Goal: Use online tool/utility: Utilize a website feature to perform a specific function

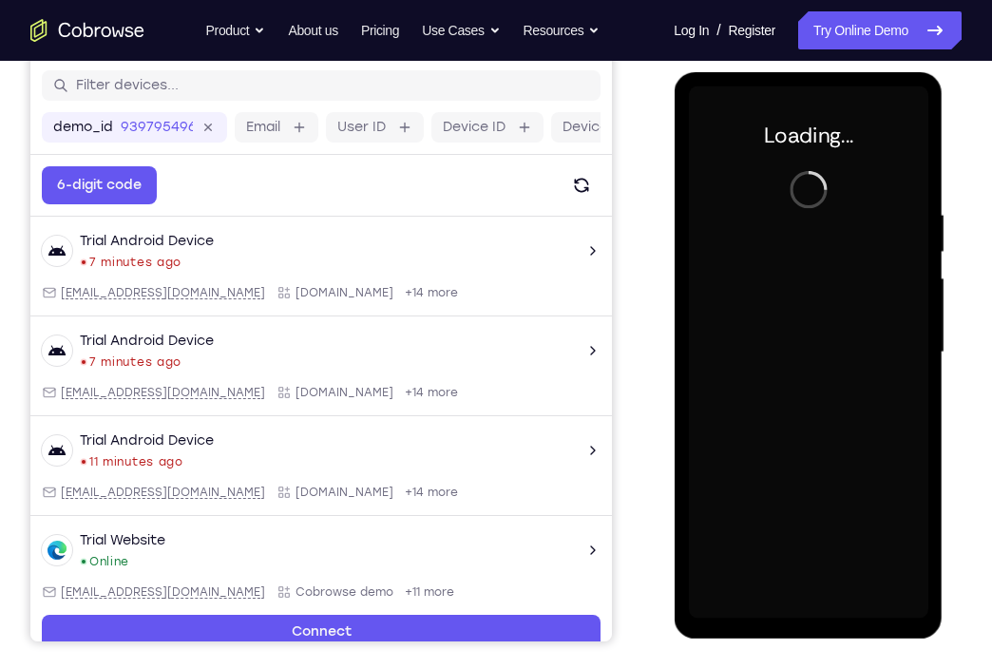
scroll to position [243, 0]
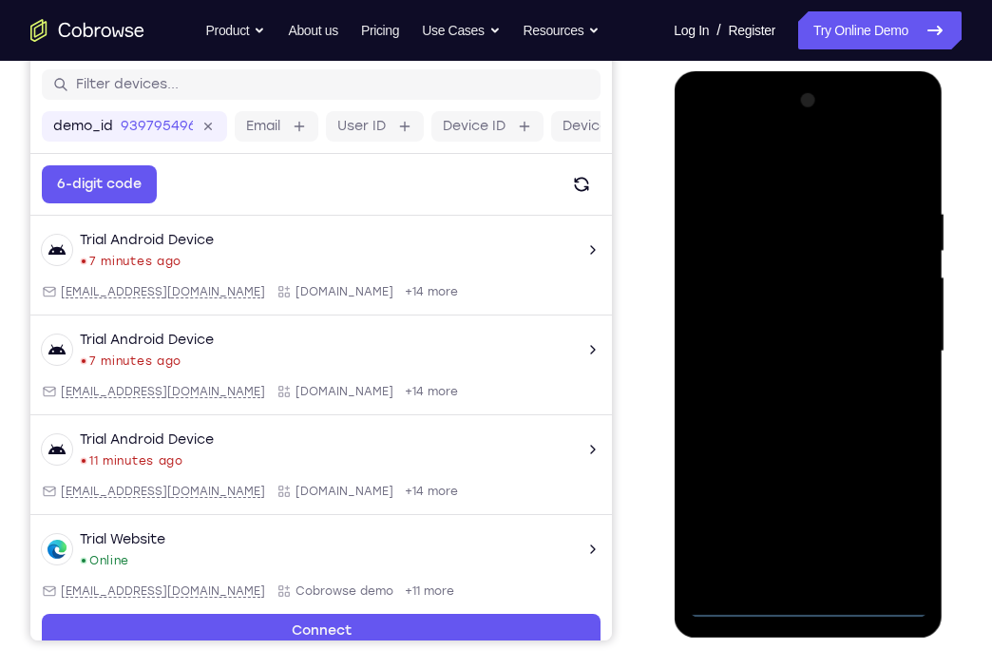
click at [822, 602] on div at bounding box center [807, 351] width 239 height 532
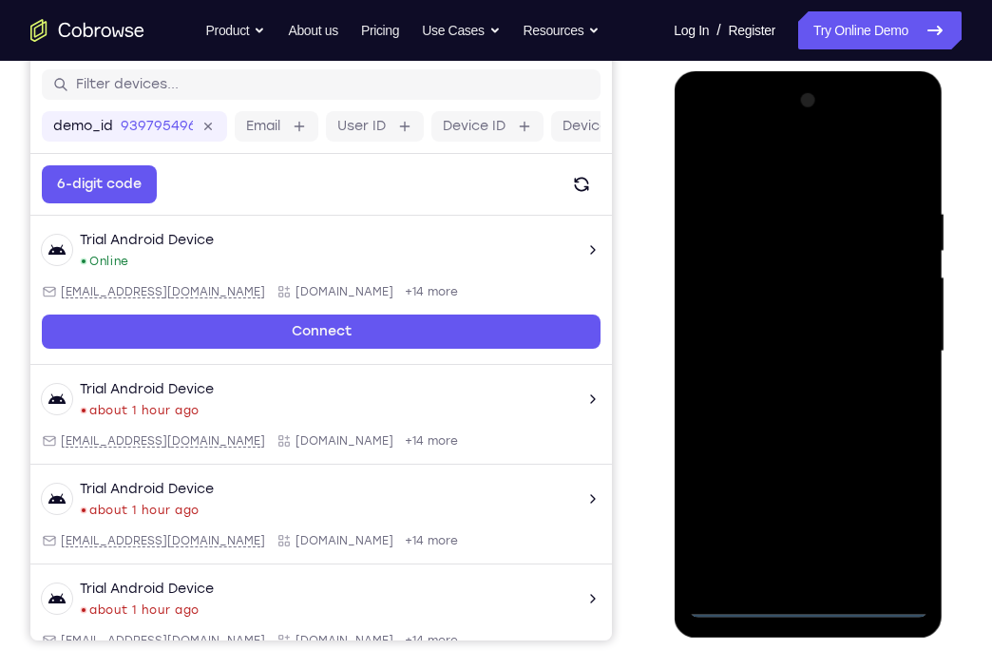
click at [904, 526] on div at bounding box center [807, 351] width 239 height 532
click at [745, 162] on div at bounding box center [807, 351] width 239 height 532
click at [884, 343] on div at bounding box center [807, 351] width 239 height 532
click at [784, 384] on div at bounding box center [807, 351] width 239 height 532
click at [776, 320] on div at bounding box center [807, 351] width 239 height 532
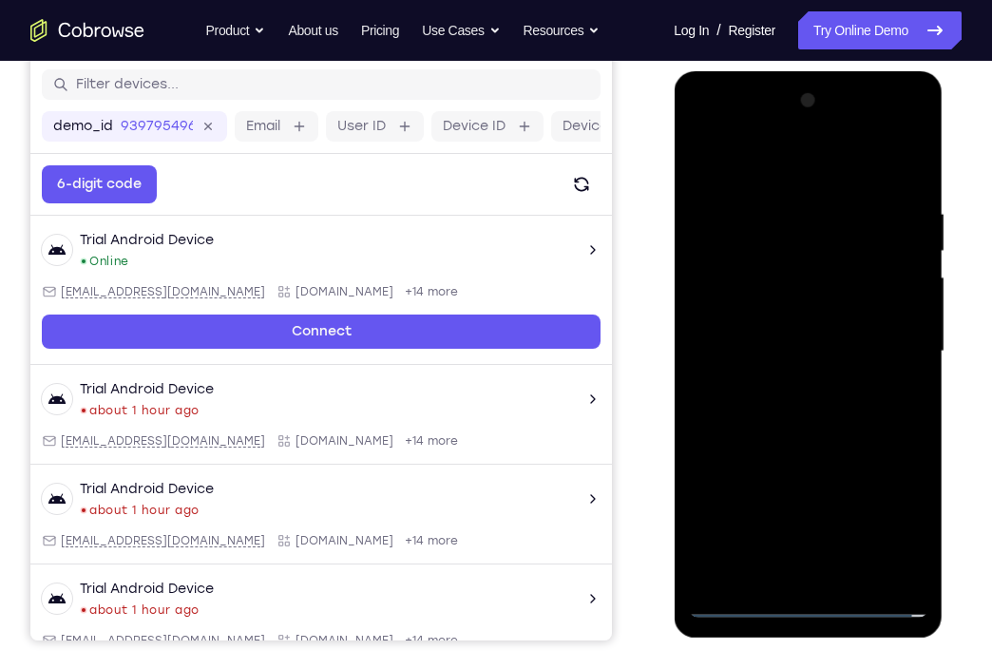
click at [776, 320] on div at bounding box center [807, 351] width 239 height 532
click at [776, 362] on div at bounding box center [807, 351] width 239 height 532
click at [790, 406] on div at bounding box center [807, 351] width 239 height 532
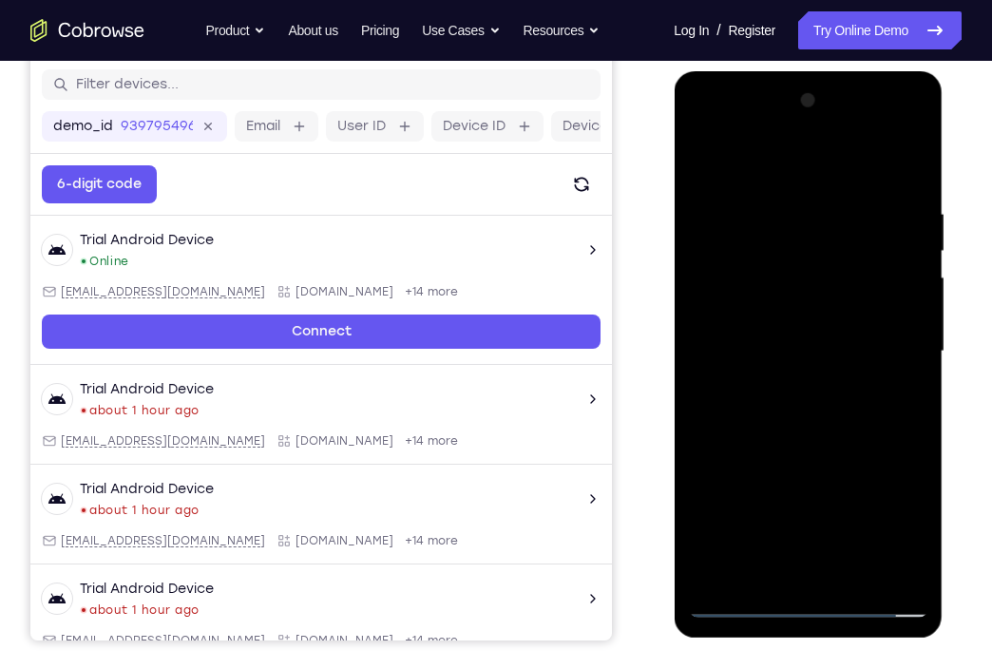
click at [912, 180] on div at bounding box center [807, 351] width 239 height 532
click at [861, 573] on div at bounding box center [807, 351] width 239 height 532
click at [821, 458] on div at bounding box center [807, 351] width 239 height 532
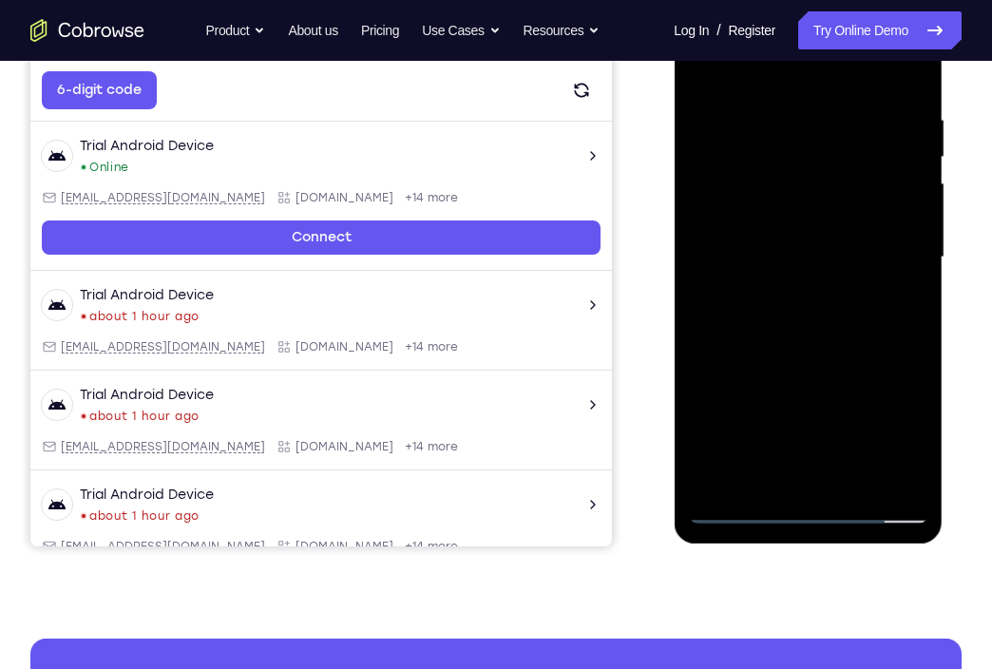
scroll to position [339, 0]
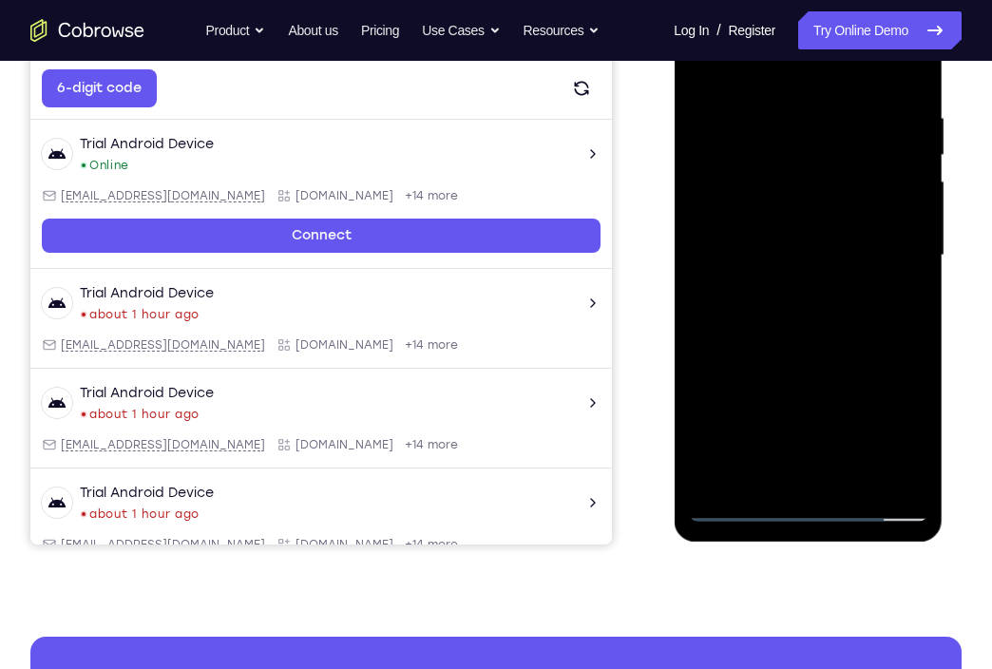
click at [804, 501] on div at bounding box center [807, 256] width 239 height 532
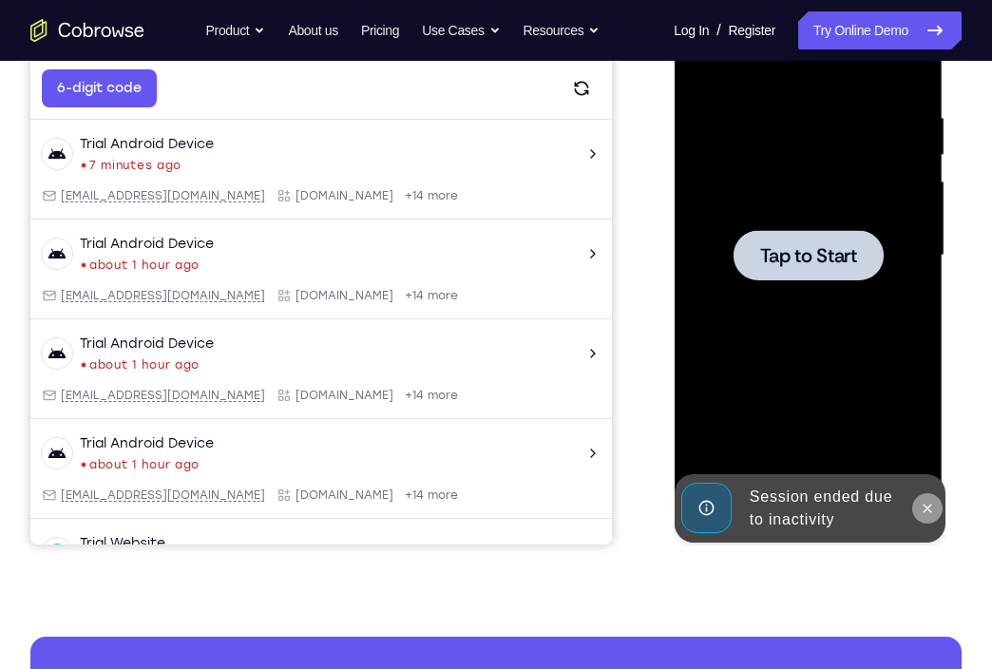
click at [927, 505] on icon at bounding box center [925, 508] width 15 height 15
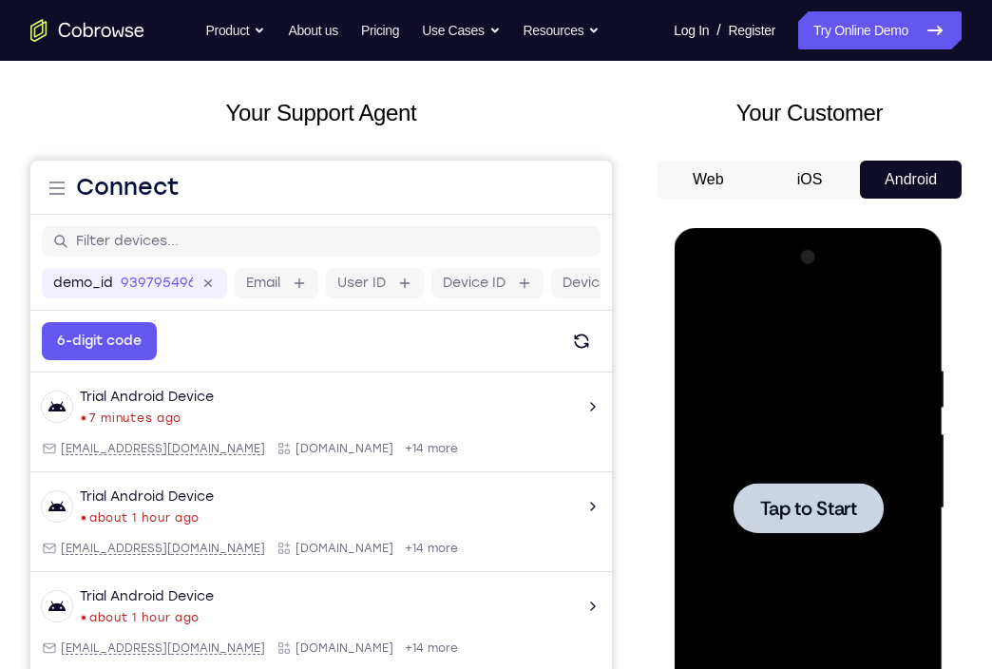
scroll to position [0, 0]
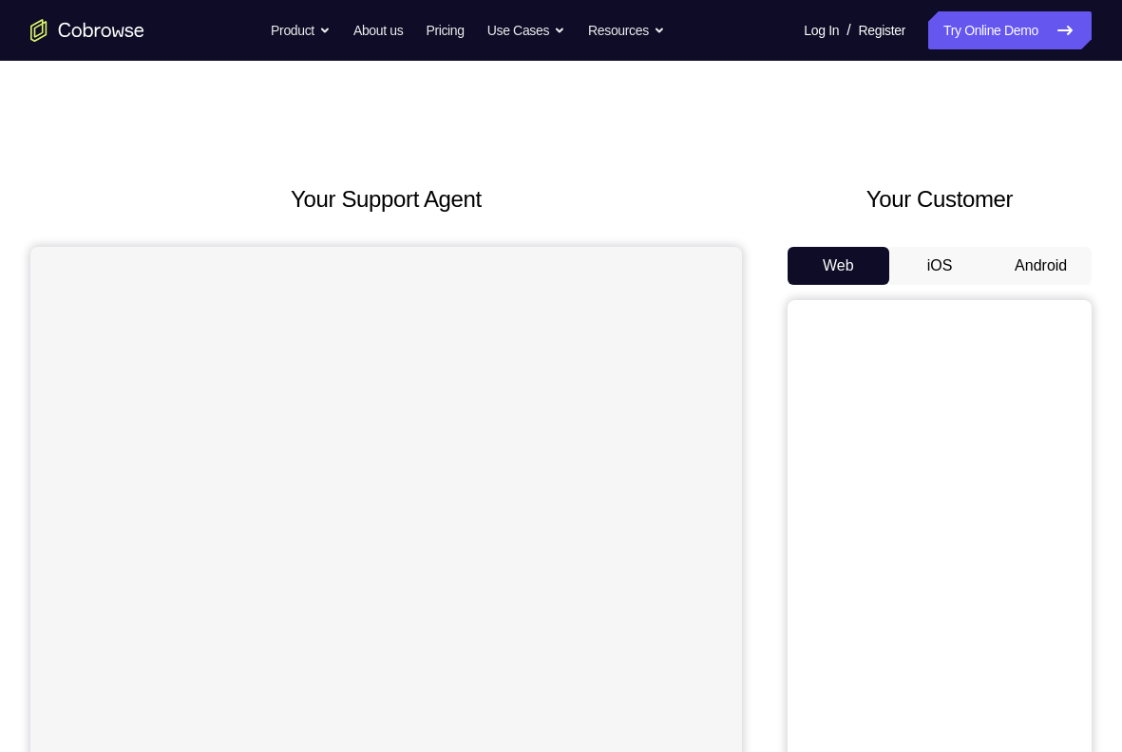
click at [1027, 256] on button "Android" at bounding box center [1041, 266] width 102 height 38
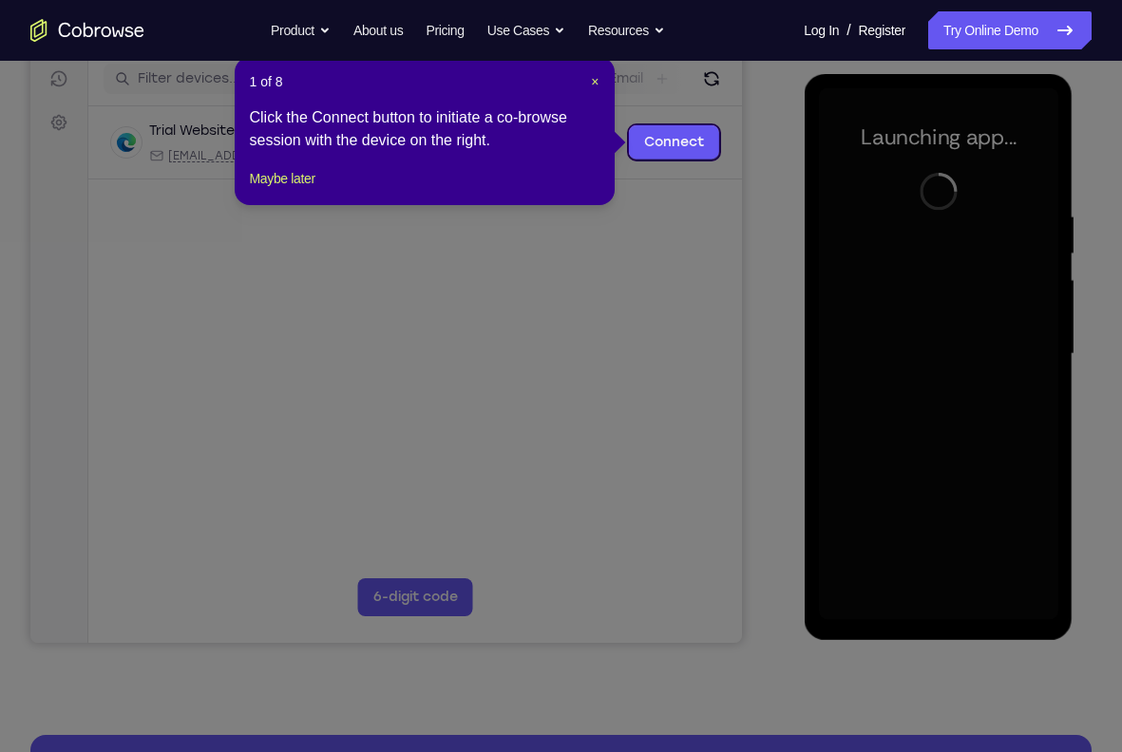
click at [582, 84] on header "1 of 8 ×" at bounding box center [425, 81] width 350 height 19
click at [595, 84] on span "×" at bounding box center [595, 81] width 8 height 15
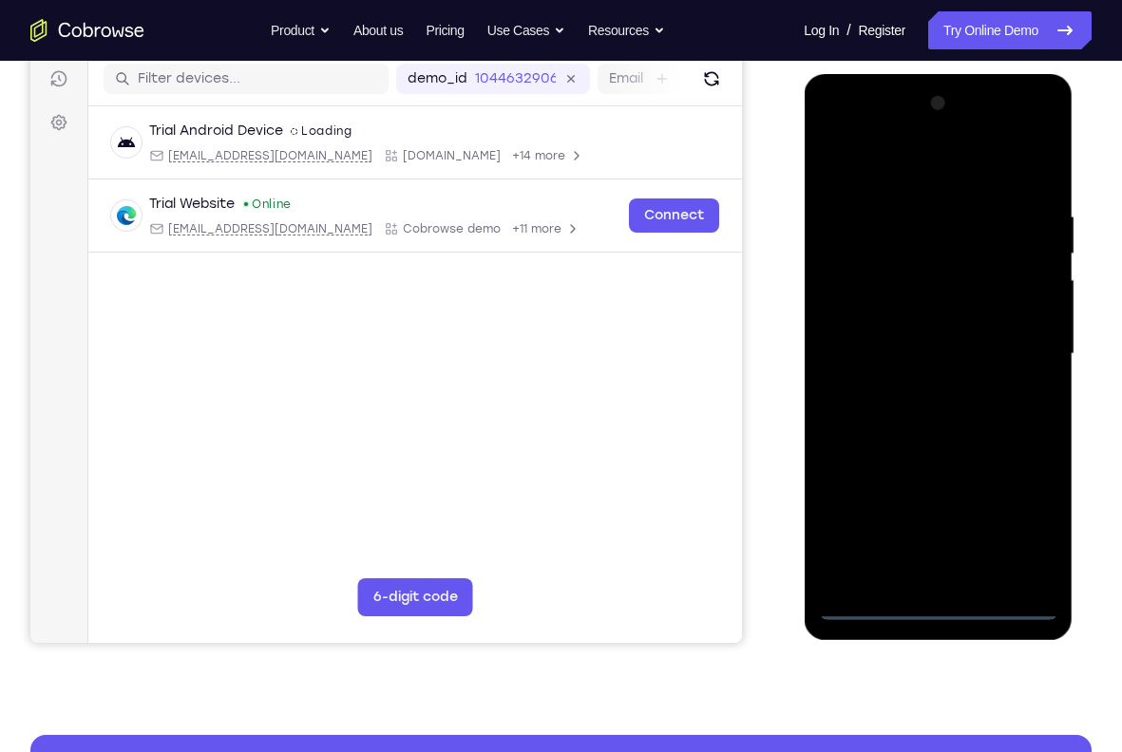
click at [945, 607] on div at bounding box center [937, 354] width 239 height 532
click at [1011, 520] on div at bounding box center [937, 354] width 239 height 532
click at [861, 133] on div at bounding box center [937, 354] width 239 height 532
click at [1023, 336] on div at bounding box center [937, 354] width 239 height 532
click at [921, 389] on div at bounding box center [937, 354] width 239 height 532
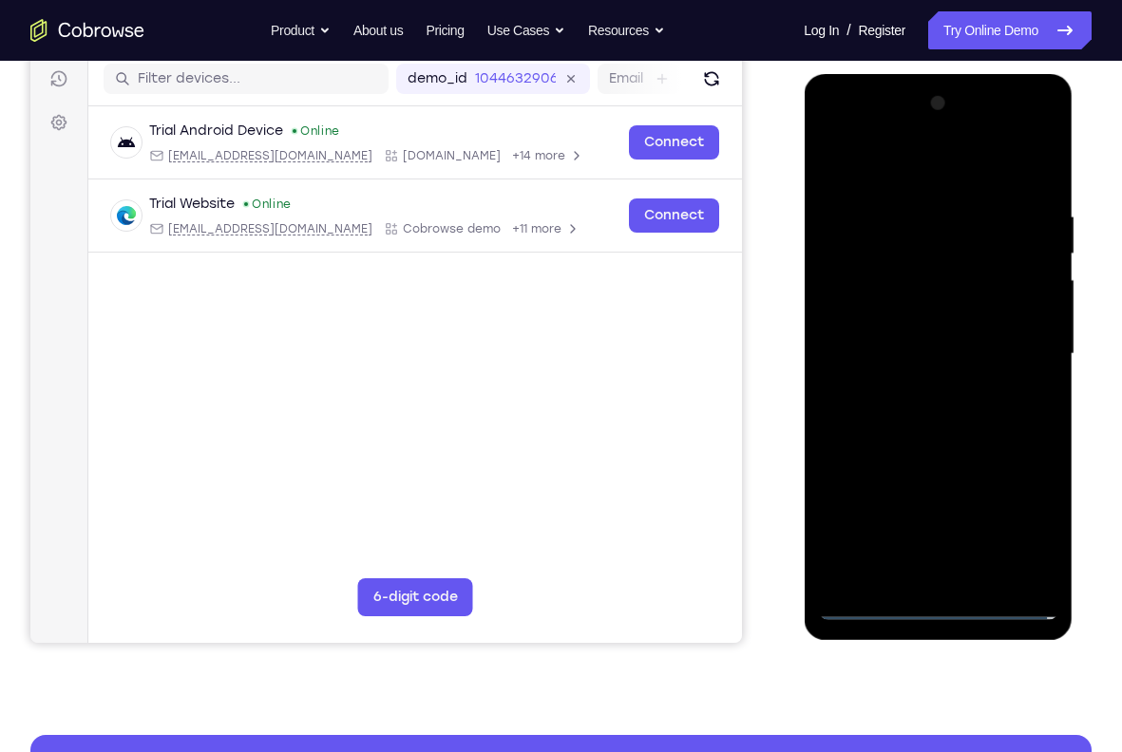
click at [940, 341] on div at bounding box center [937, 354] width 239 height 532
click at [942, 302] on div at bounding box center [937, 354] width 239 height 532
click at [930, 364] on div at bounding box center [937, 354] width 239 height 532
click at [932, 426] on div at bounding box center [937, 354] width 239 height 532
click at [935, 408] on div at bounding box center [937, 354] width 239 height 532
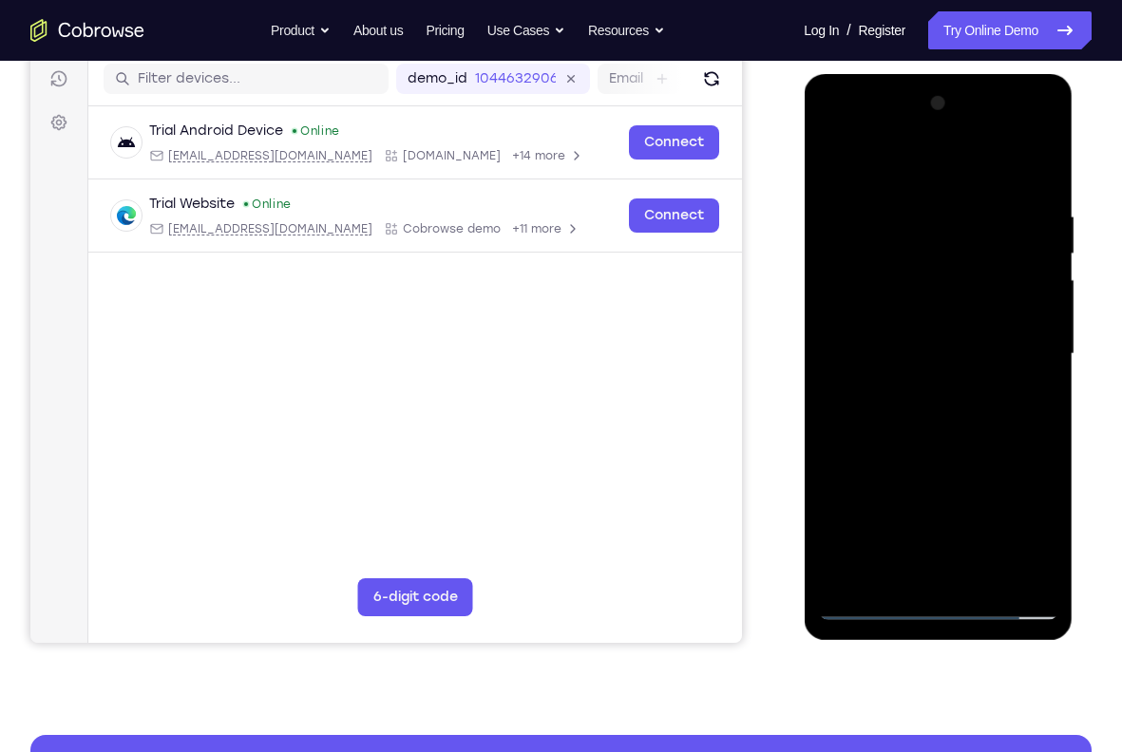
click at [1042, 180] on div at bounding box center [937, 354] width 239 height 532
click at [987, 579] on div at bounding box center [937, 354] width 239 height 532
click at [979, 442] on div at bounding box center [937, 354] width 239 height 532
click at [864, 612] on div at bounding box center [937, 354] width 239 height 532
click at [1025, 573] on div at bounding box center [937, 354] width 239 height 532
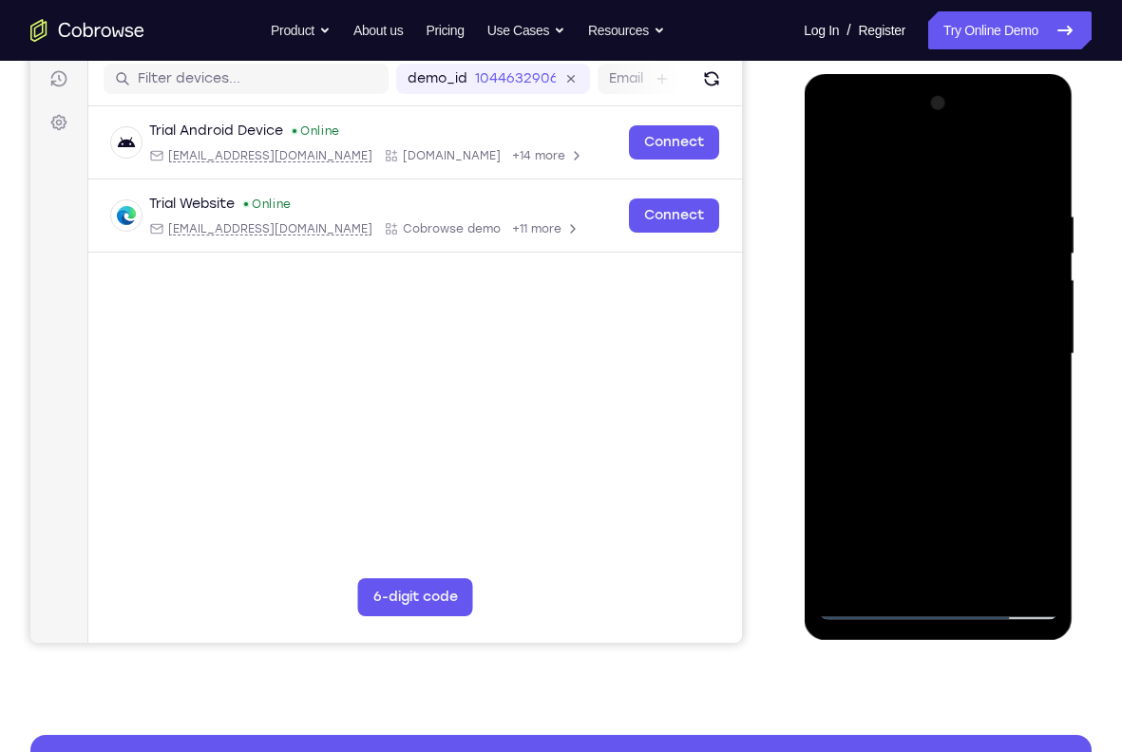
click at [832, 159] on div at bounding box center [937, 354] width 239 height 532
click at [892, 522] on div at bounding box center [937, 354] width 239 height 532
click at [1027, 577] on div at bounding box center [937, 354] width 239 height 532
click at [1020, 306] on div at bounding box center [937, 354] width 239 height 532
click at [832, 160] on div at bounding box center [937, 354] width 239 height 532
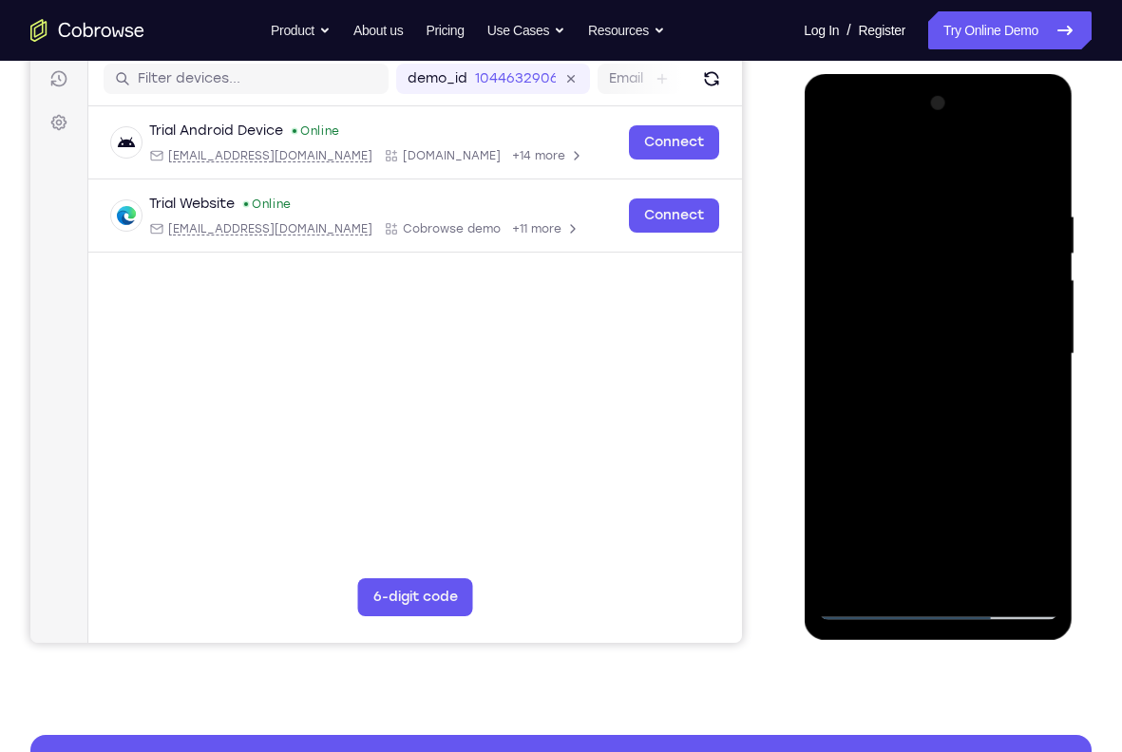
click at [946, 308] on div at bounding box center [937, 354] width 239 height 532
click at [941, 316] on div at bounding box center [937, 354] width 239 height 532
click at [939, 301] on div at bounding box center [937, 354] width 239 height 532
click at [927, 258] on div at bounding box center [937, 354] width 239 height 532
click at [841, 255] on div at bounding box center [937, 354] width 239 height 532
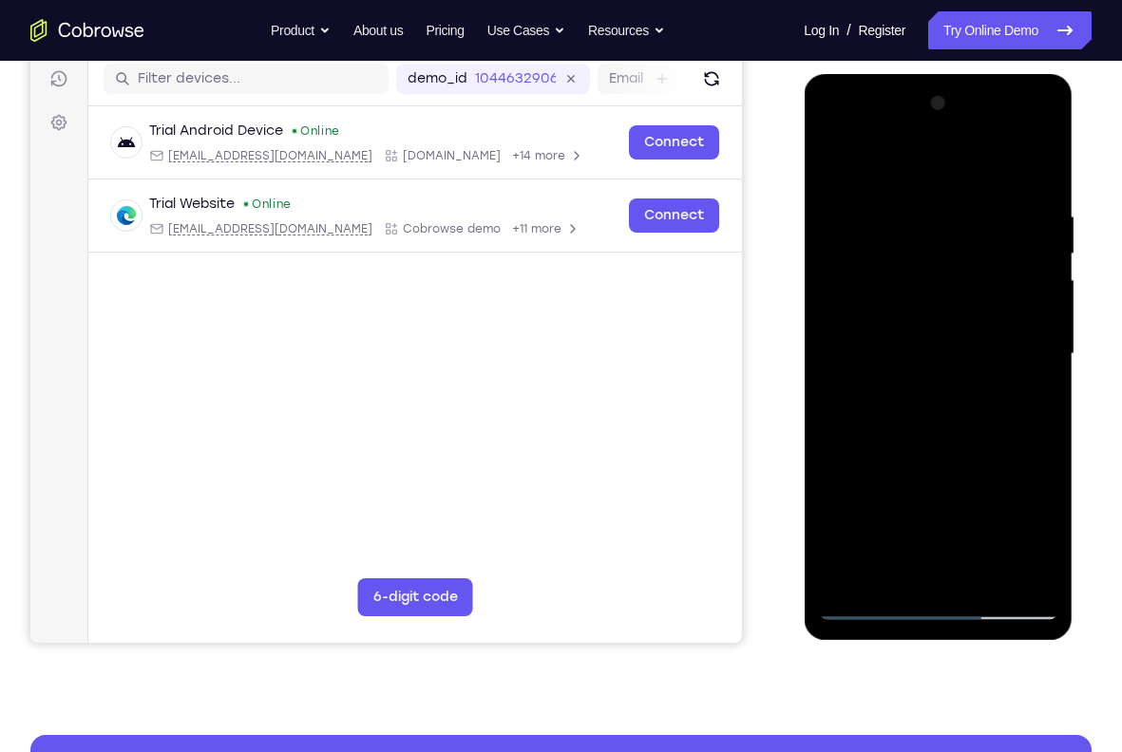
click at [1012, 313] on div at bounding box center [937, 354] width 239 height 532
click at [1019, 318] on div at bounding box center [937, 354] width 239 height 532
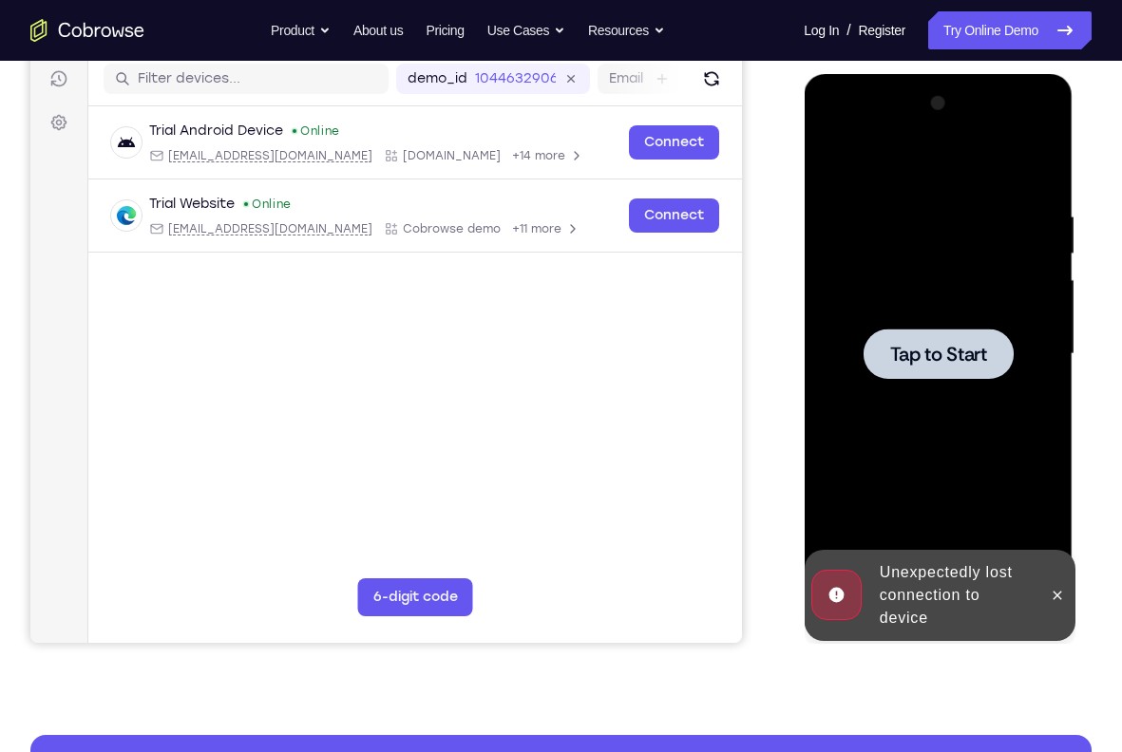
click at [961, 351] on span "Tap to Start" at bounding box center [937, 354] width 97 height 19
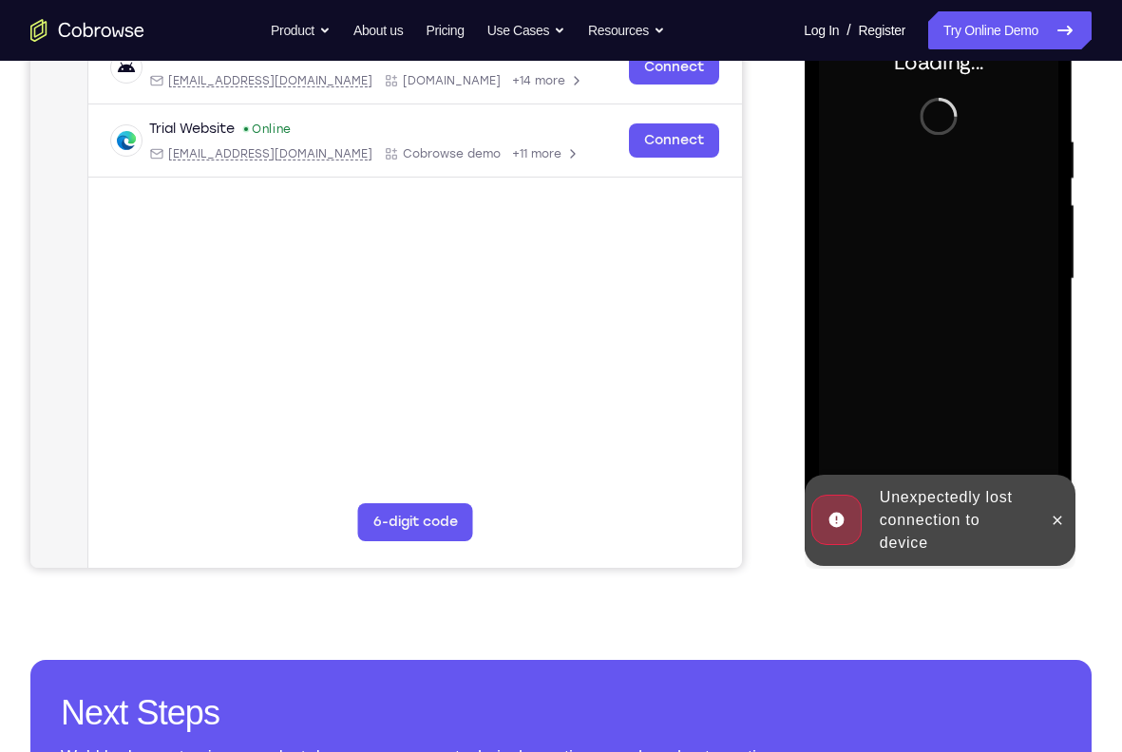
scroll to position [316, 0]
click at [1054, 512] on icon at bounding box center [1056, 519] width 15 height 15
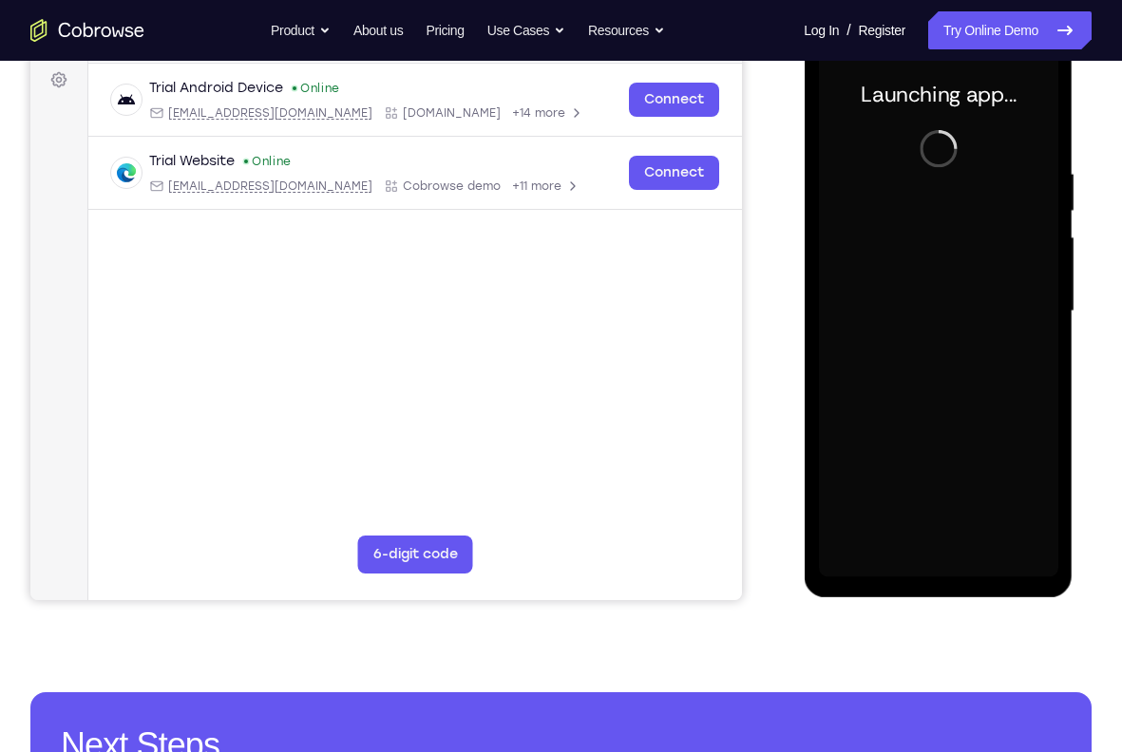
scroll to position [285, 0]
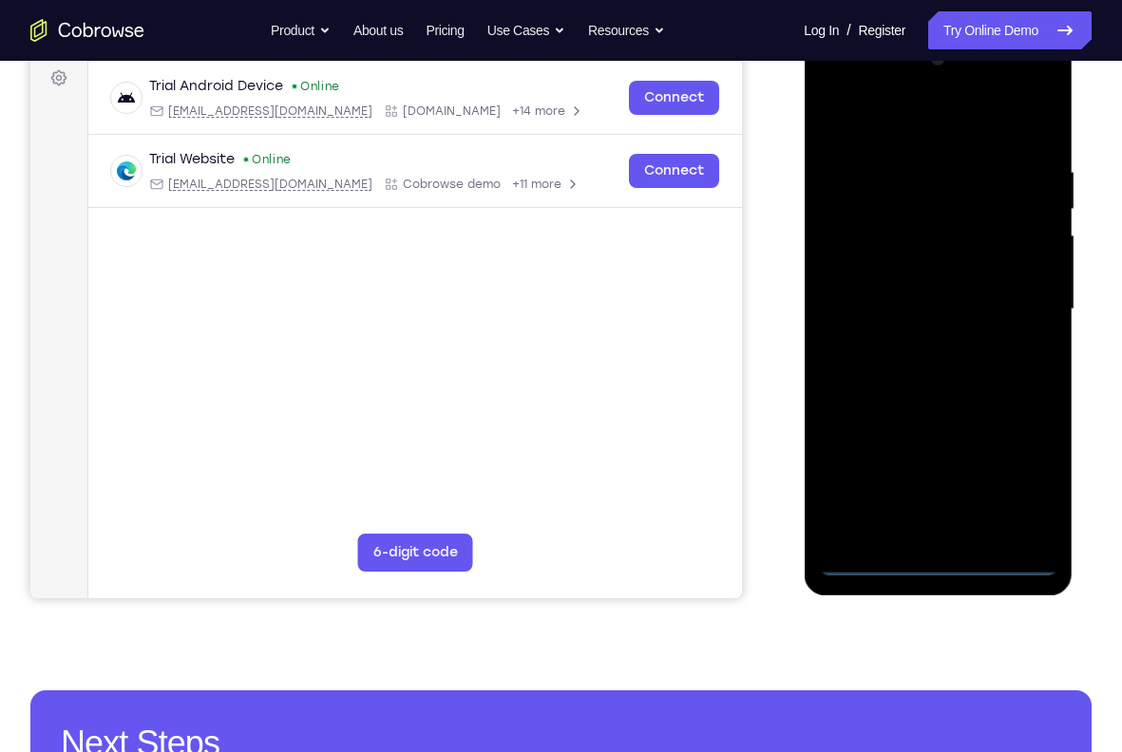
click at [922, 564] on div at bounding box center [937, 310] width 239 height 532
click at [1023, 486] on div at bounding box center [937, 310] width 239 height 532
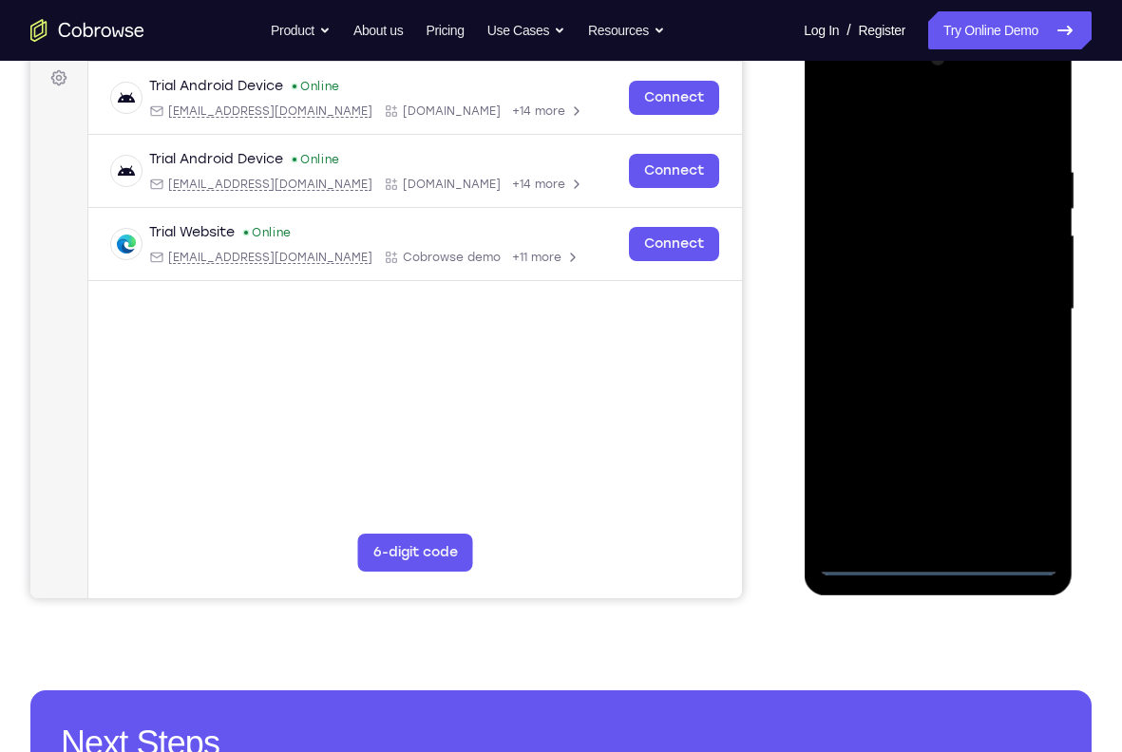
click at [864, 116] on div at bounding box center [937, 310] width 239 height 532
click at [1020, 306] on div at bounding box center [937, 310] width 239 height 532
click at [910, 344] on div at bounding box center [937, 310] width 239 height 532
click at [945, 297] on div at bounding box center [937, 310] width 239 height 532
click at [945, 280] on div at bounding box center [937, 310] width 239 height 532
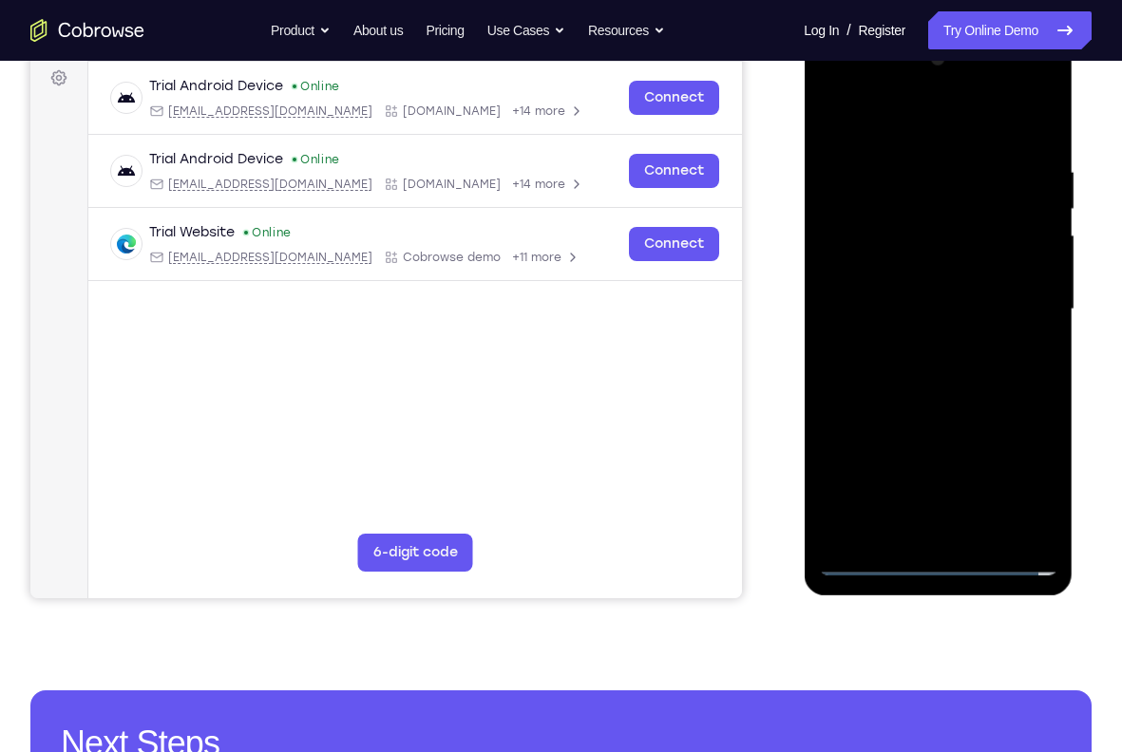
click at [937, 303] on div at bounding box center [937, 310] width 239 height 532
click at [919, 314] on div at bounding box center [937, 310] width 239 height 532
click at [928, 314] on div at bounding box center [937, 310] width 239 height 532
click at [927, 365] on div at bounding box center [937, 310] width 239 height 532
click at [927, 370] on div at bounding box center [937, 310] width 239 height 532
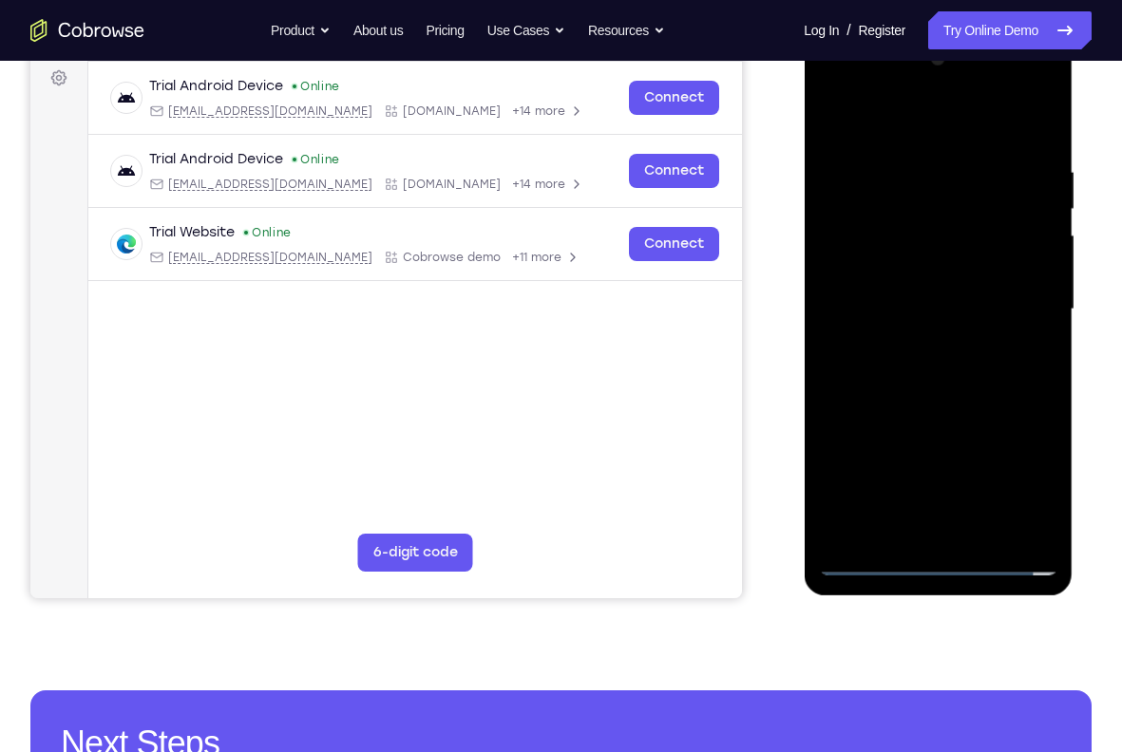
click at [927, 370] on div at bounding box center [937, 310] width 239 height 532
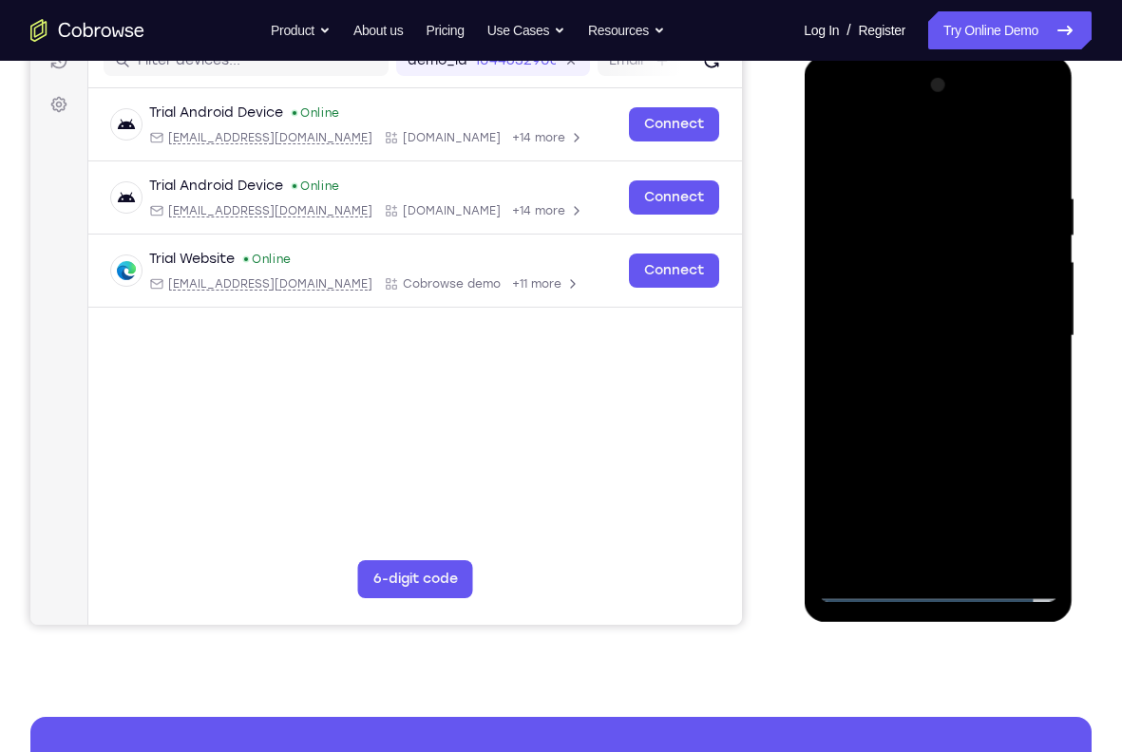
scroll to position [252, 0]
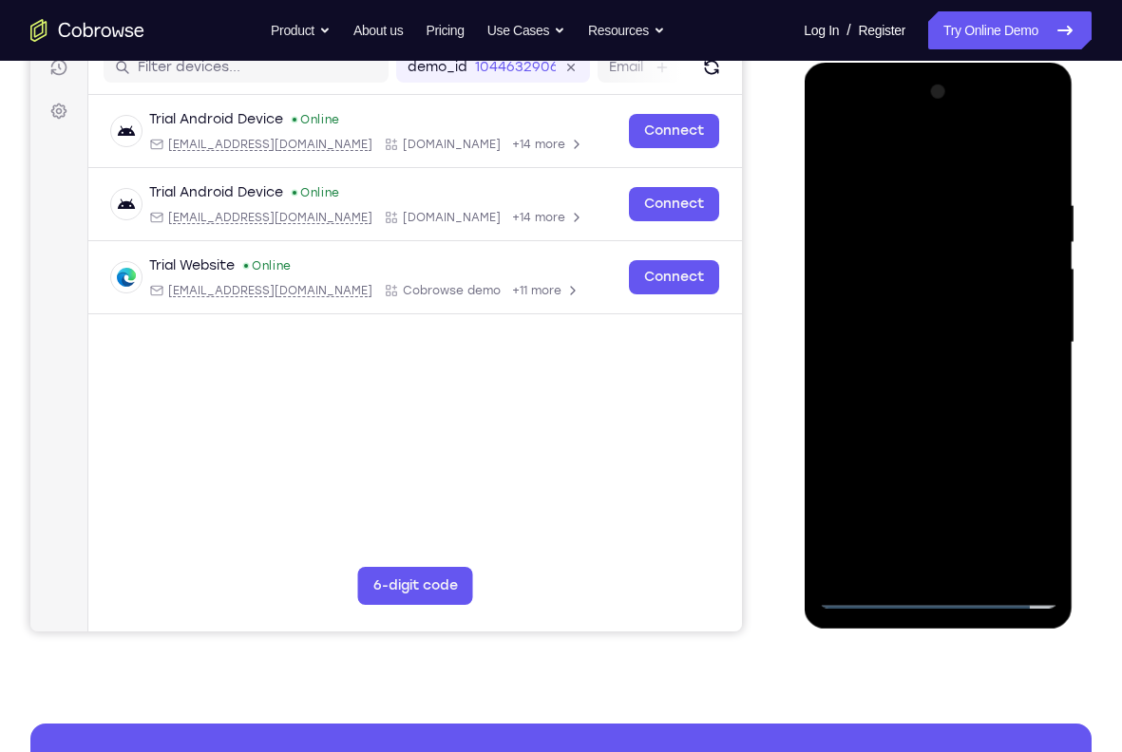
click at [927, 395] on div at bounding box center [937, 343] width 239 height 532
click at [1026, 369] on div at bounding box center [937, 343] width 239 height 532
click at [915, 344] on div at bounding box center [937, 343] width 239 height 532
click at [916, 407] on div at bounding box center [937, 343] width 239 height 532
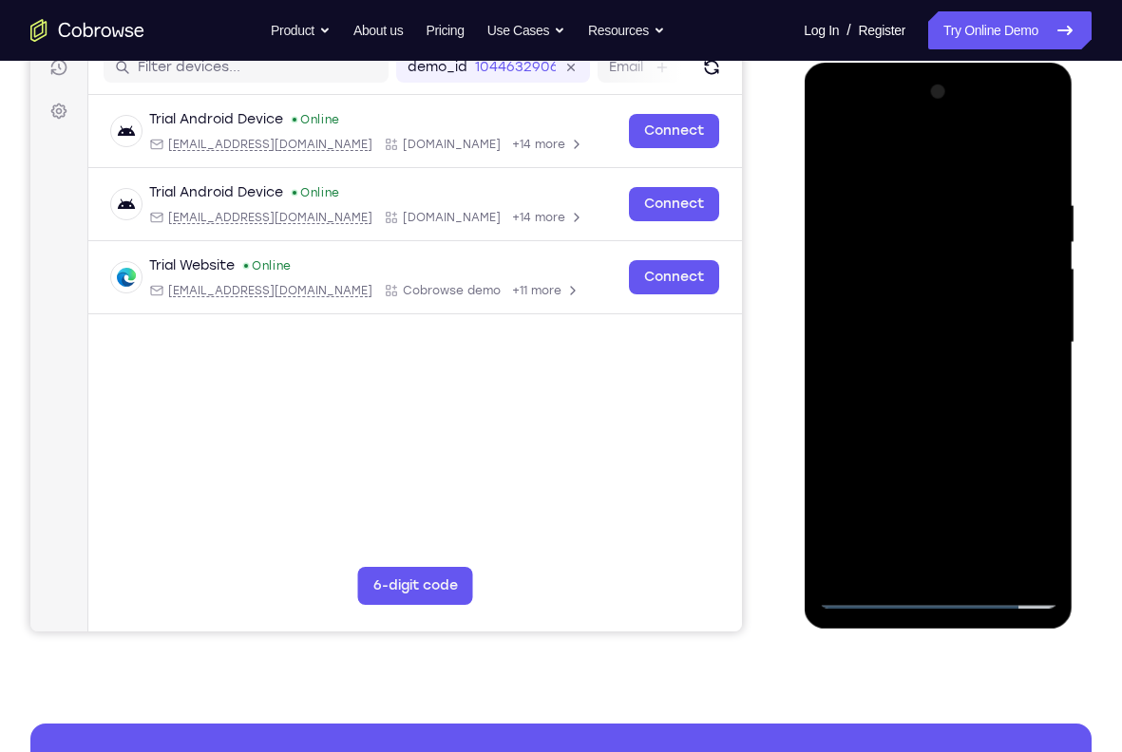
click at [916, 407] on div at bounding box center [937, 343] width 239 height 532
click at [824, 126] on div at bounding box center [937, 343] width 239 height 532
click at [858, 291] on div at bounding box center [937, 343] width 239 height 532
click at [928, 380] on div at bounding box center [937, 343] width 239 height 532
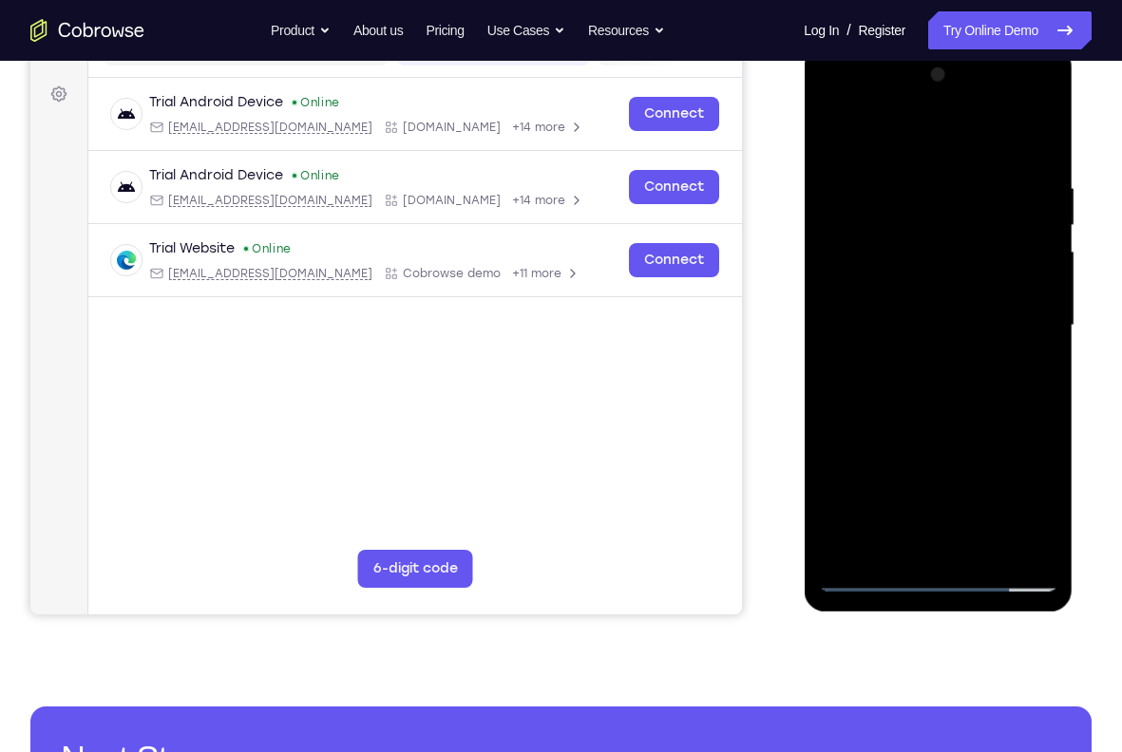
click at [943, 302] on div at bounding box center [937, 326] width 239 height 532
click at [943, 297] on div at bounding box center [937, 326] width 239 height 532
click at [941, 318] on div at bounding box center [937, 326] width 239 height 532
click at [924, 386] on div at bounding box center [937, 326] width 239 height 532
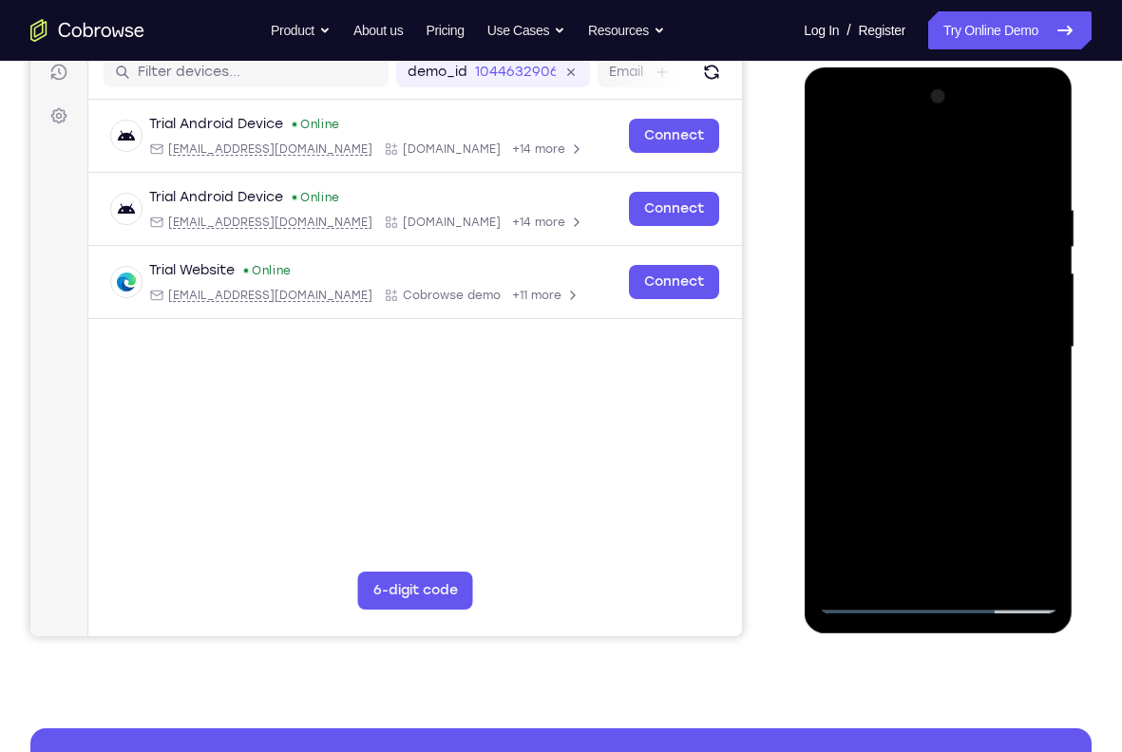
scroll to position [243, 0]
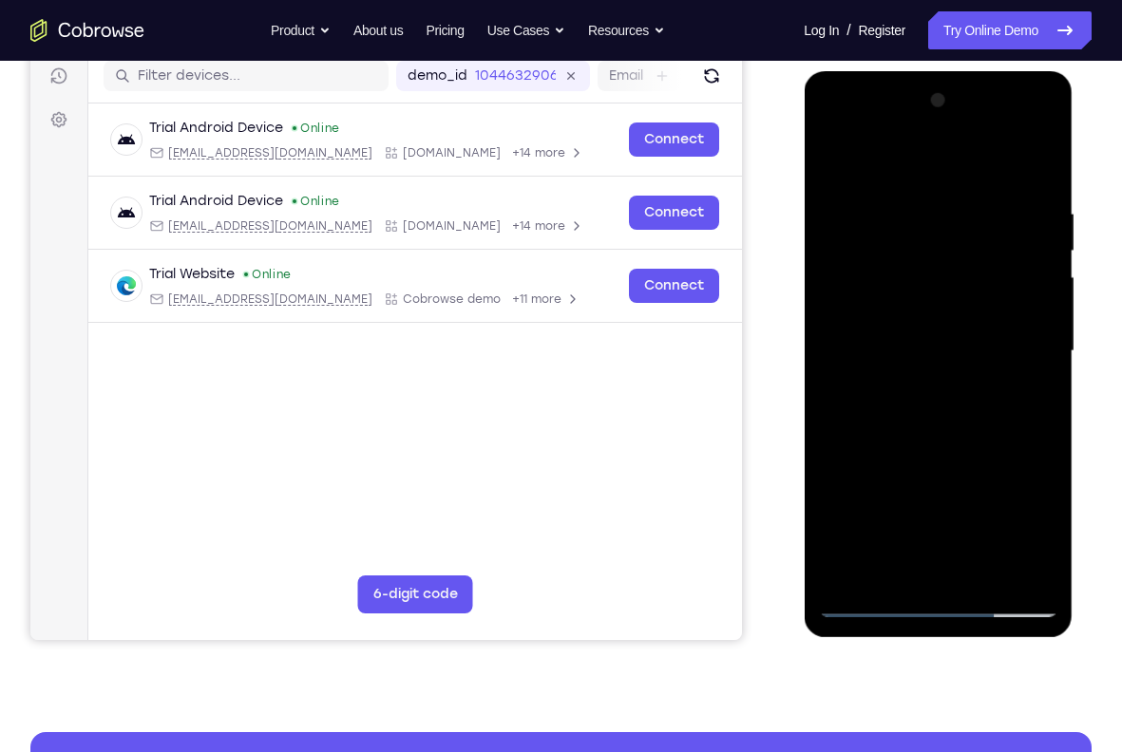
click at [919, 423] on div at bounding box center [937, 351] width 239 height 532
click at [1038, 194] on div at bounding box center [937, 351] width 239 height 532
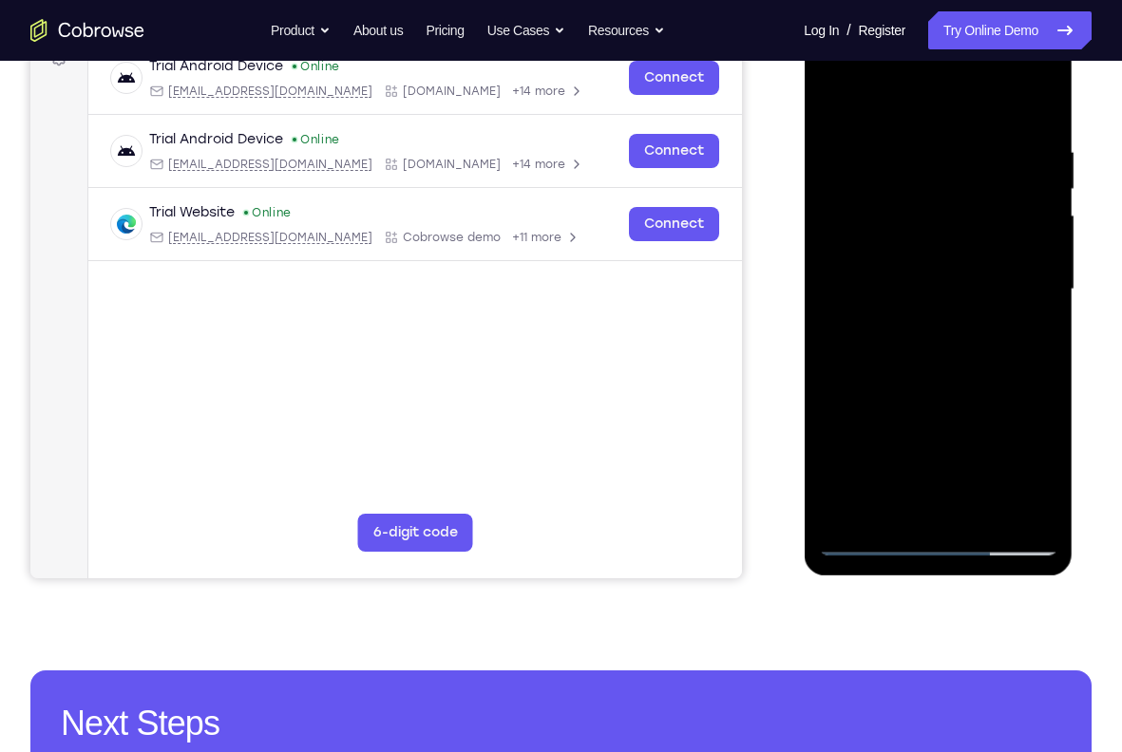
scroll to position [306, 0]
click at [1028, 508] on div at bounding box center [937, 289] width 239 height 532
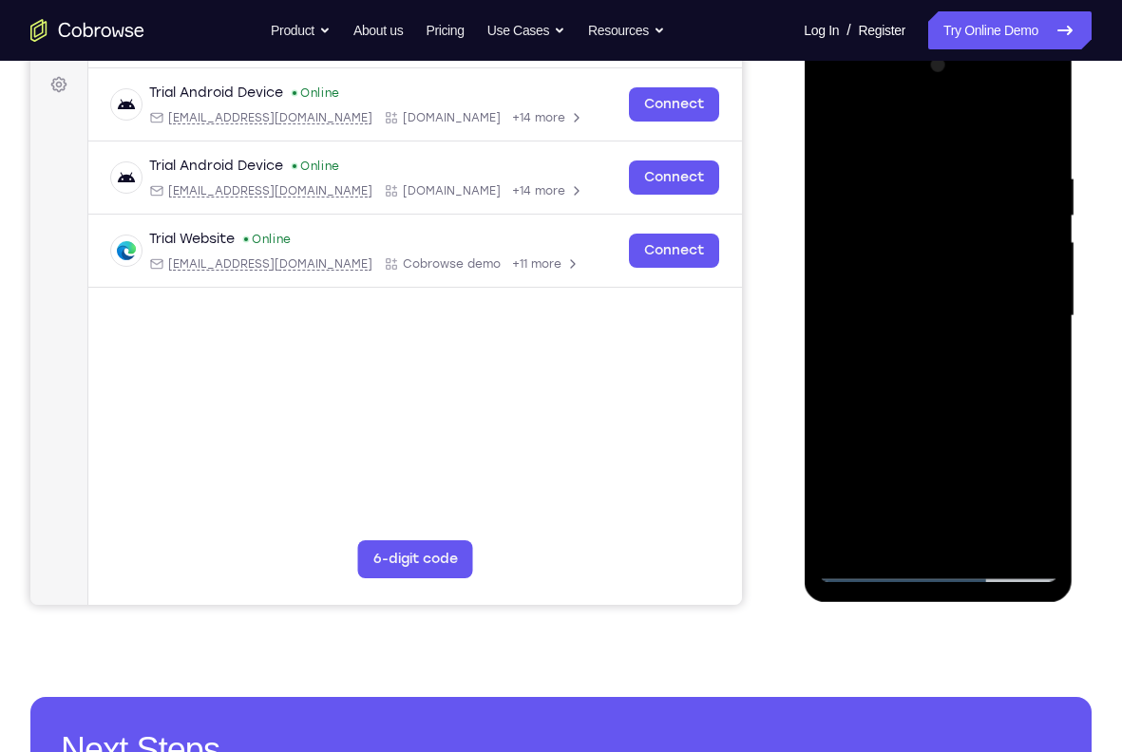
click at [1024, 544] on div at bounding box center [937, 316] width 239 height 532
click at [936, 280] on div at bounding box center [937, 316] width 239 height 532
click at [925, 228] on div at bounding box center [937, 316] width 239 height 532
click at [852, 217] on div at bounding box center [937, 316] width 239 height 532
click at [1024, 280] on div at bounding box center [937, 316] width 239 height 532
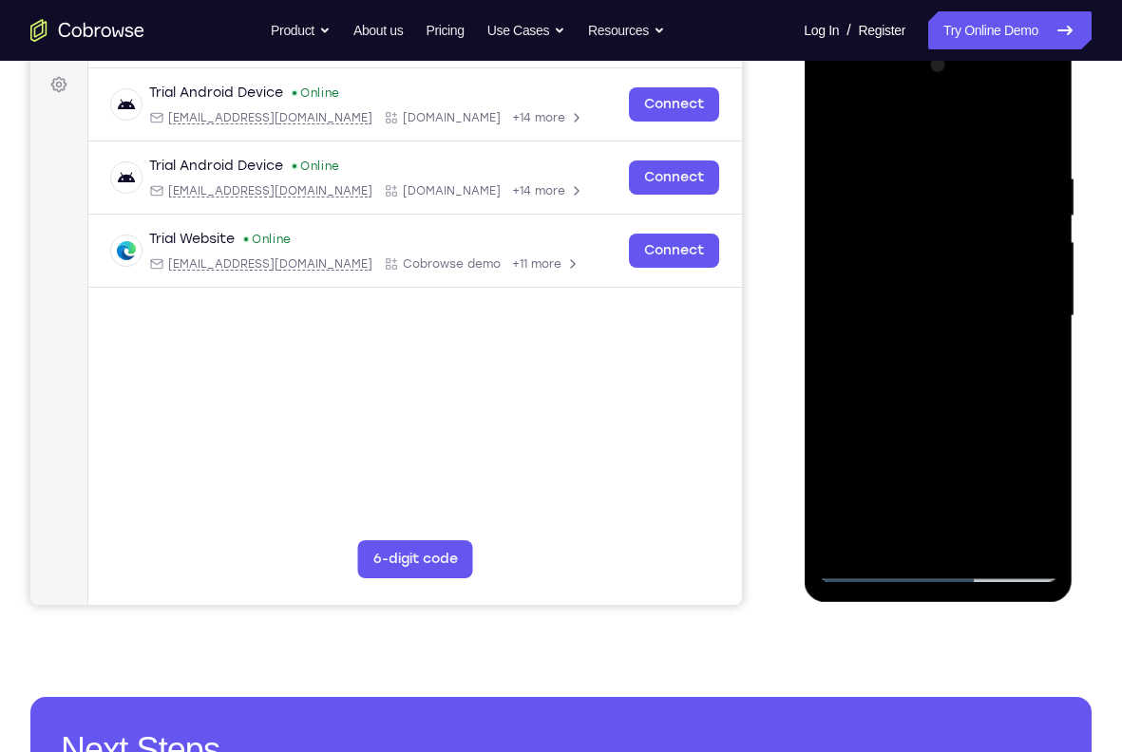
drag, startPoint x: 958, startPoint y: 420, endPoint x: 957, endPoint y: 185, distance: 234.6
click at [957, 185] on div at bounding box center [937, 316] width 239 height 532
click at [833, 124] on div at bounding box center [937, 316] width 239 height 532
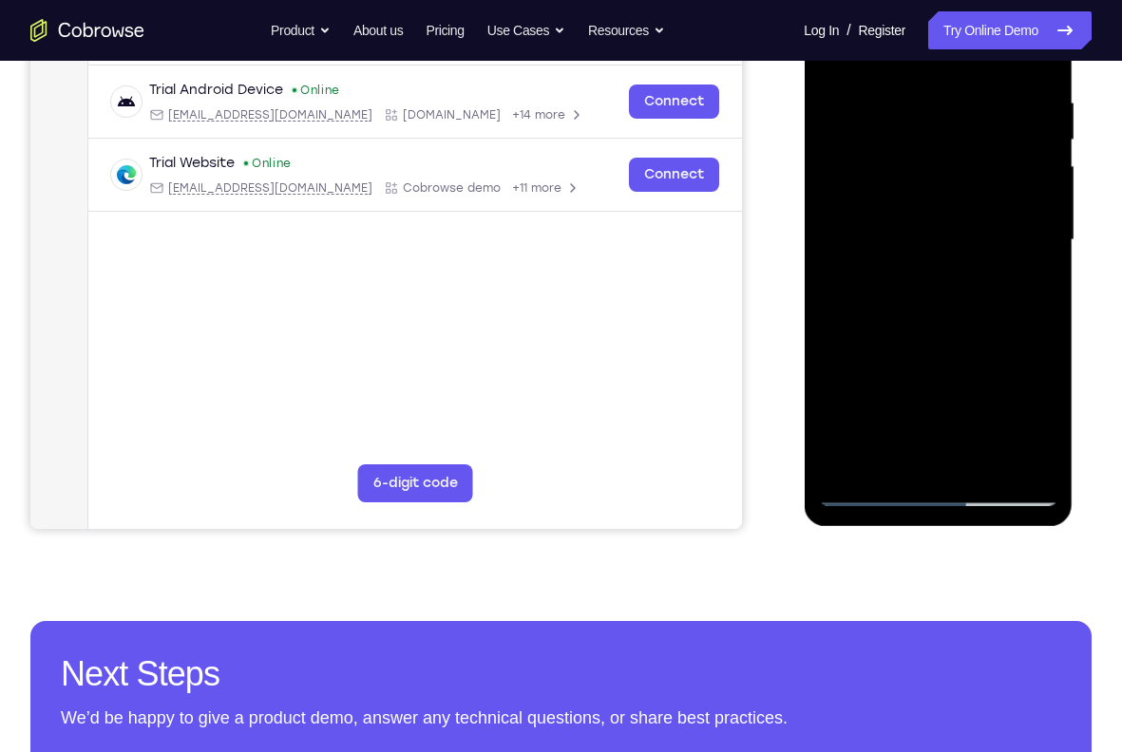
scroll to position [356, 0]
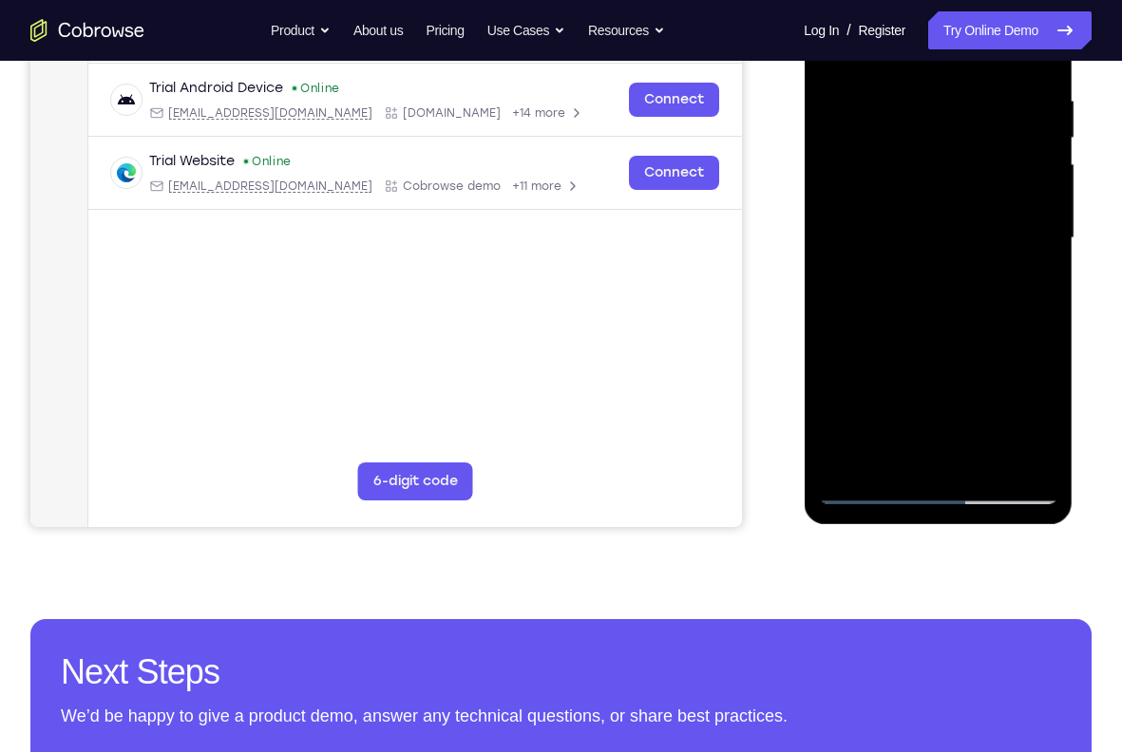
click at [974, 309] on div at bounding box center [937, 238] width 239 height 532
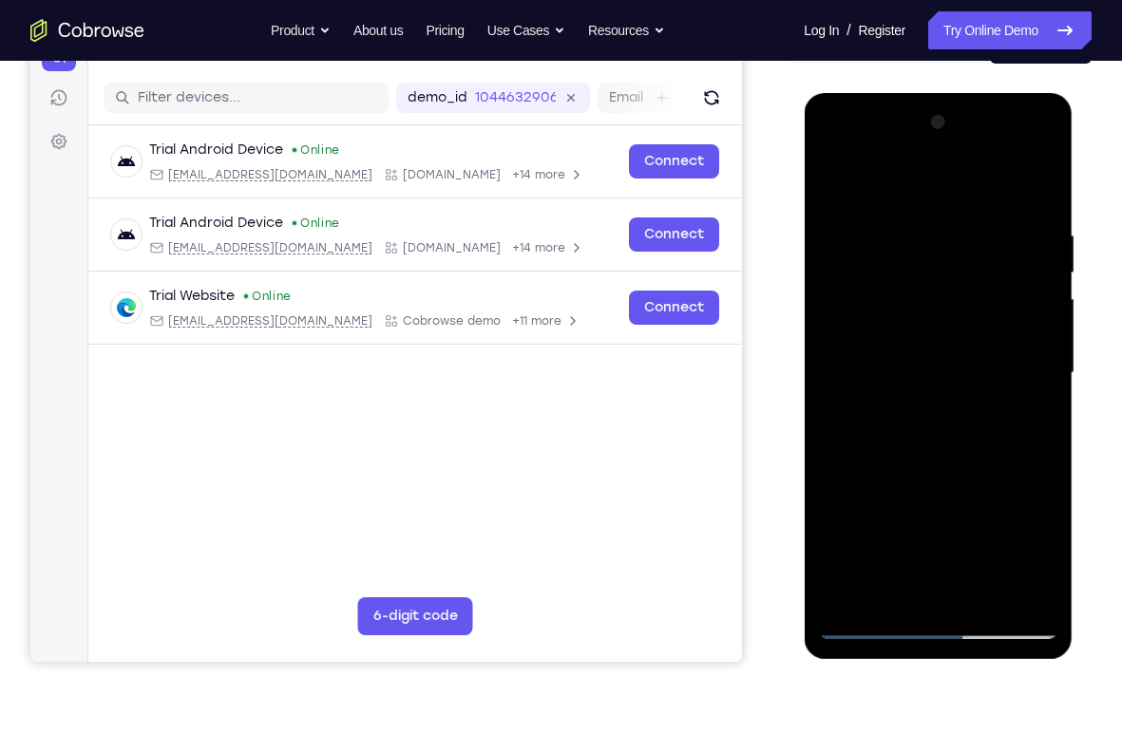
scroll to position [172, 0]
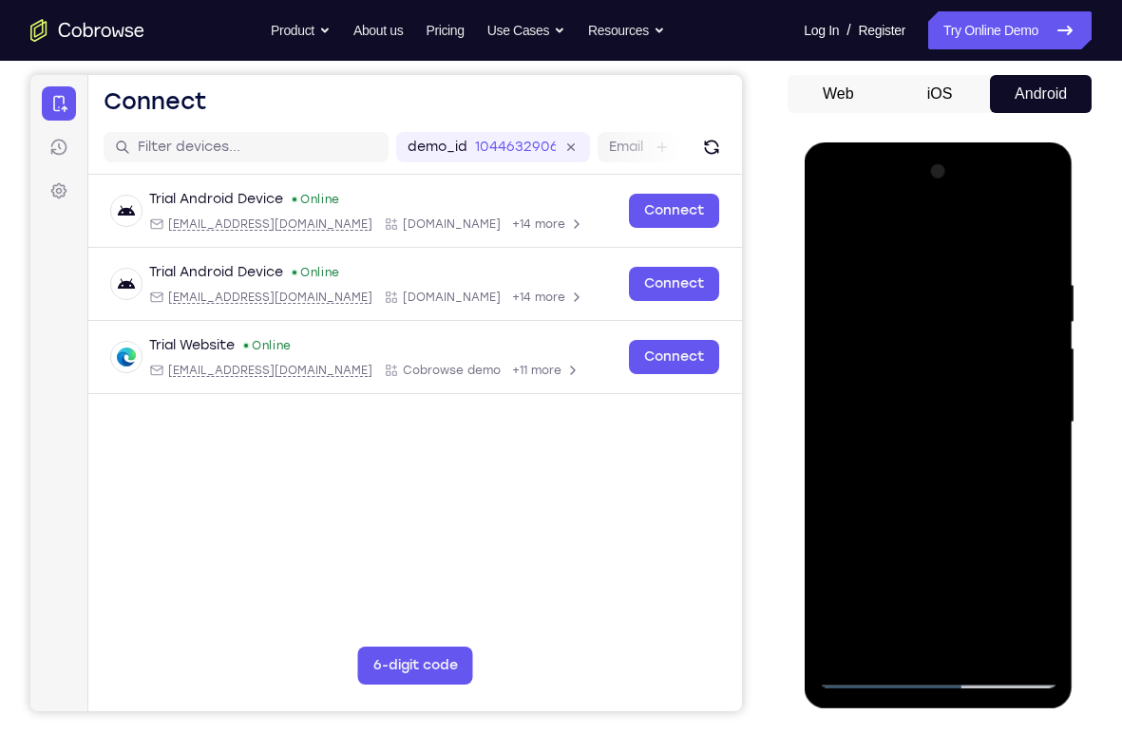
drag, startPoint x: 917, startPoint y: 259, endPoint x: 932, endPoint y: 333, distance: 75.6
click at [932, 333] on div at bounding box center [937, 423] width 239 height 532
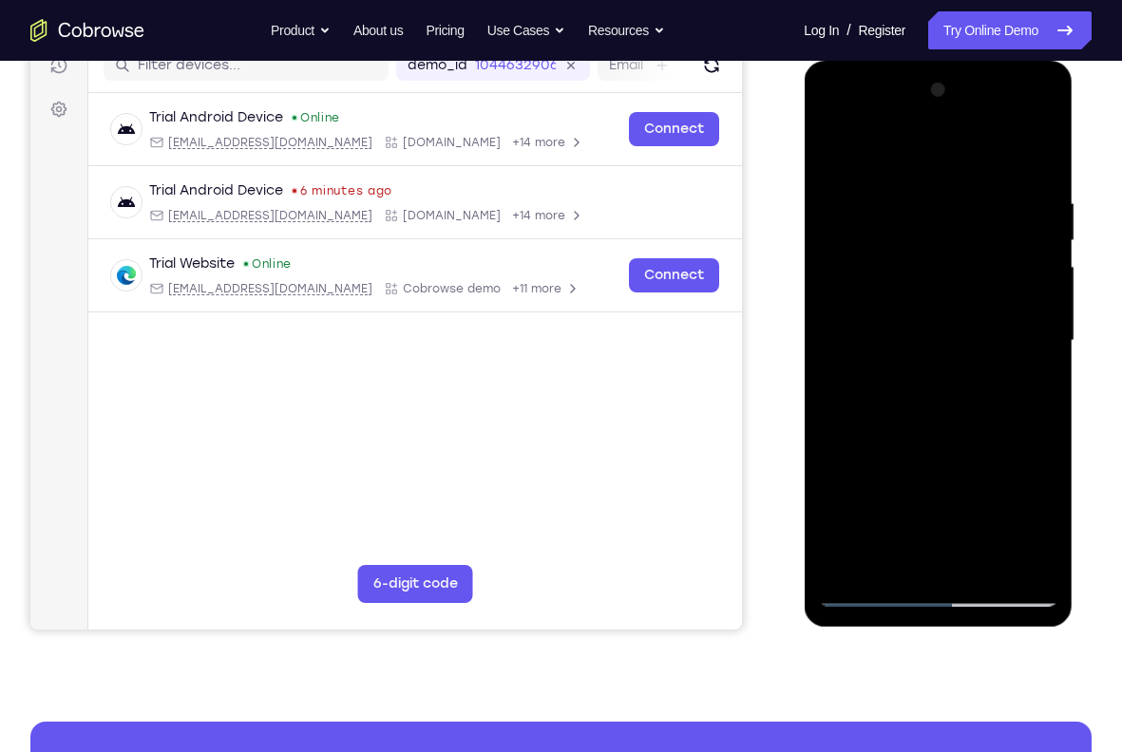
scroll to position [226, 0]
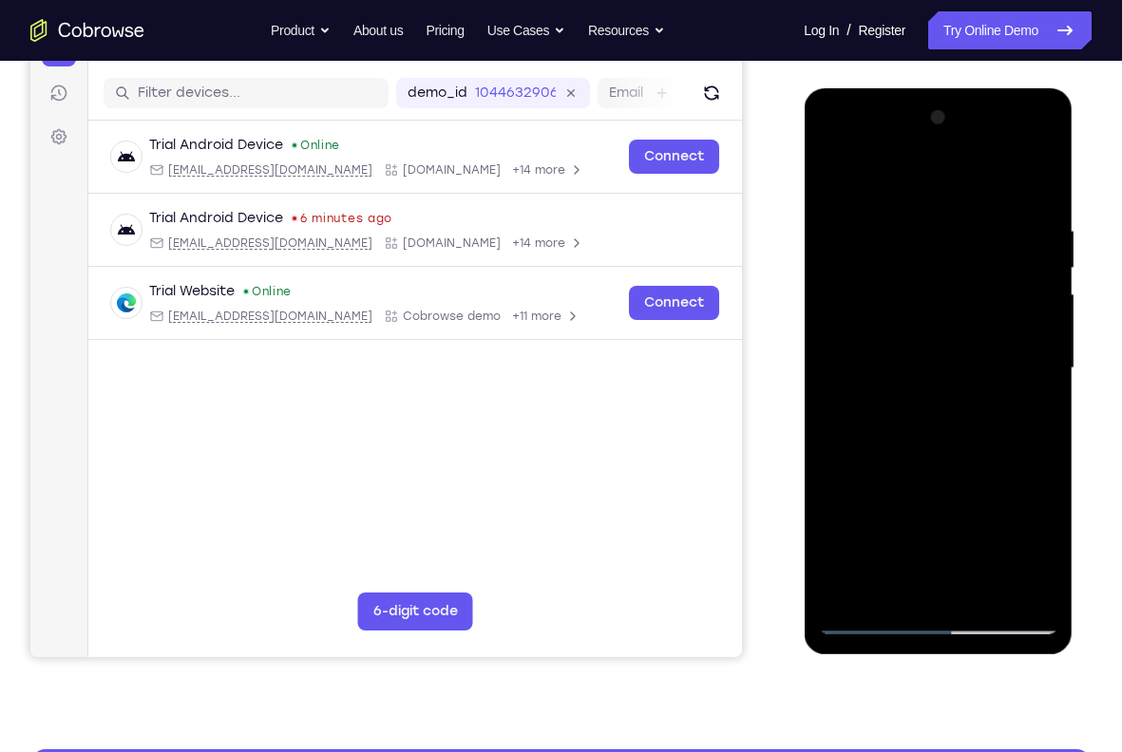
click at [837, 181] on div at bounding box center [937, 369] width 239 height 532
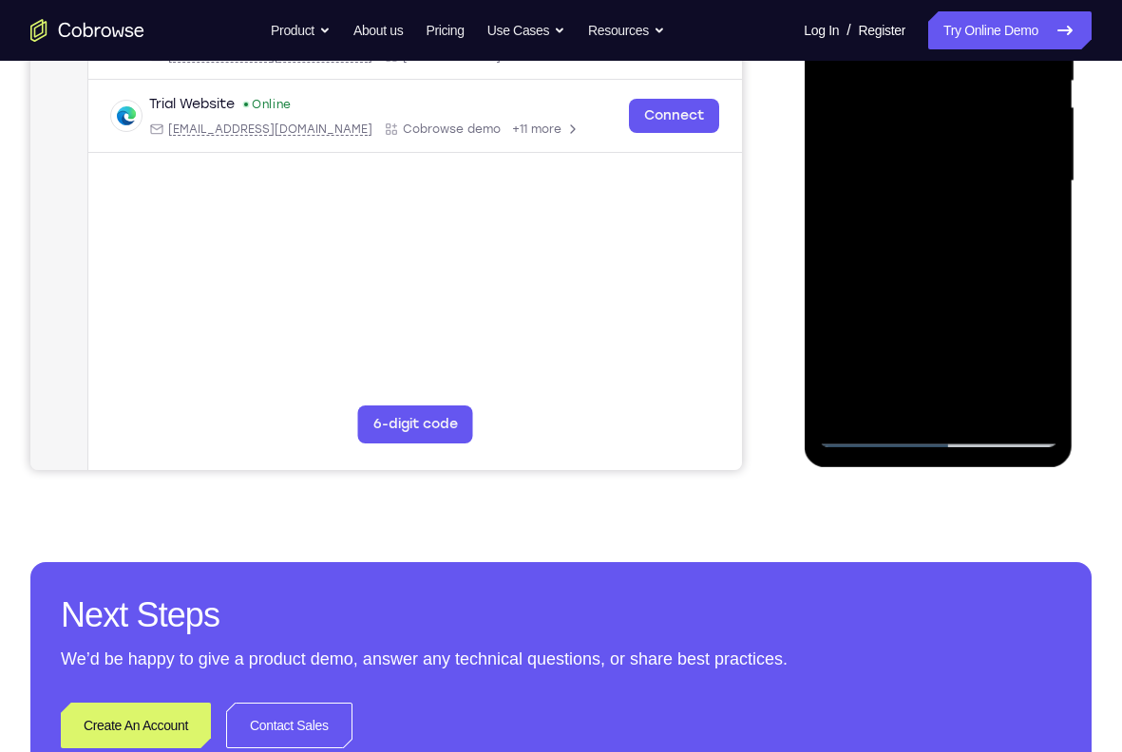
scroll to position [415, 0]
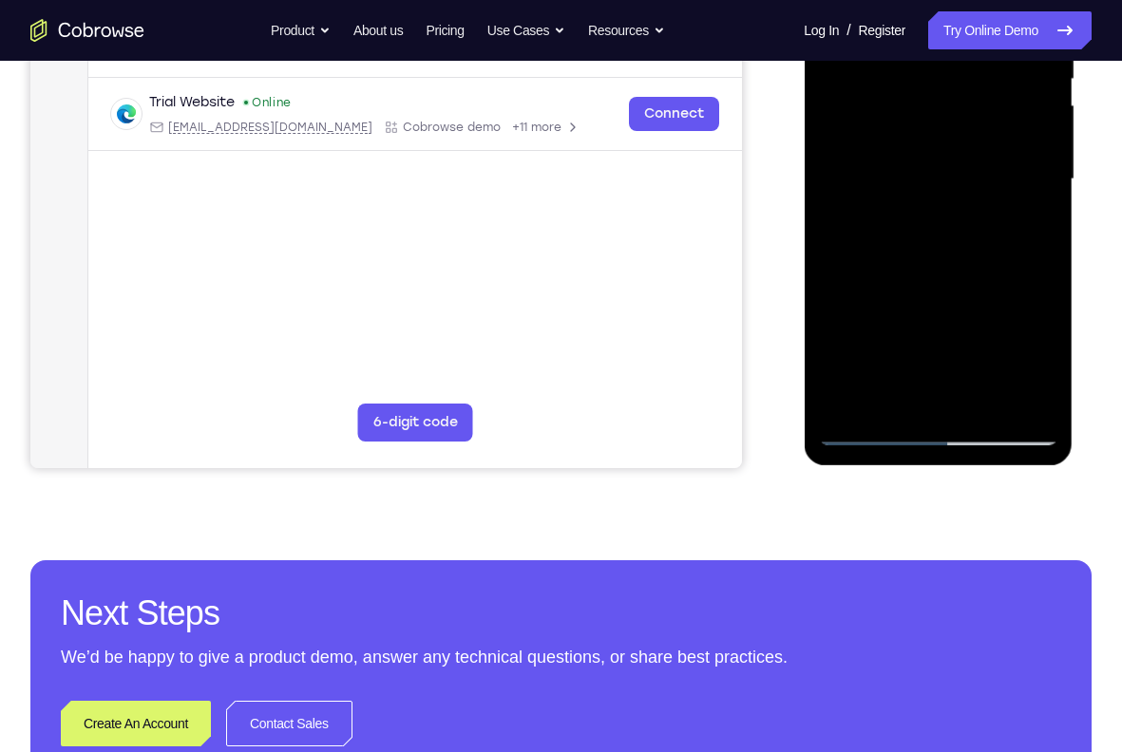
click at [885, 299] on div at bounding box center [937, 180] width 239 height 532
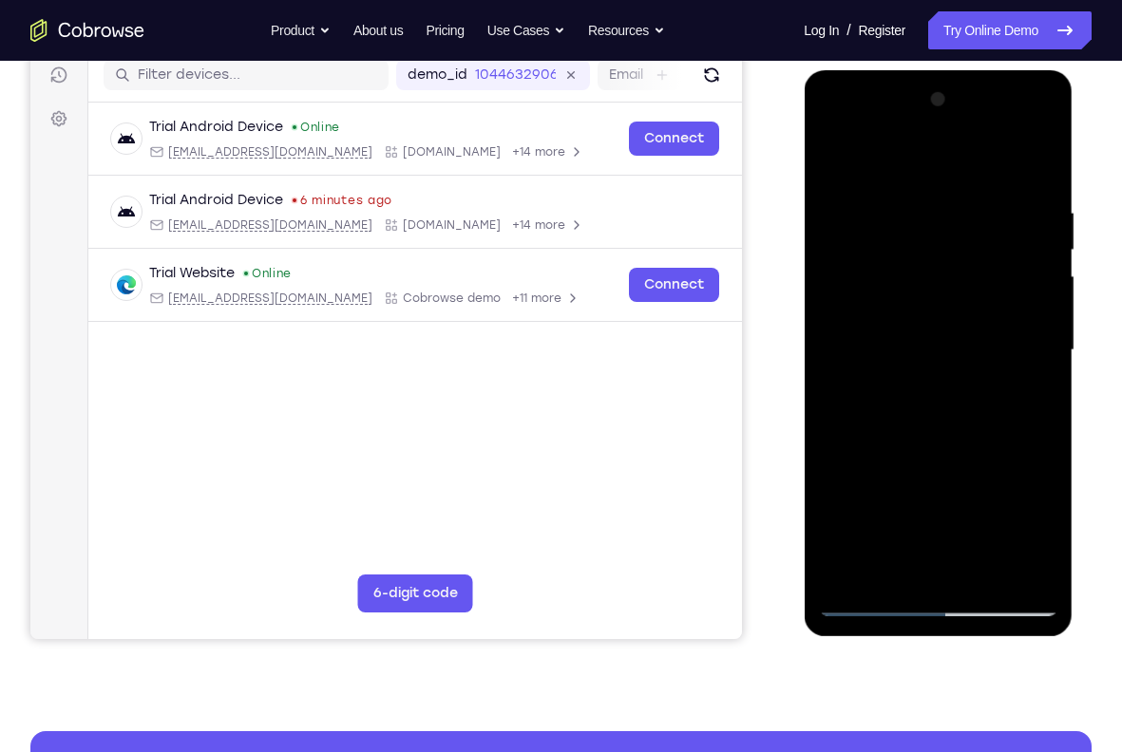
scroll to position [223, 0]
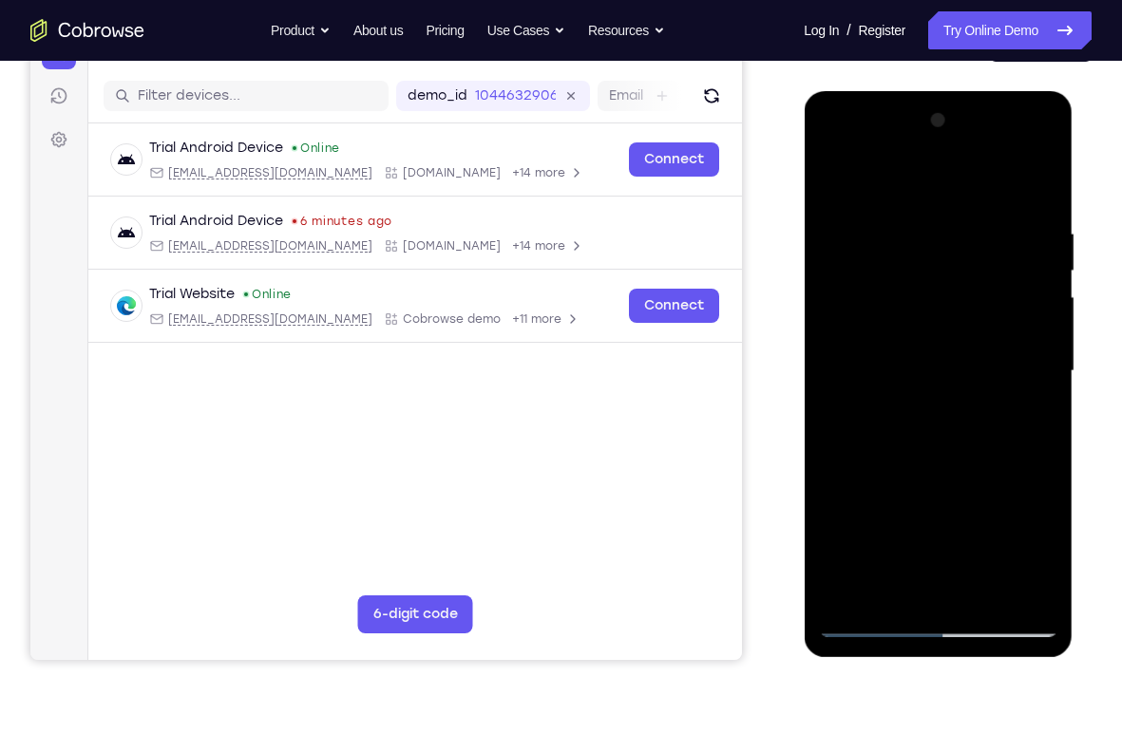
click at [833, 178] on div at bounding box center [937, 371] width 239 height 532
click at [831, 180] on div at bounding box center [937, 371] width 239 height 532
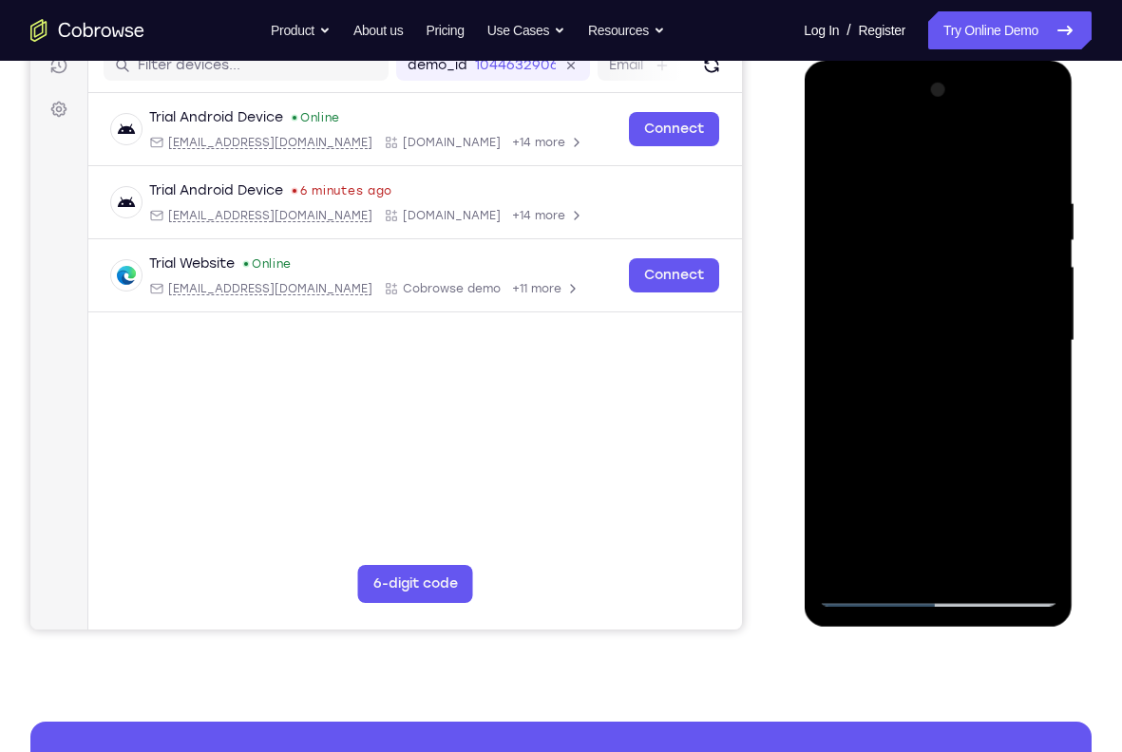
scroll to position [257, 0]
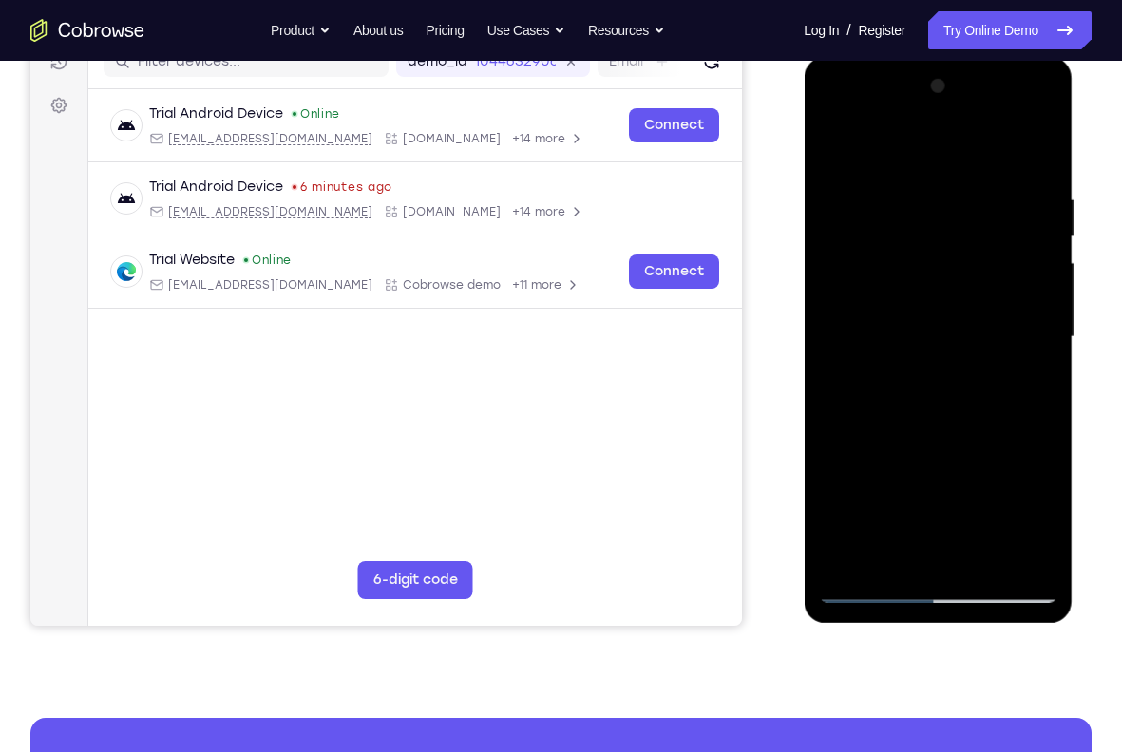
click at [847, 269] on div at bounding box center [937, 337] width 239 height 532
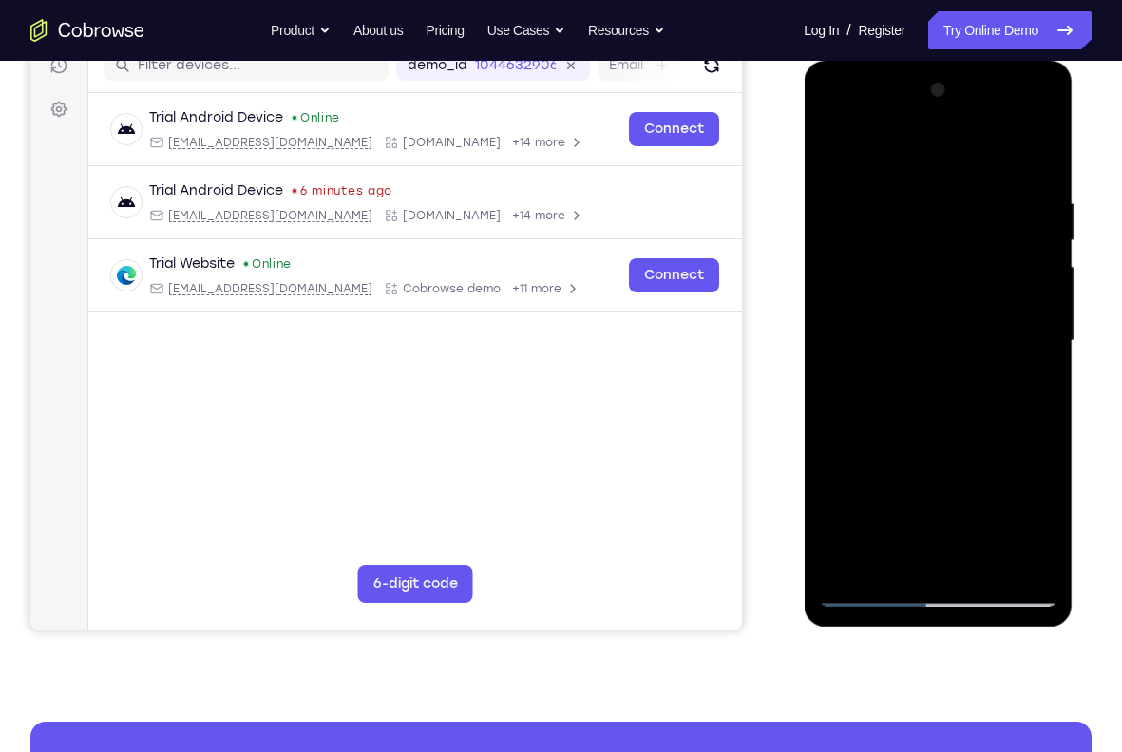
click at [834, 147] on div at bounding box center [937, 341] width 239 height 532
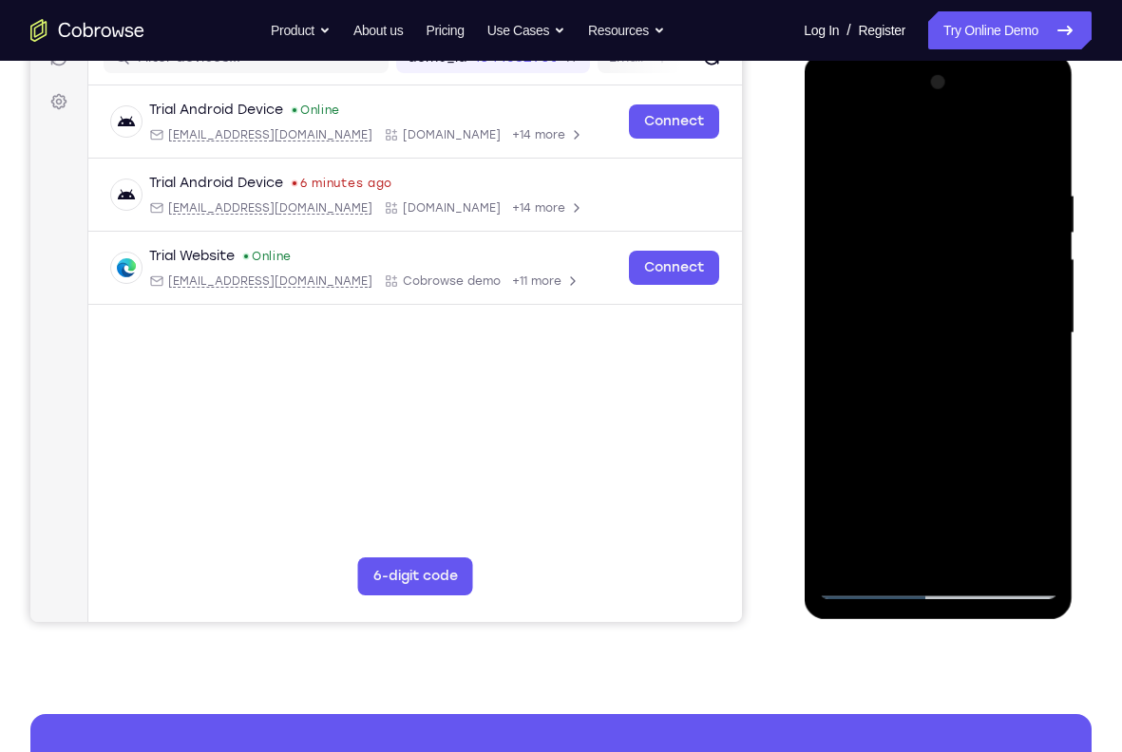
scroll to position [268, 0]
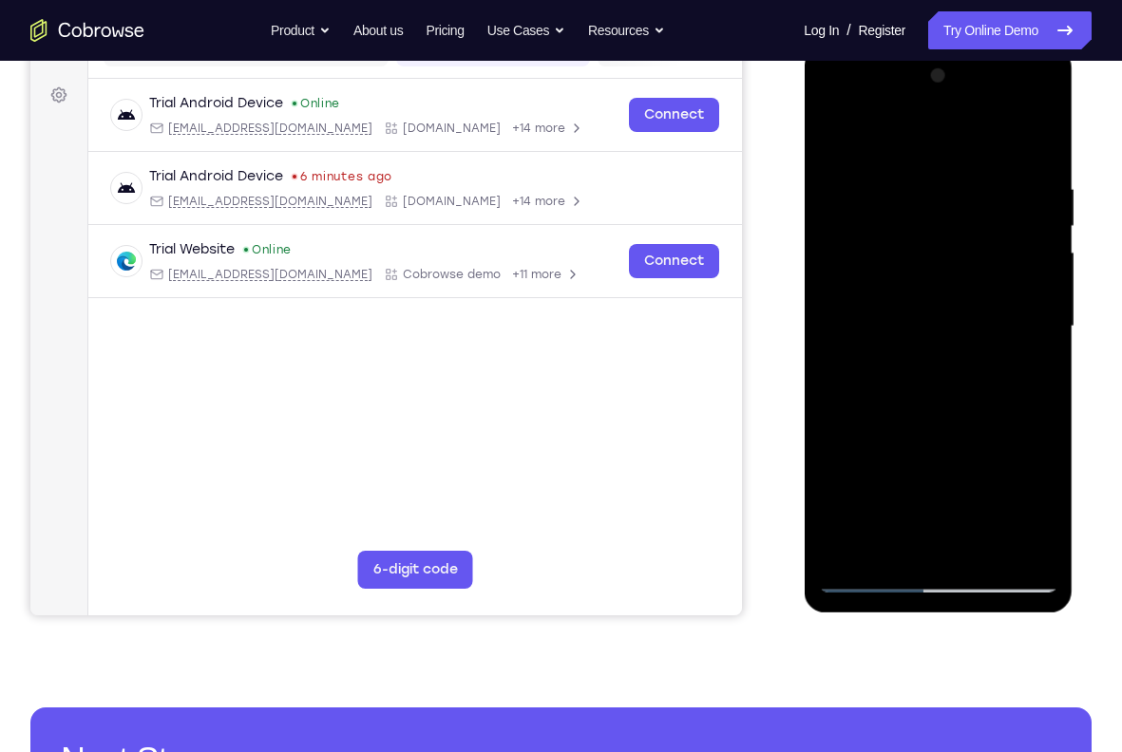
click at [841, 235] on div at bounding box center [937, 327] width 239 height 532
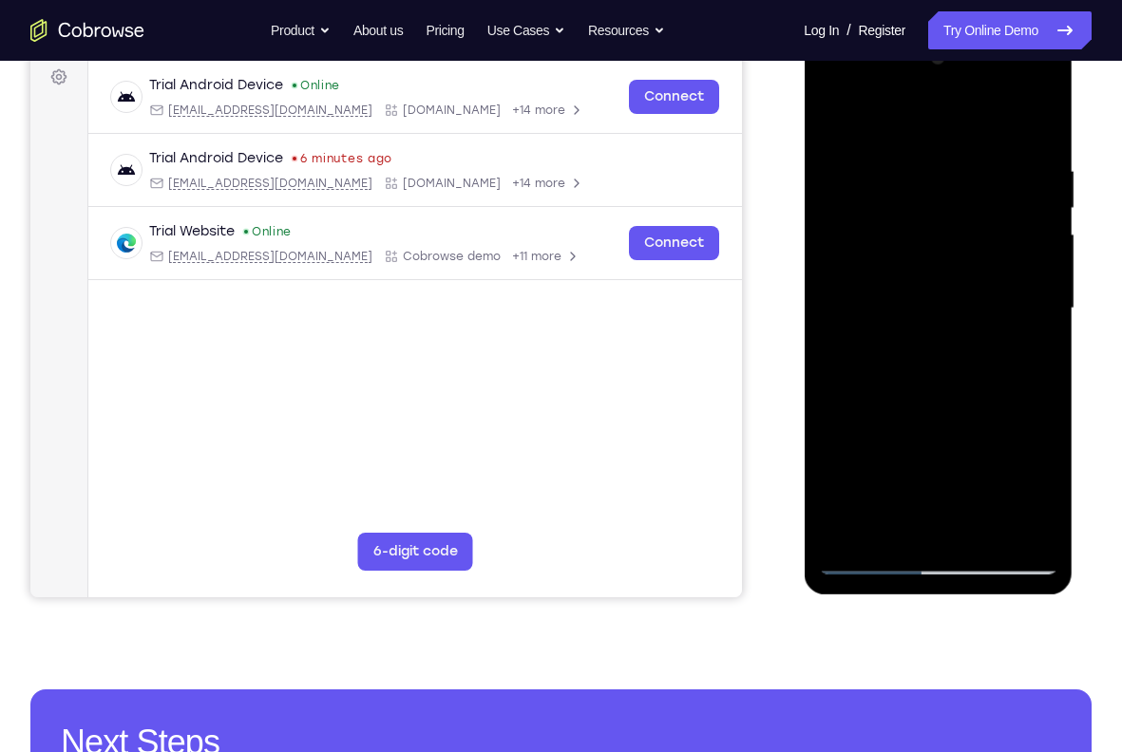
click at [1008, 274] on div at bounding box center [937, 309] width 239 height 532
click at [836, 122] on div at bounding box center [937, 309] width 239 height 532
click at [943, 274] on div at bounding box center [937, 309] width 239 height 532
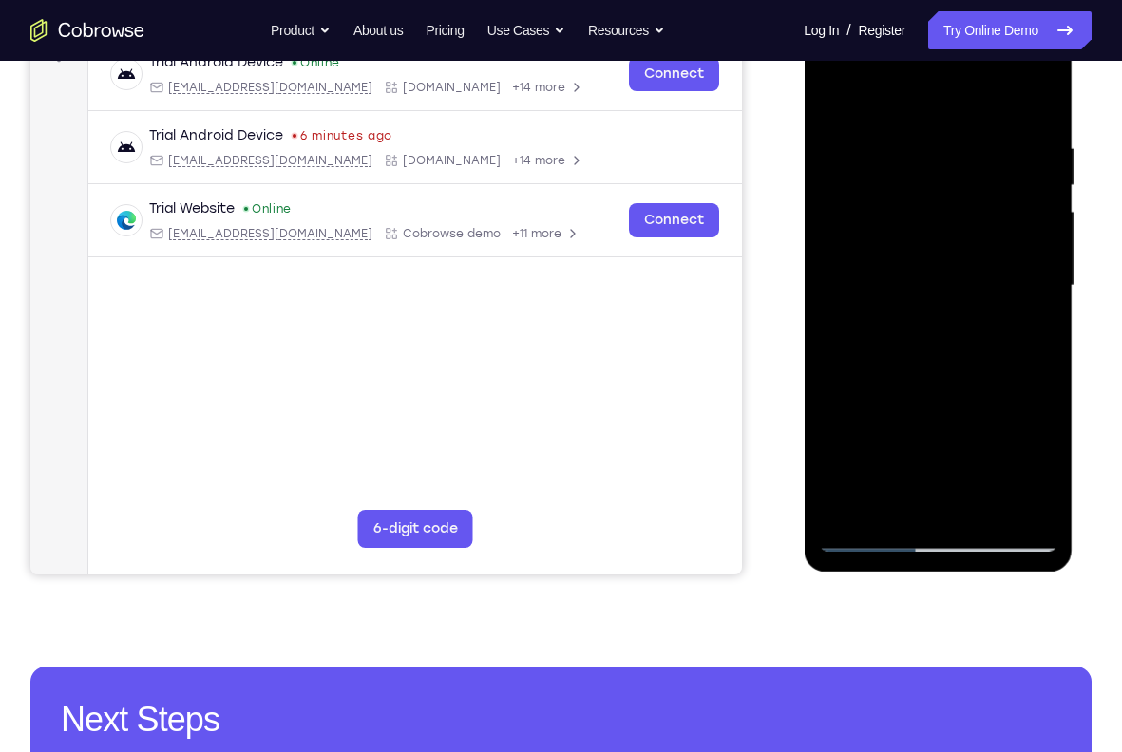
scroll to position [312, 0]
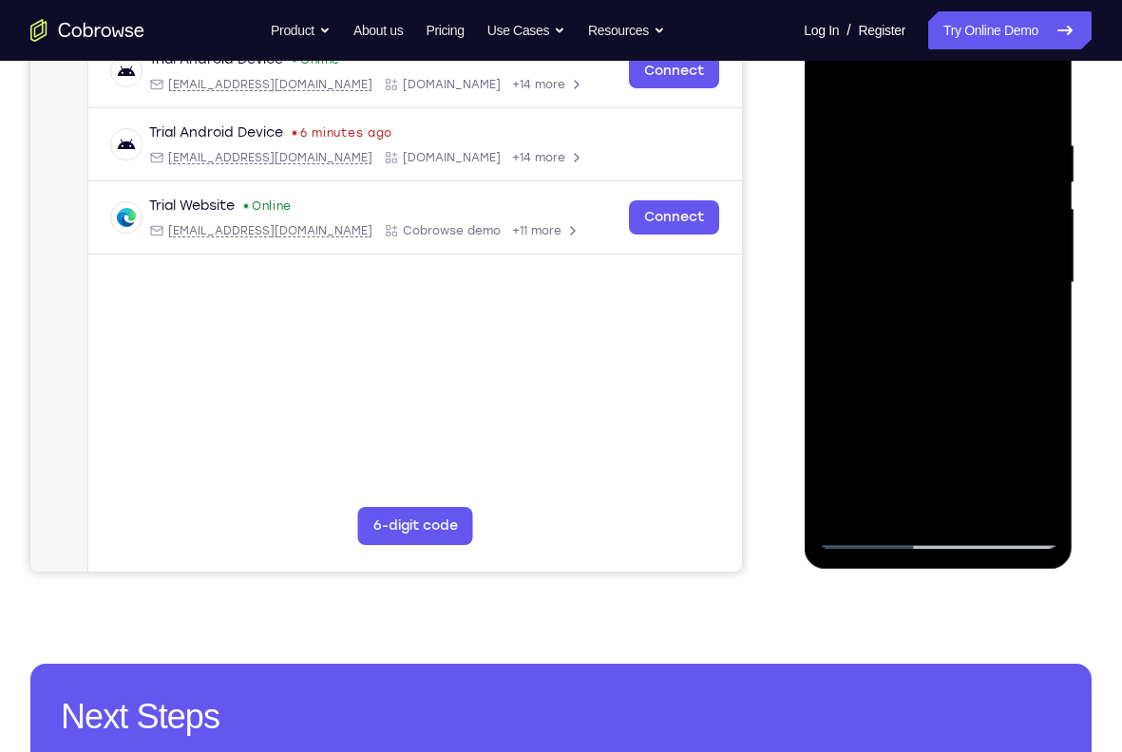
drag, startPoint x: 950, startPoint y: 345, endPoint x: 944, endPoint y: 214, distance: 131.2
click at [944, 214] on div at bounding box center [937, 283] width 239 height 532
drag, startPoint x: 948, startPoint y: 353, endPoint x: 953, endPoint y: 213, distance: 140.6
click at [953, 213] on div at bounding box center [937, 283] width 239 height 532
drag, startPoint x: 946, startPoint y: 362, endPoint x: 943, endPoint y: 223, distance: 138.7
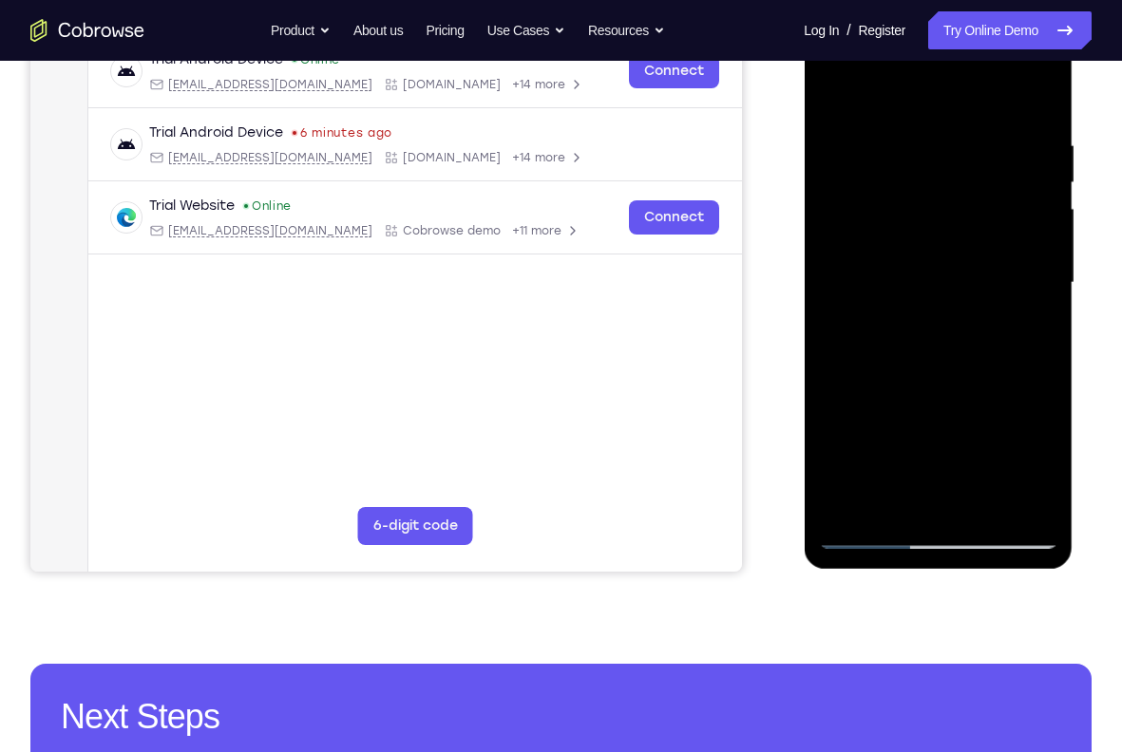
click at [943, 223] on div at bounding box center [937, 283] width 239 height 532
drag, startPoint x: 944, startPoint y: 340, endPoint x: 943, endPoint y: 181, distance: 158.6
click at [943, 181] on div at bounding box center [937, 283] width 239 height 532
drag, startPoint x: 951, startPoint y: 350, endPoint x: 944, endPoint y: 165, distance: 185.3
click at [944, 165] on div at bounding box center [937, 283] width 239 height 532
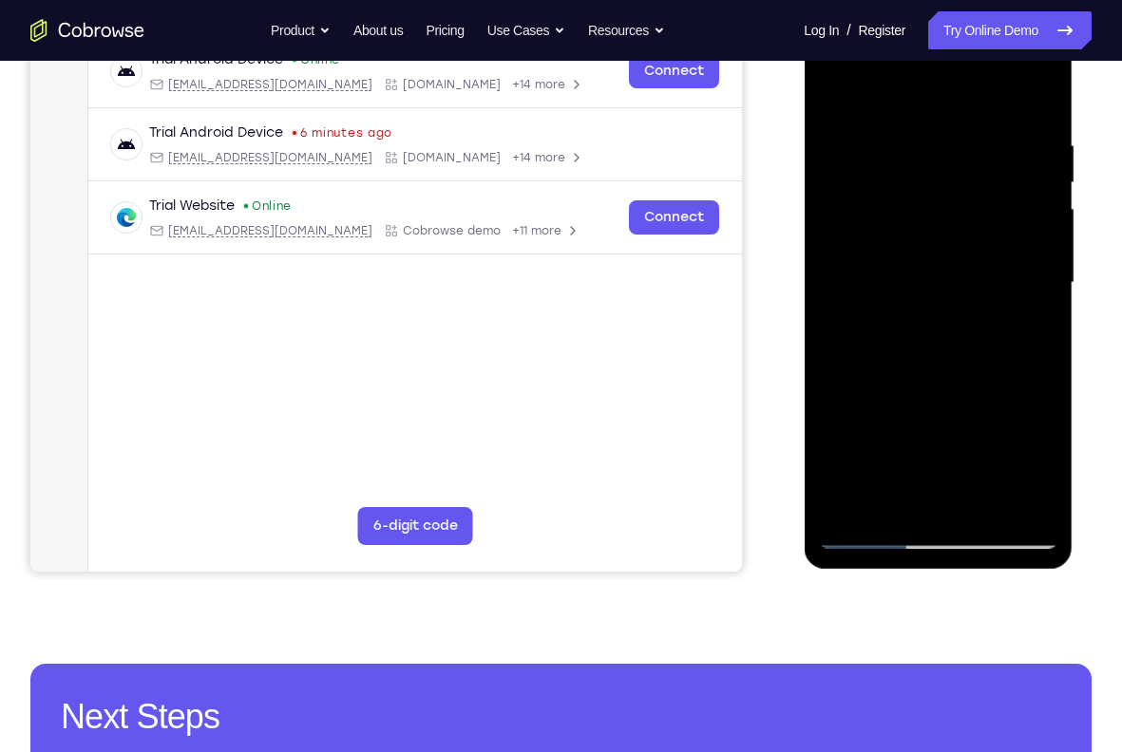
drag, startPoint x: 947, startPoint y: 332, endPoint x: 951, endPoint y: 166, distance: 166.3
click at [951, 166] on div at bounding box center [937, 283] width 239 height 532
drag, startPoint x: 950, startPoint y: 376, endPoint x: 952, endPoint y: 160, distance: 216.6
click at [952, 160] on div at bounding box center [937, 283] width 239 height 532
drag, startPoint x: 958, startPoint y: 372, endPoint x: 957, endPoint y: 181, distance: 190.9
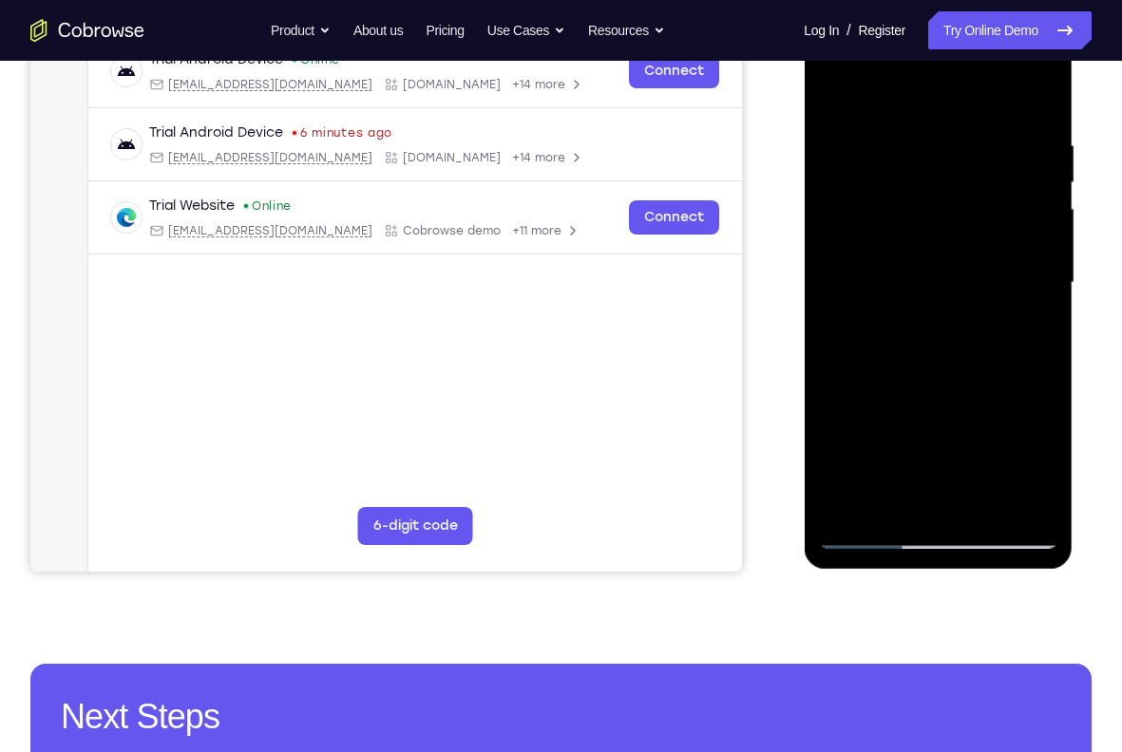
click at [957, 181] on div at bounding box center [937, 283] width 239 height 532
drag, startPoint x: 939, startPoint y: 388, endPoint x: 937, endPoint y: 179, distance: 209.9
click at [937, 179] on div at bounding box center [937, 283] width 239 height 532
drag, startPoint x: 951, startPoint y: 402, endPoint x: 941, endPoint y: 175, distance: 227.2
click at [941, 175] on div at bounding box center [937, 283] width 239 height 532
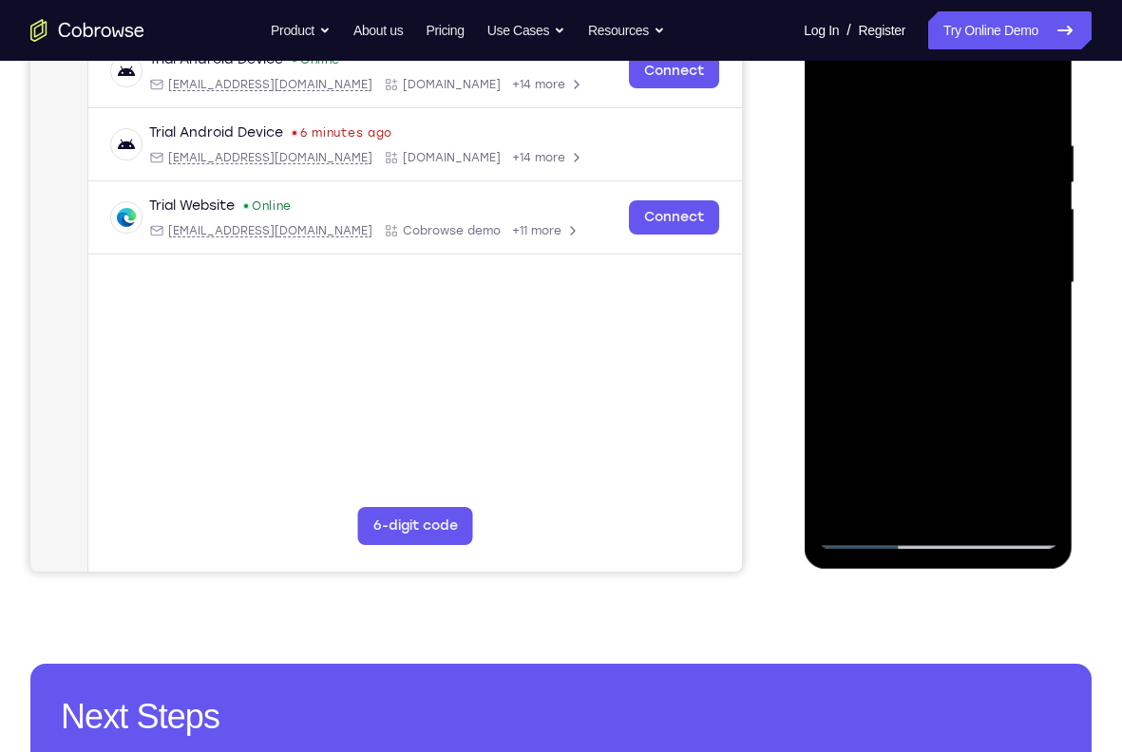
drag, startPoint x: 941, startPoint y: 175, endPoint x: 971, endPoint y: 419, distance: 245.9
click at [971, 419] on div at bounding box center [937, 283] width 239 height 532
drag, startPoint x: 936, startPoint y: 142, endPoint x: 955, endPoint y: 465, distance: 323.5
click at [955, 465] on div at bounding box center [937, 283] width 239 height 532
drag, startPoint x: 904, startPoint y: 136, endPoint x: 867, endPoint y: 383, distance: 249.7
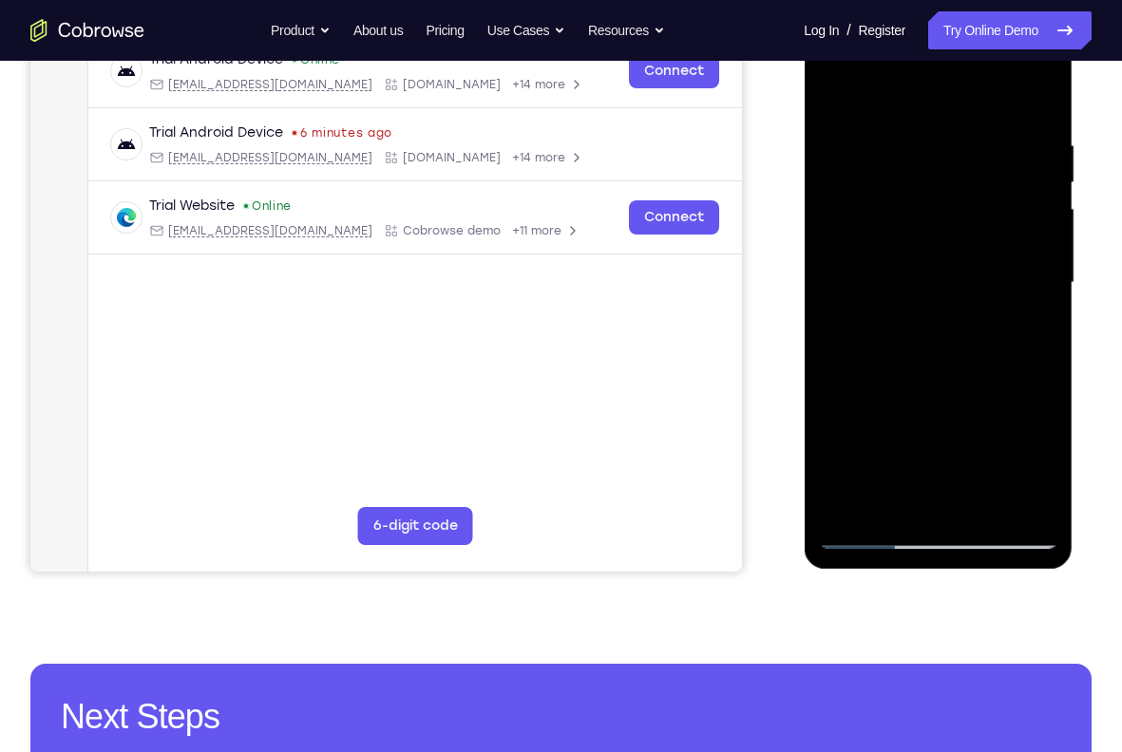
click at [867, 383] on div at bounding box center [937, 283] width 239 height 532
drag, startPoint x: 918, startPoint y: 142, endPoint x: 945, endPoint y: 376, distance: 235.2
click at [945, 376] on div at bounding box center [937, 283] width 239 height 532
click at [925, 122] on div at bounding box center [937, 283] width 239 height 532
drag, startPoint x: 946, startPoint y: 269, endPoint x: 947, endPoint y: 151, distance: 117.8
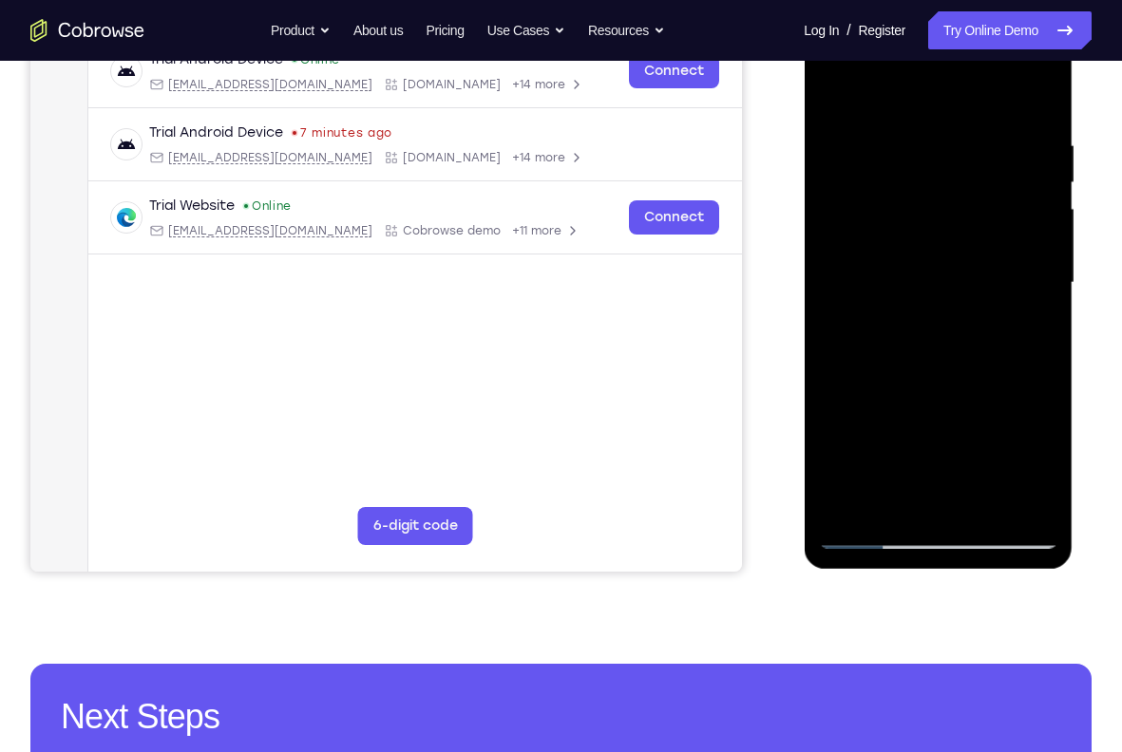
click at [947, 151] on div at bounding box center [937, 283] width 239 height 532
drag, startPoint x: 944, startPoint y: 265, endPoint x: 936, endPoint y: 180, distance: 84.9
click at [936, 180] on div at bounding box center [937, 283] width 239 height 532
drag, startPoint x: 944, startPoint y: 253, endPoint x: 936, endPoint y: 188, distance: 65.0
click at [936, 188] on div at bounding box center [937, 283] width 239 height 532
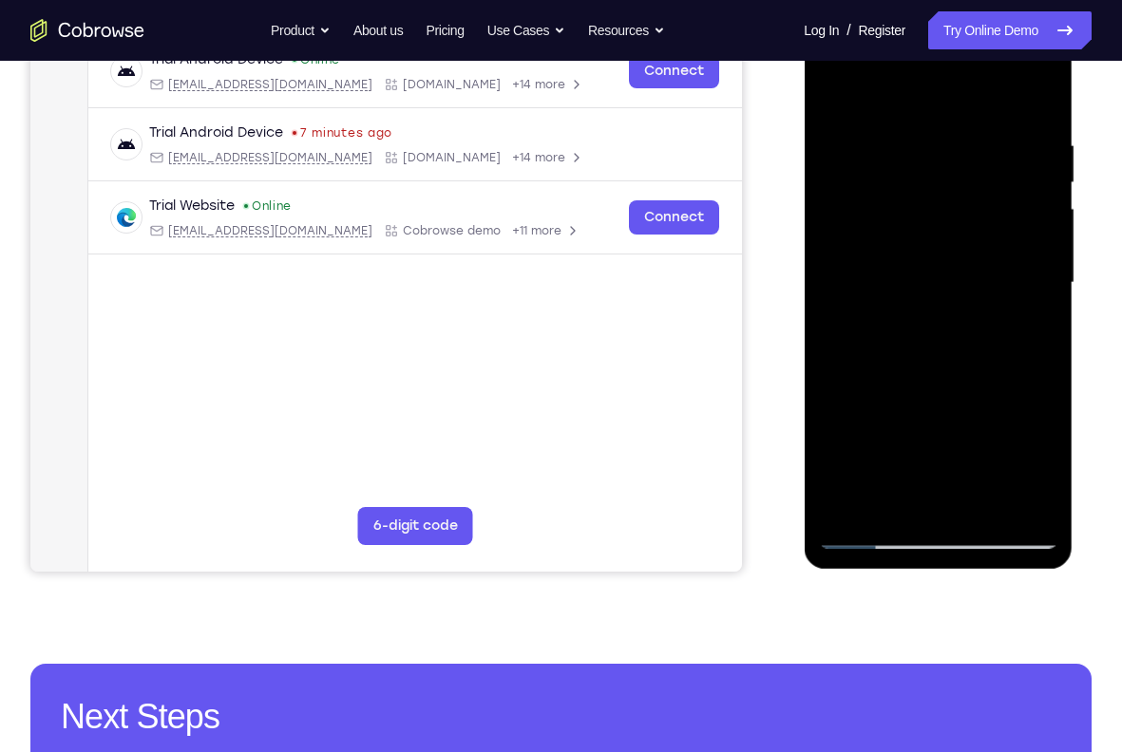
drag, startPoint x: 945, startPoint y: 240, endPoint x: 938, endPoint y: 175, distance: 65.9
click at [938, 175] on div at bounding box center [937, 283] width 239 height 532
click at [983, 312] on div at bounding box center [937, 283] width 239 height 532
click at [959, 379] on div at bounding box center [937, 283] width 239 height 532
click at [935, 289] on div at bounding box center [937, 283] width 239 height 532
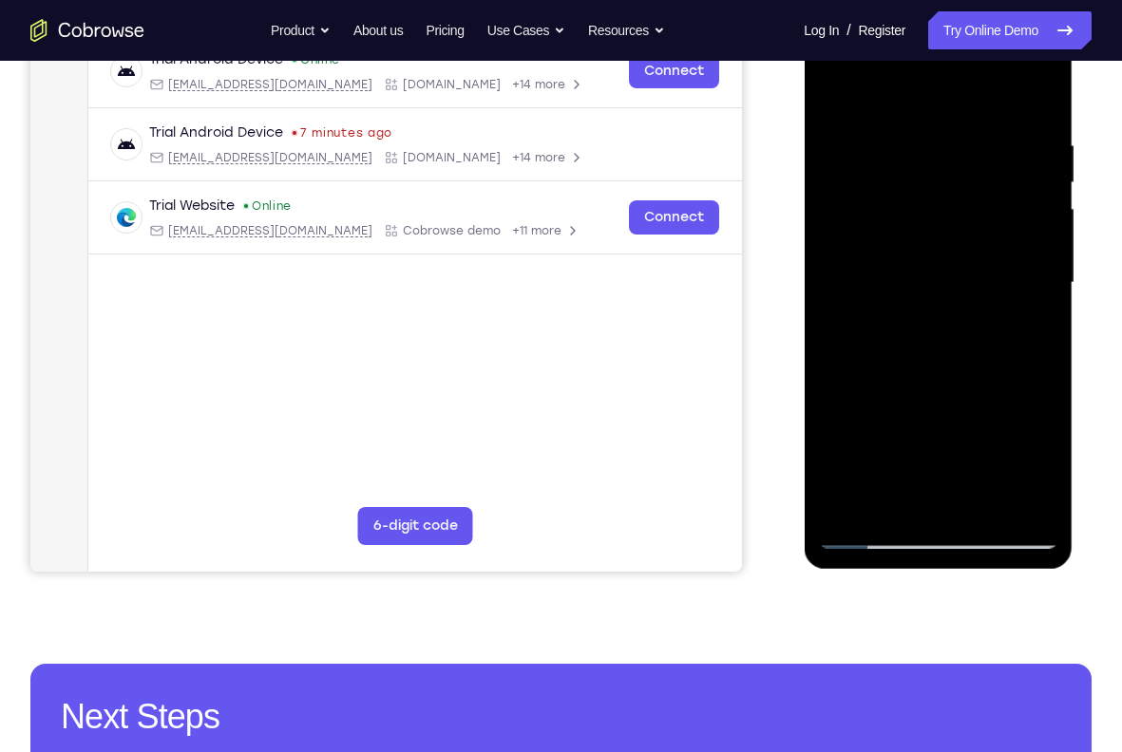
click at [932, 492] on div at bounding box center [937, 283] width 239 height 532
click at [1029, 333] on div at bounding box center [937, 283] width 239 height 532
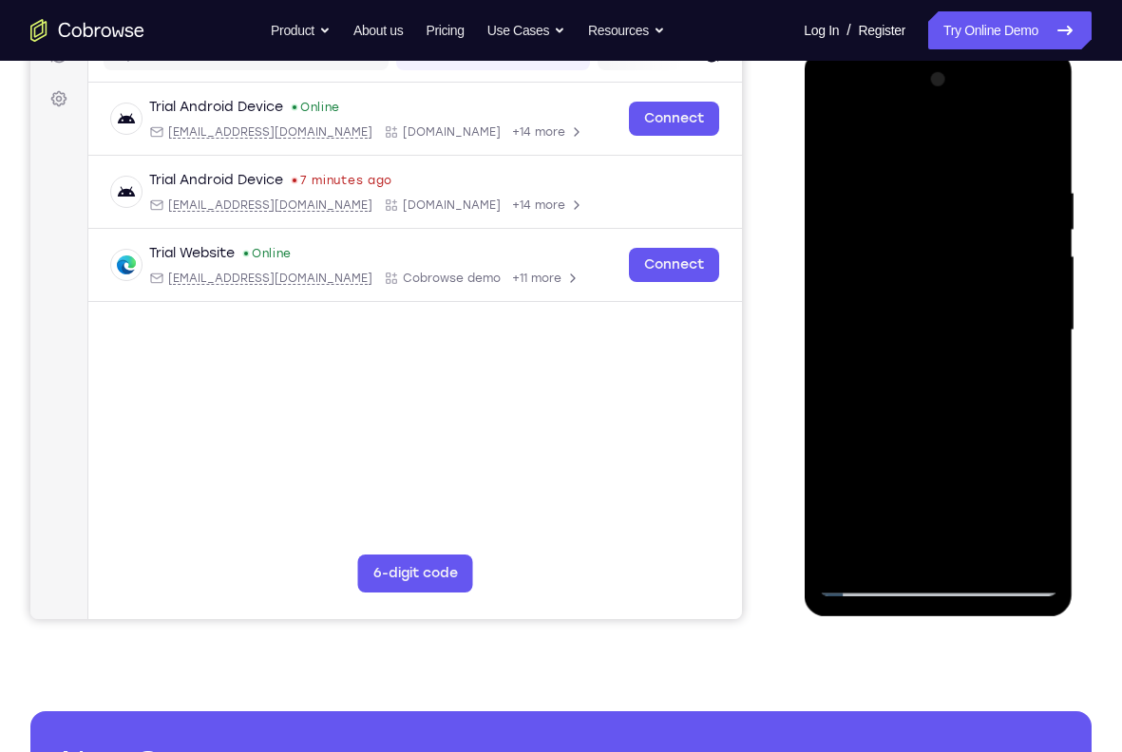
scroll to position [261, 0]
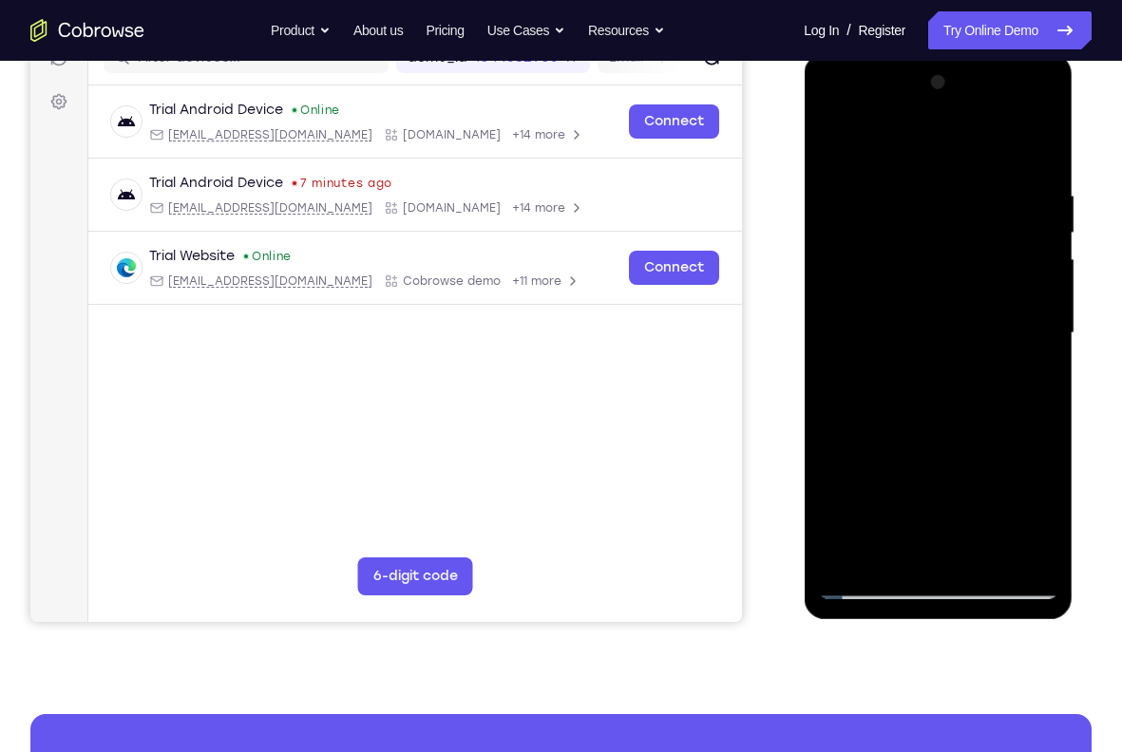
click at [838, 154] on div at bounding box center [937, 333] width 239 height 532
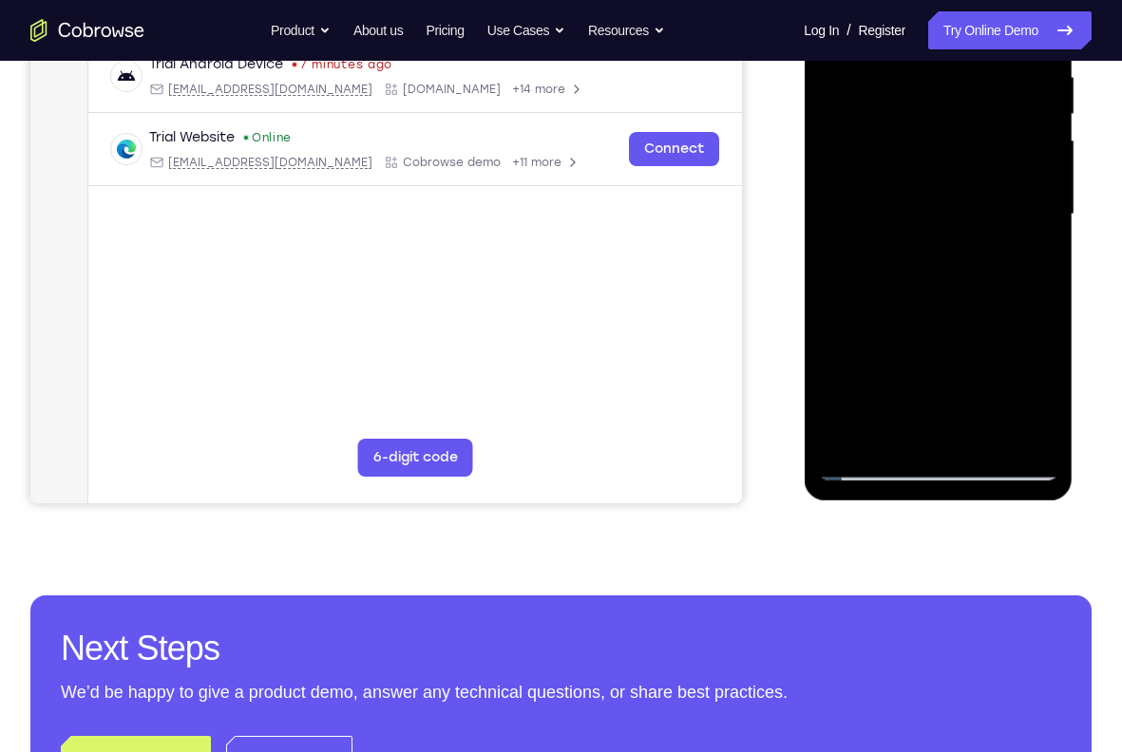
scroll to position [382, 0]
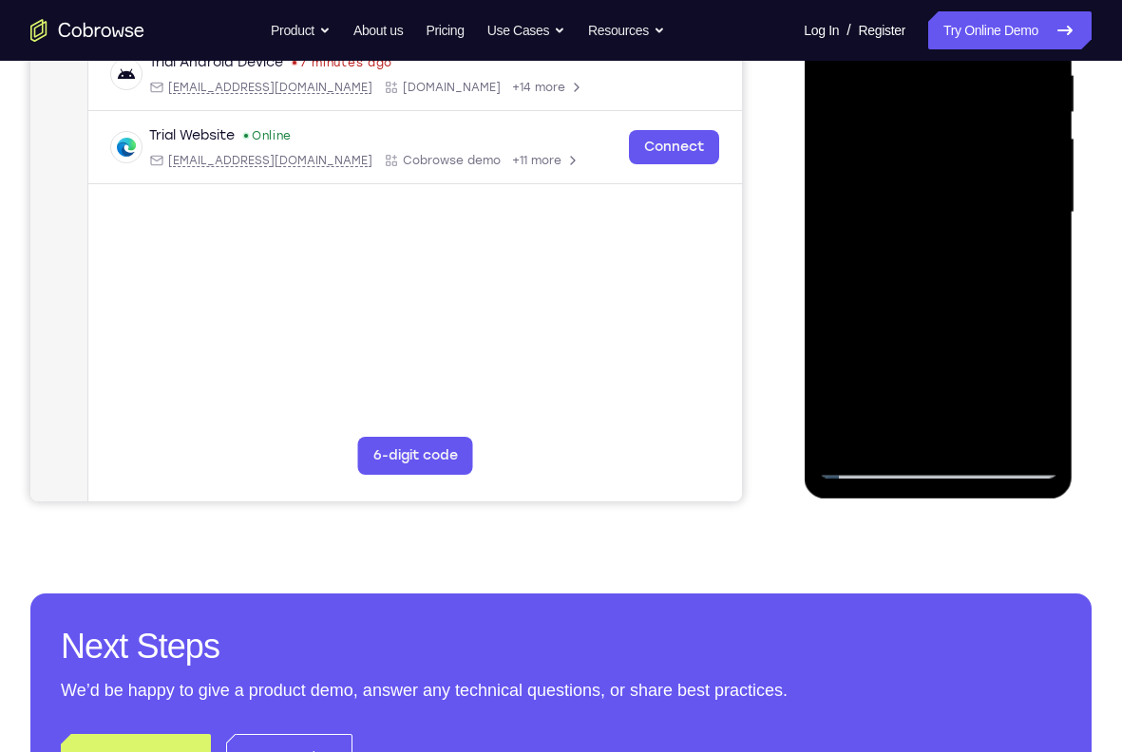
drag, startPoint x: 889, startPoint y: 352, endPoint x: 911, endPoint y: 157, distance: 196.9
click at [911, 157] on div at bounding box center [937, 213] width 239 height 532
drag, startPoint x: 949, startPoint y: 379, endPoint x: 943, endPoint y: 164, distance: 214.7
click at [943, 164] on div at bounding box center [937, 213] width 239 height 532
drag, startPoint x: 958, startPoint y: 409, endPoint x: 947, endPoint y: 145, distance: 264.3
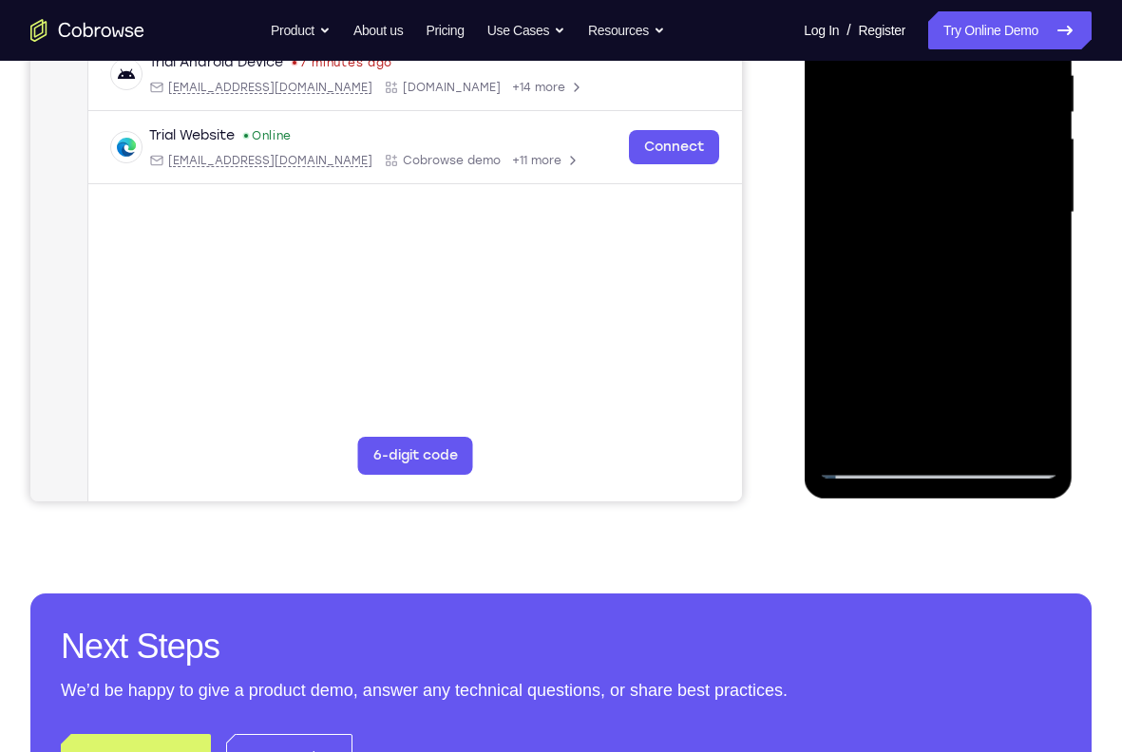
click at [947, 145] on div at bounding box center [937, 213] width 239 height 532
drag, startPoint x: 958, startPoint y: 389, endPoint x: 956, endPoint y: 169, distance: 220.4
click at [956, 169] on div at bounding box center [937, 213] width 239 height 532
drag, startPoint x: 964, startPoint y: 406, endPoint x: 974, endPoint y: 187, distance: 218.7
click at [974, 187] on div at bounding box center [937, 213] width 239 height 532
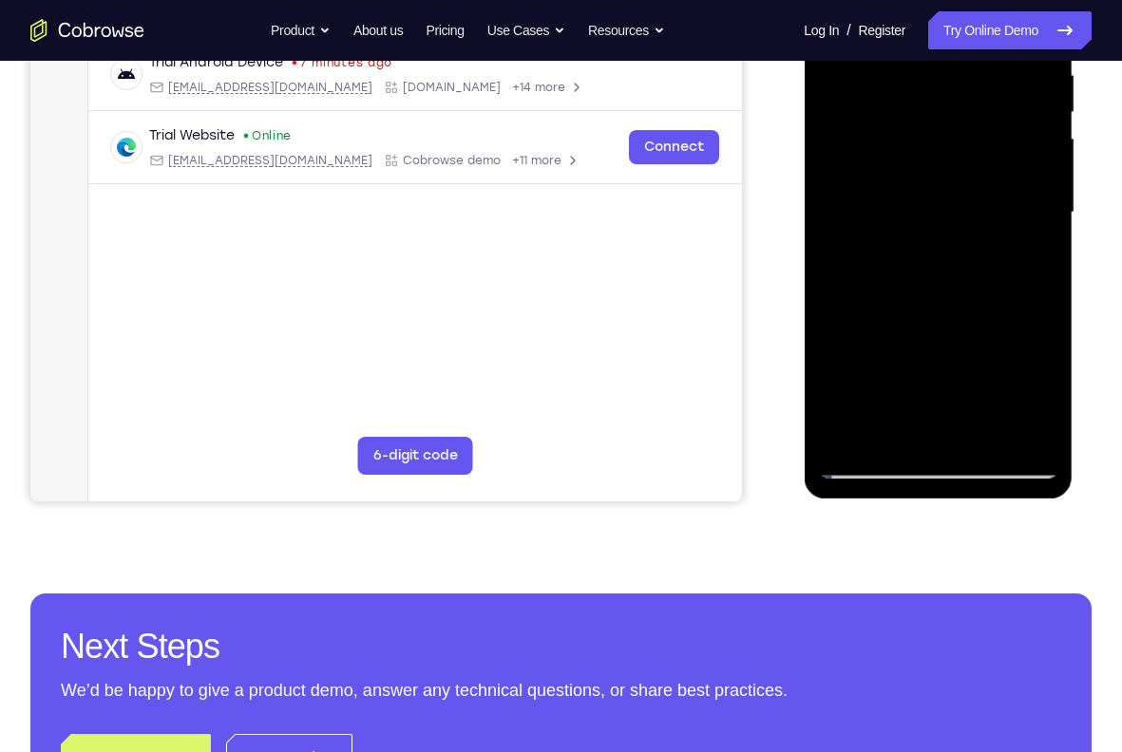
drag, startPoint x: 976, startPoint y: 386, endPoint x: 993, endPoint y: 159, distance: 227.6
click at [993, 159] on div at bounding box center [937, 213] width 239 height 532
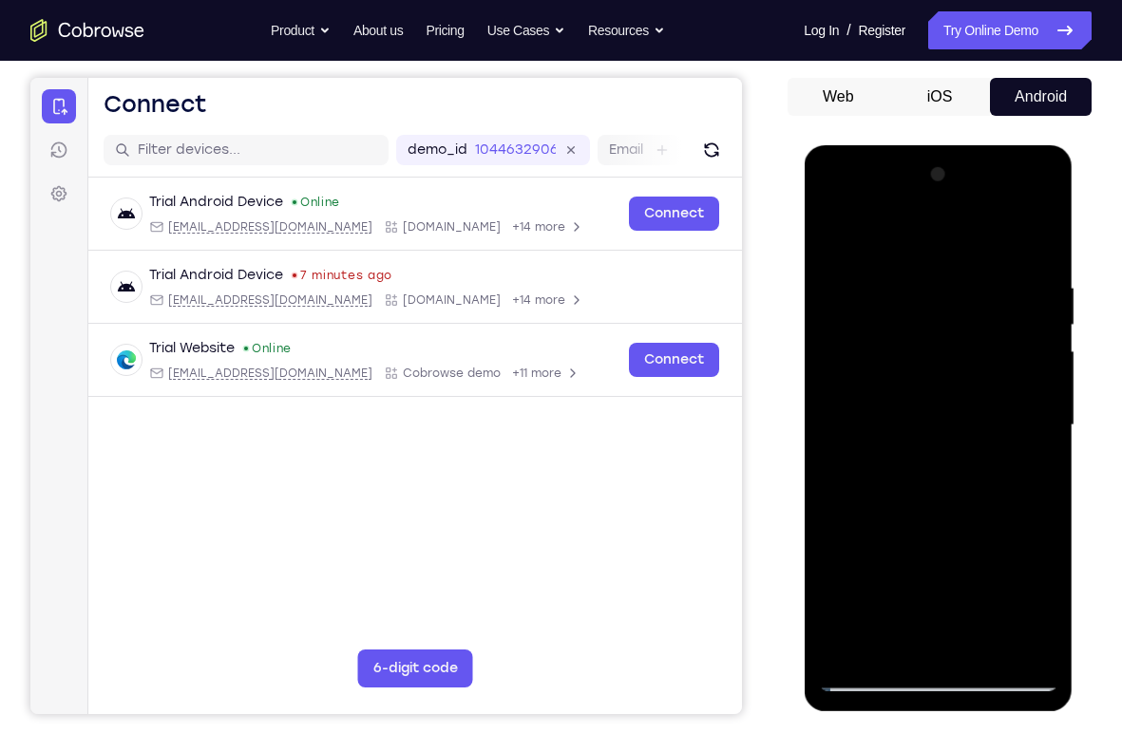
scroll to position [168, 0]
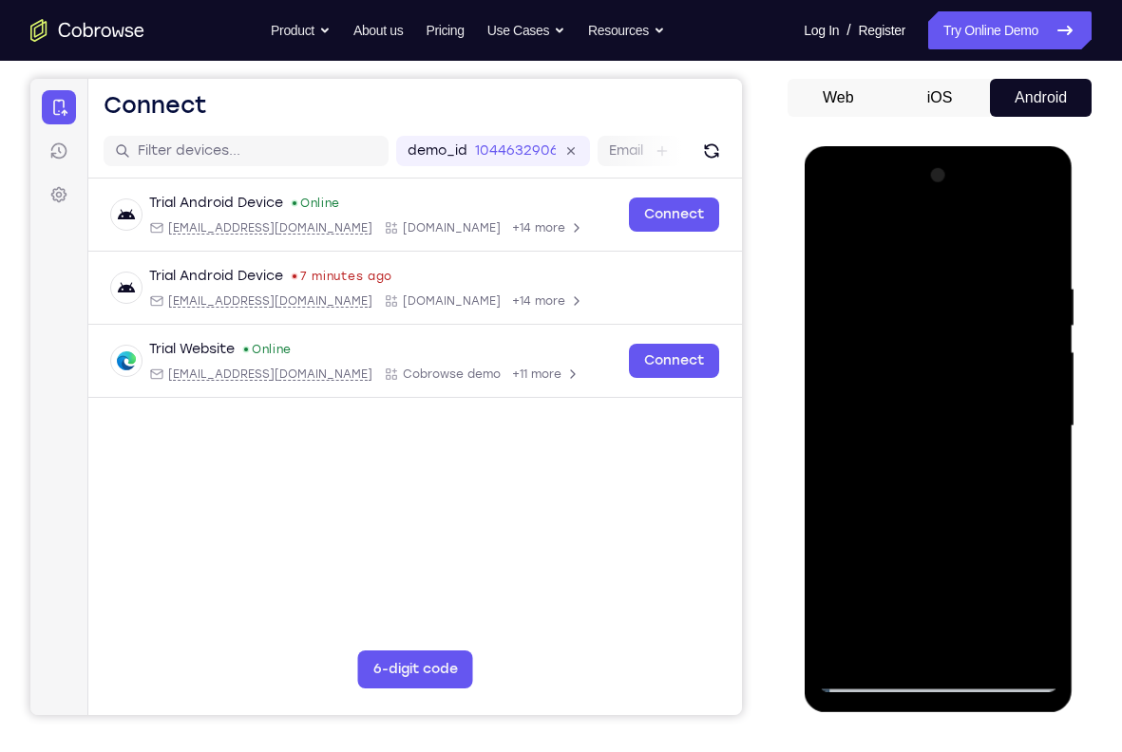
click at [837, 230] on div at bounding box center [937, 427] width 239 height 532
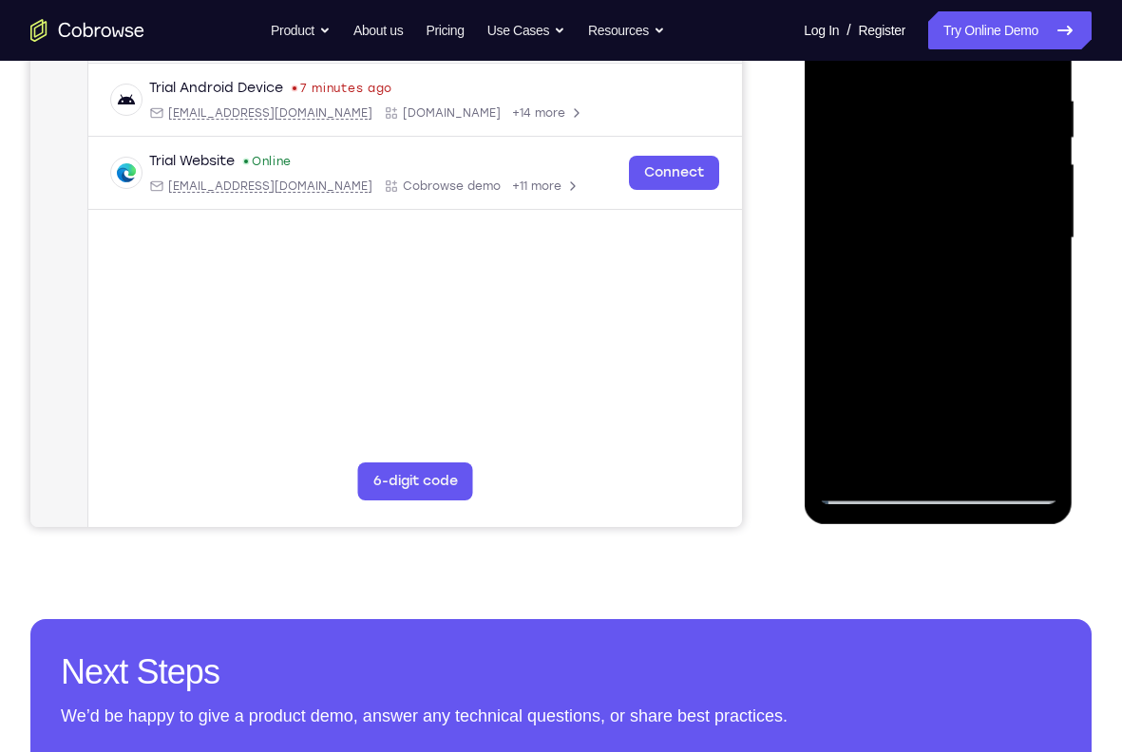
scroll to position [367, 0]
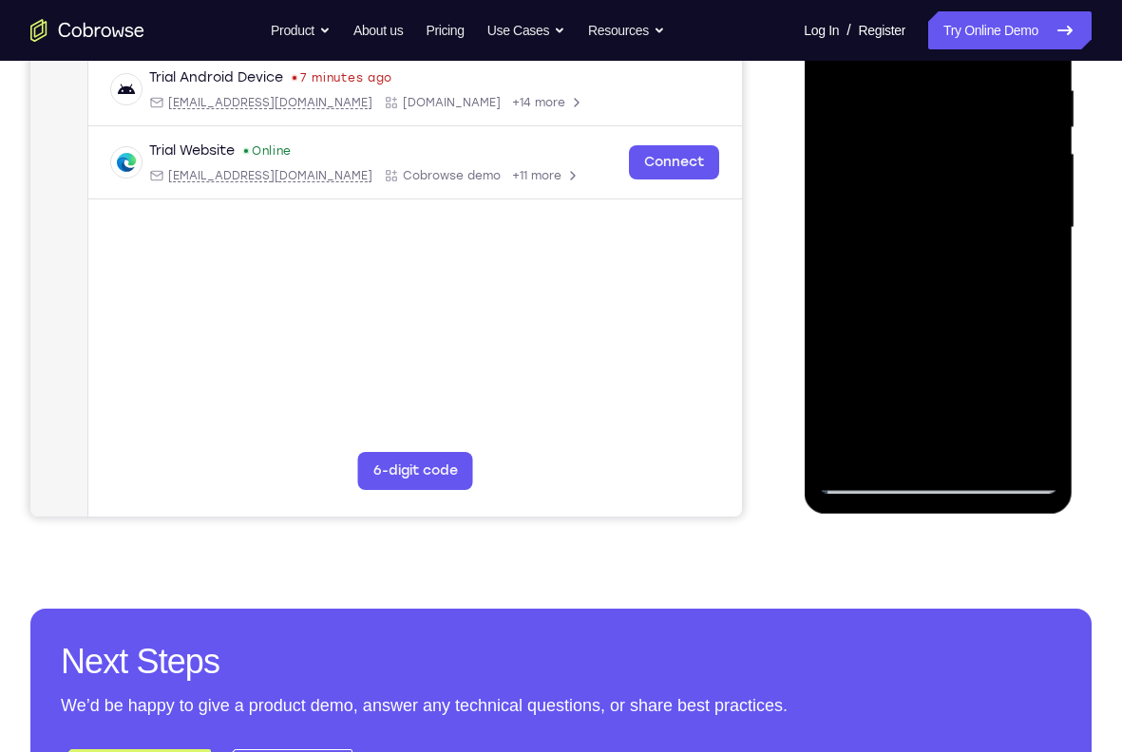
click at [938, 450] on div at bounding box center [937, 228] width 239 height 532
click at [968, 457] on div at bounding box center [937, 228] width 239 height 532
drag, startPoint x: 963, startPoint y: 390, endPoint x: 997, endPoint y: 141, distance: 252.1
click at [997, 141] on div at bounding box center [937, 228] width 239 height 532
drag, startPoint x: 962, startPoint y: 377, endPoint x: 968, endPoint y: 104, distance: 272.6
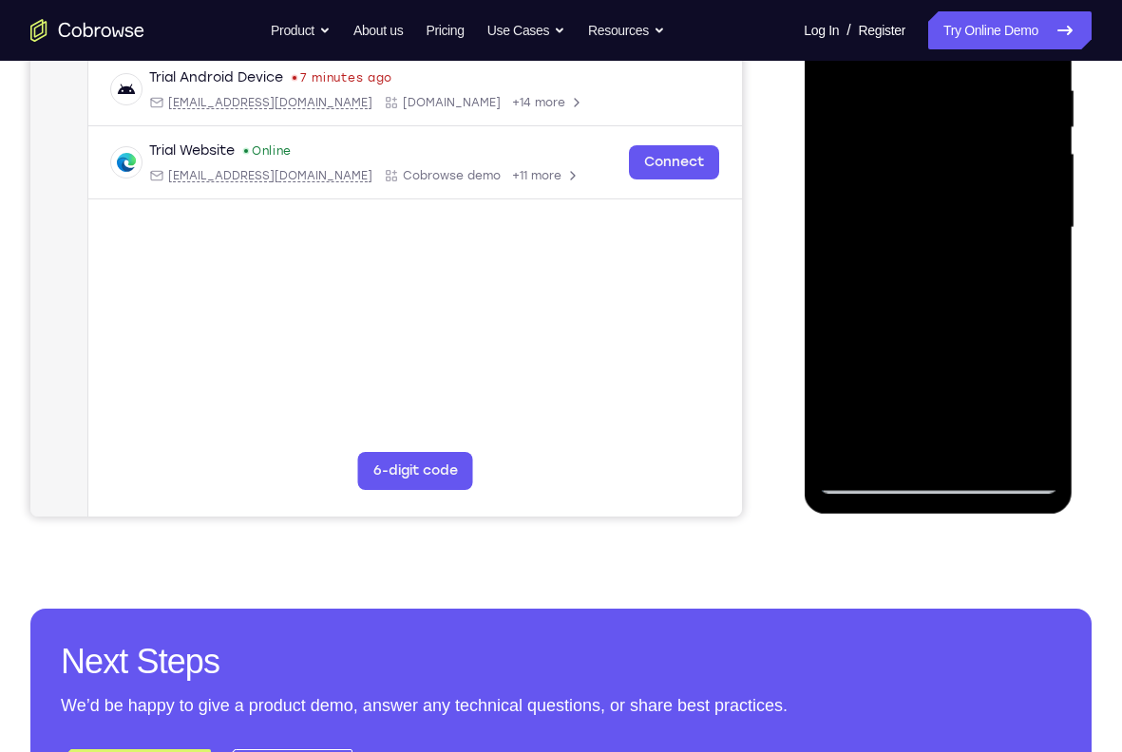
click at [968, 104] on div at bounding box center [937, 228] width 239 height 532
drag, startPoint x: 952, startPoint y: 361, endPoint x: 961, endPoint y: 145, distance: 215.8
click at [961, 145] on div at bounding box center [937, 228] width 239 height 532
drag, startPoint x: 949, startPoint y: 350, endPoint x: 951, endPoint y: 124, distance: 226.1
click at [951, 124] on div at bounding box center [937, 228] width 239 height 532
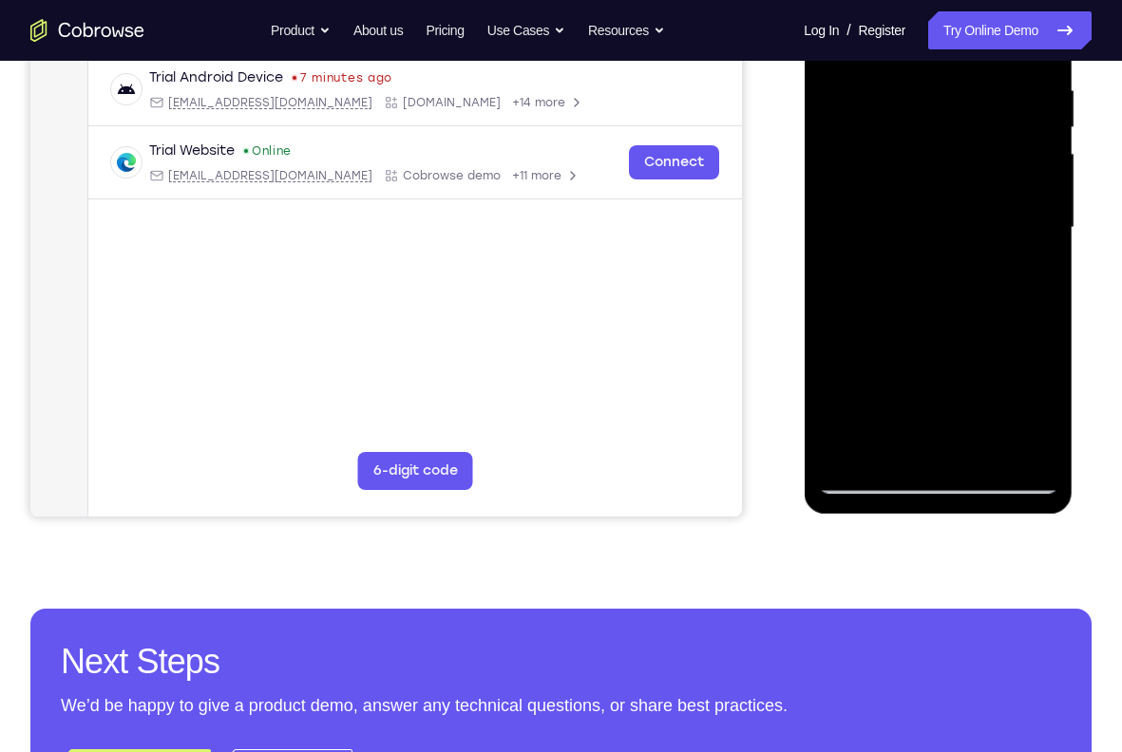
drag, startPoint x: 937, startPoint y: 370, endPoint x: 951, endPoint y: 142, distance: 228.3
click at [951, 142] on div at bounding box center [937, 228] width 239 height 532
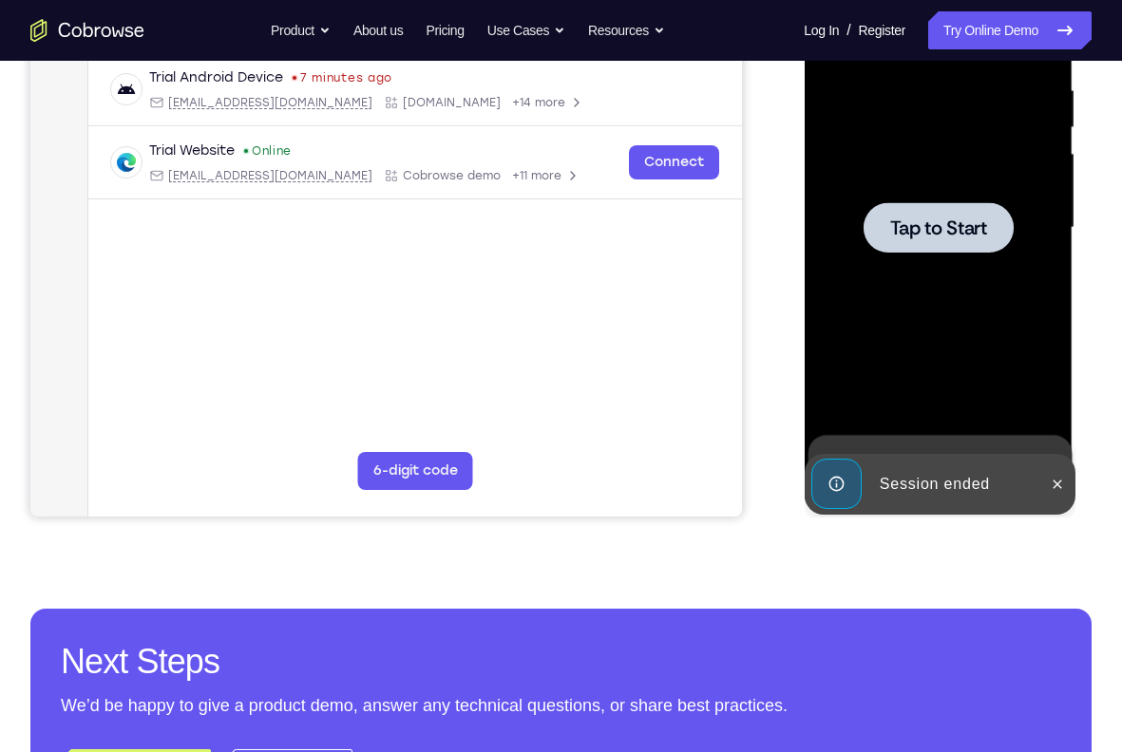
click at [955, 236] on span "Tap to Start" at bounding box center [937, 227] width 97 height 19
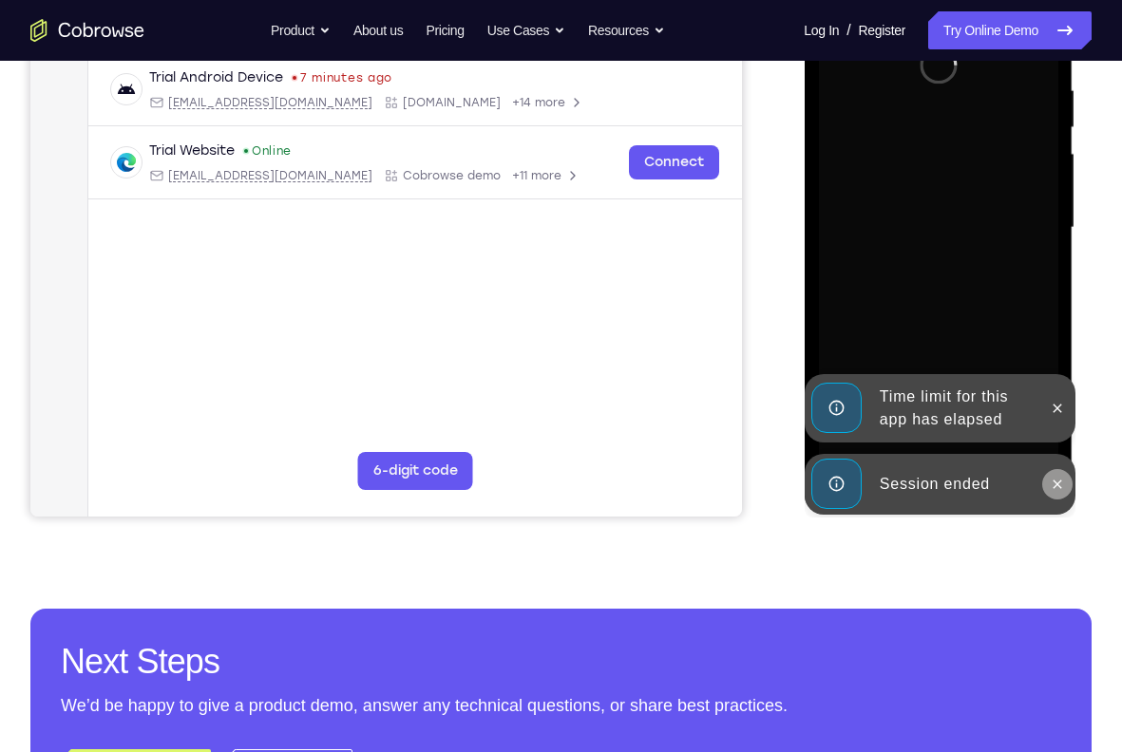
click at [1049, 469] on button at bounding box center [1056, 484] width 30 height 30
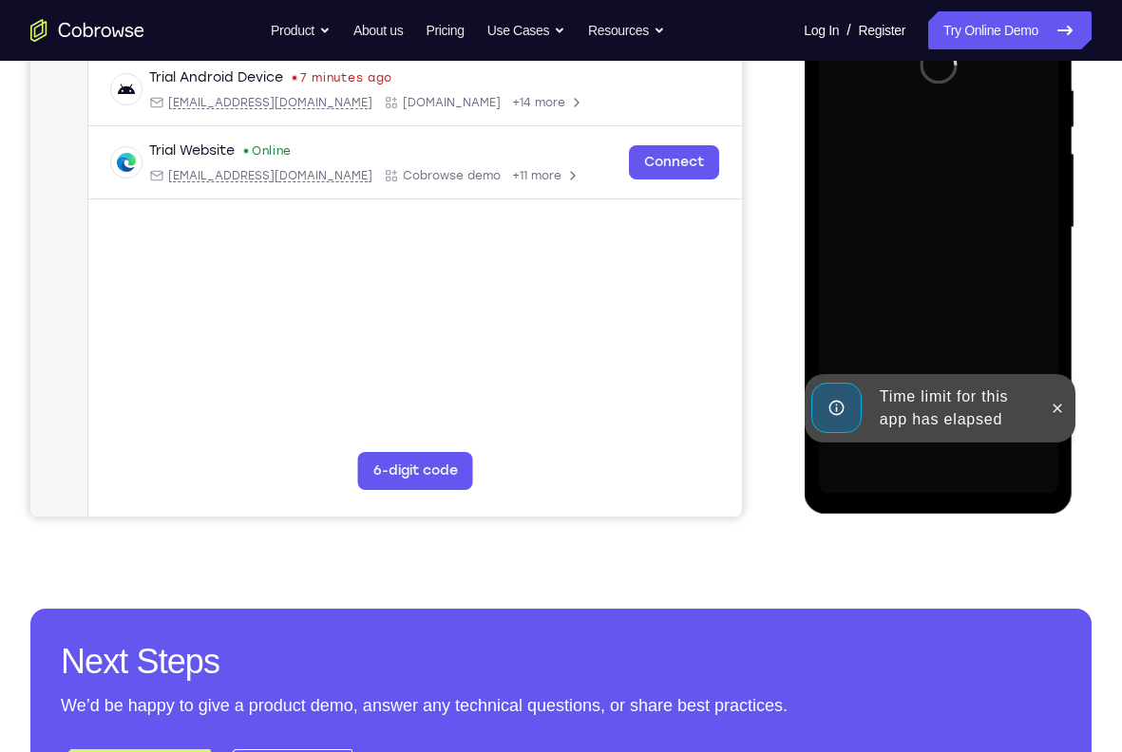
click at [1049, 443] on div "Time limit for this app has elapsed" at bounding box center [939, 408] width 271 height 68
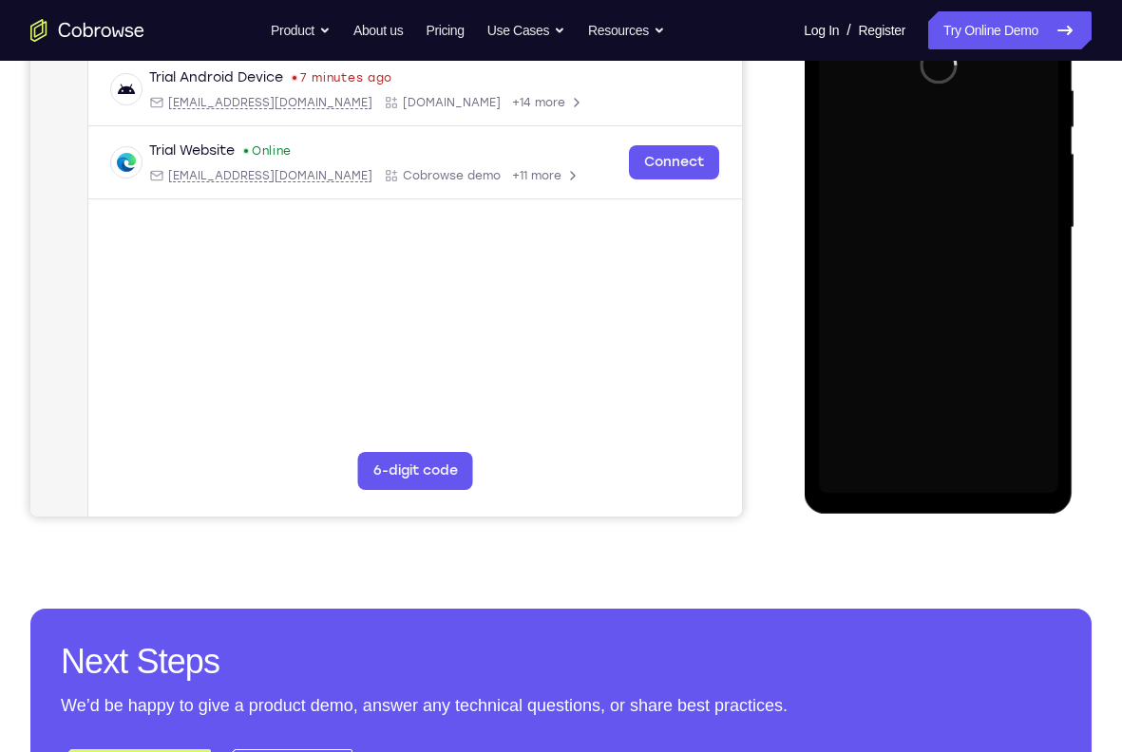
click at [1049, 469] on div at bounding box center [937, 228] width 239 height 532
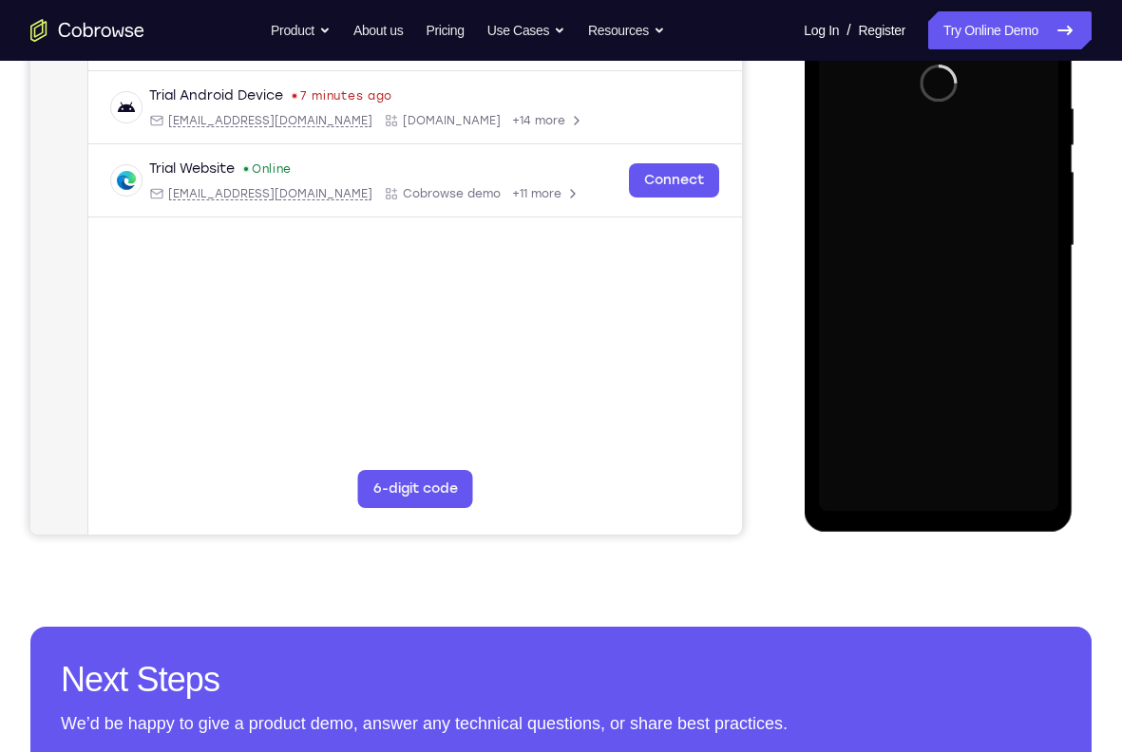
scroll to position [353, 0]
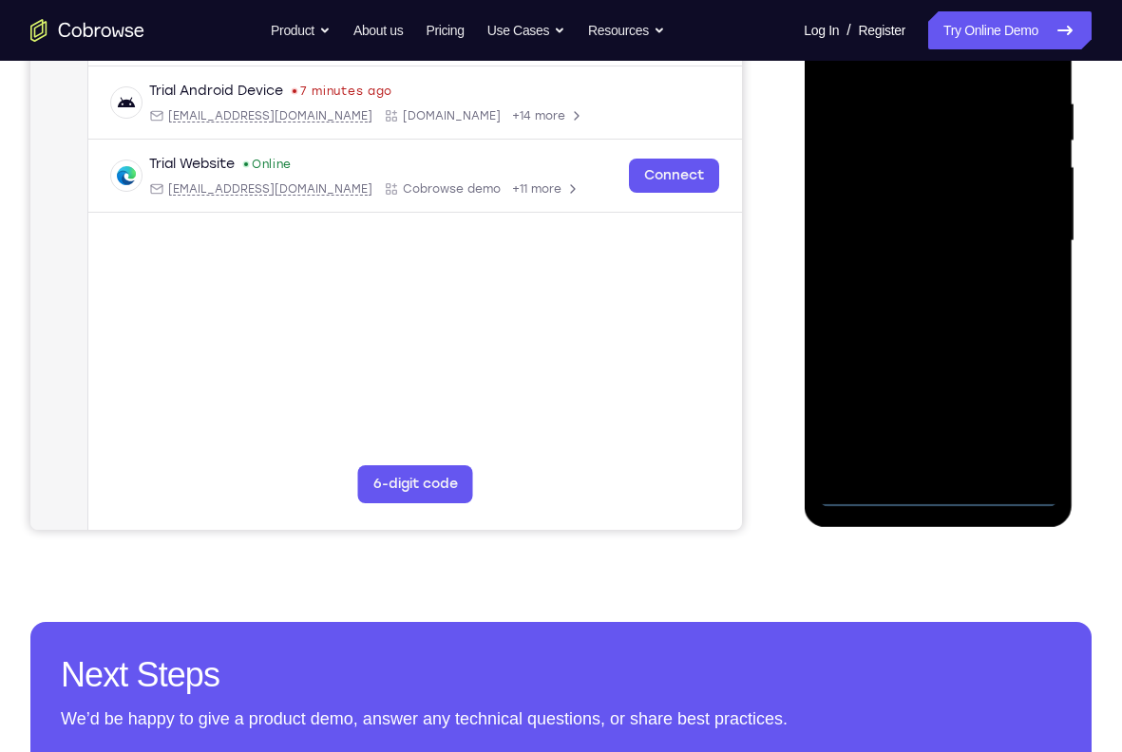
click at [931, 488] on div at bounding box center [937, 241] width 239 height 532
click at [1018, 404] on div at bounding box center [937, 241] width 239 height 532
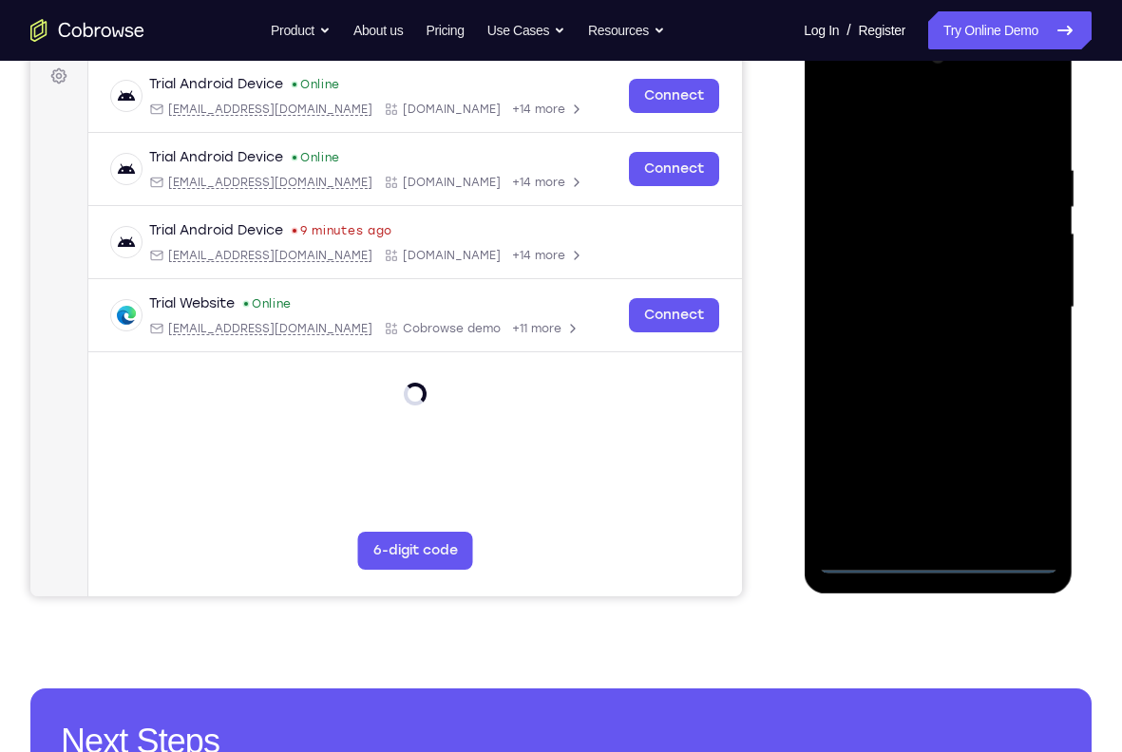
scroll to position [285, 0]
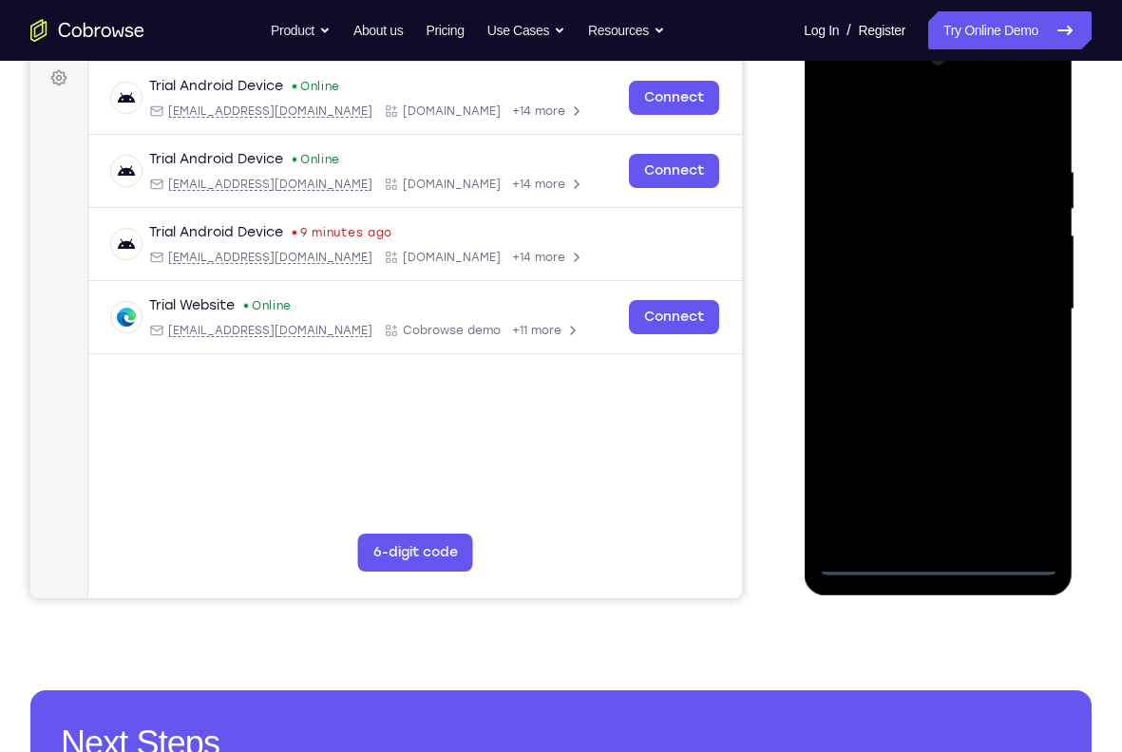
click at [902, 111] on div at bounding box center [937, 310] width 239 height 532
click at [1014, 292] on div at bounding box center [937, 310] width 239 height 532
click at [918, 343] on div at bounding box center [937, 310] width 239 height 532
click at [916, 280] on div at bounding box center [937, 310] width 239 height 532
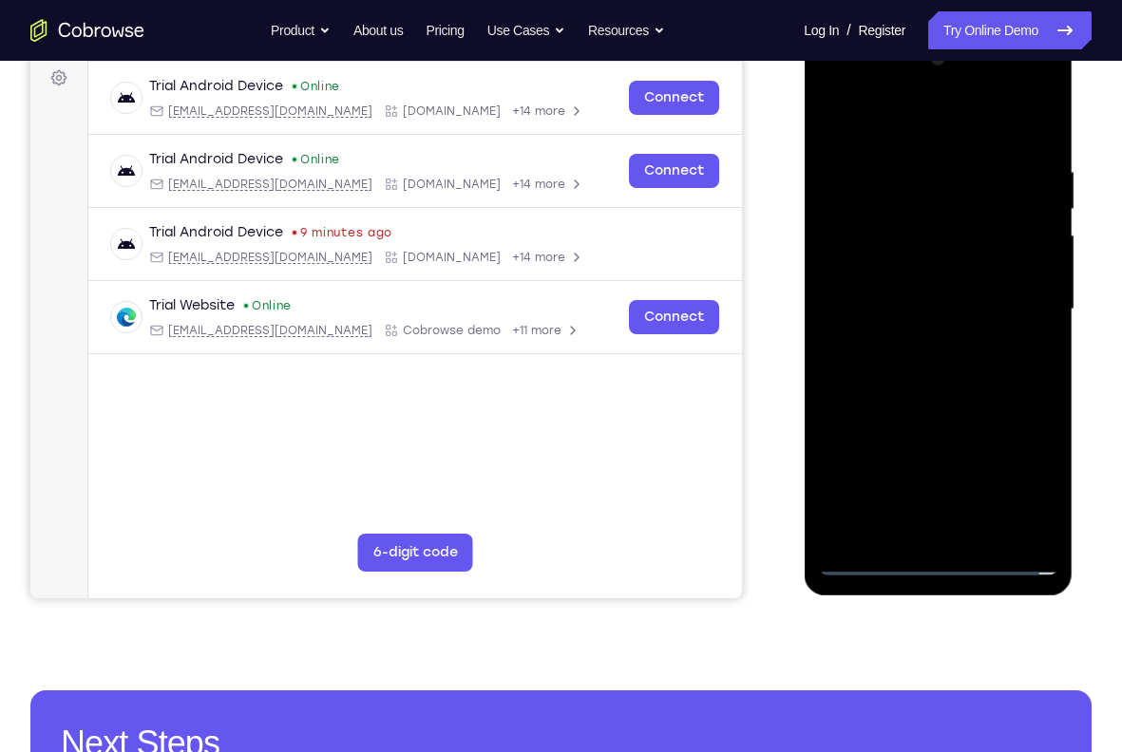
click at [912, 309] on div at bounding box center [937, 310] width 239 height 532
click at [936, 367] on div at bounding box center [937, 310] width 239 height 532
click at [935, 362] on div at bounding box center [937, 310] width 239 height 532
click at [935, 368] on div at bounding box center [937, 310] width 239 height 532
click at [1039, 149] on div at bounding box center [937, 310] width 239 height 532
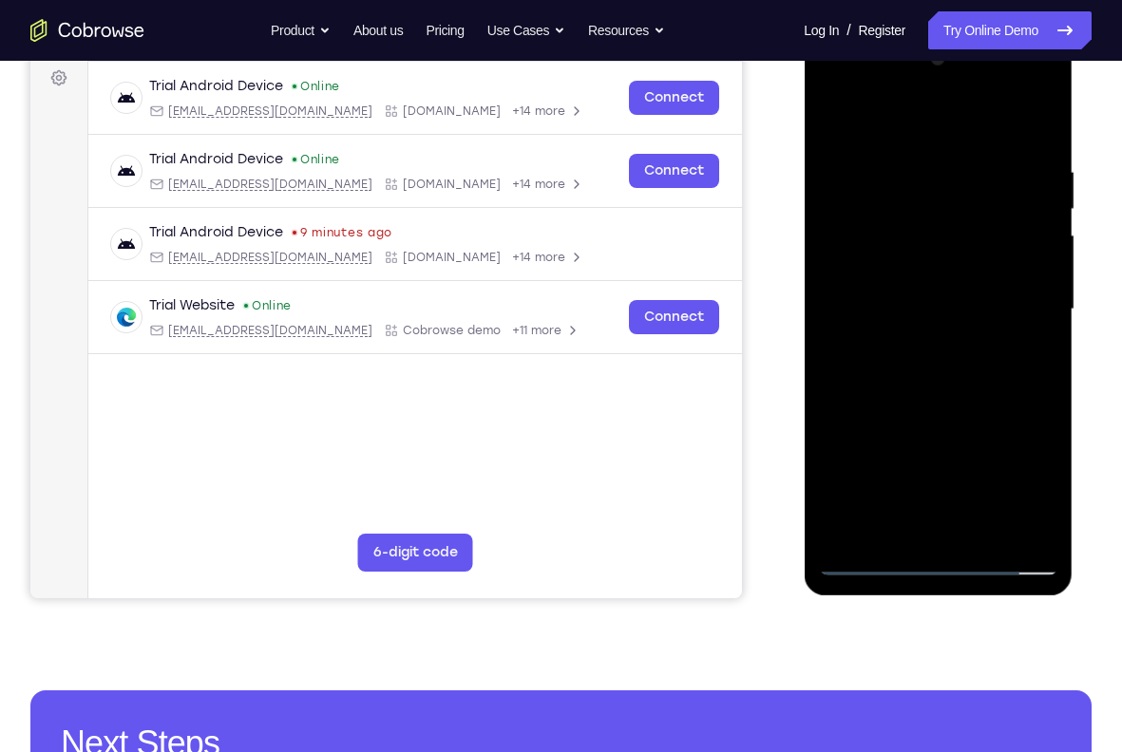
scroll to position [296, 0]
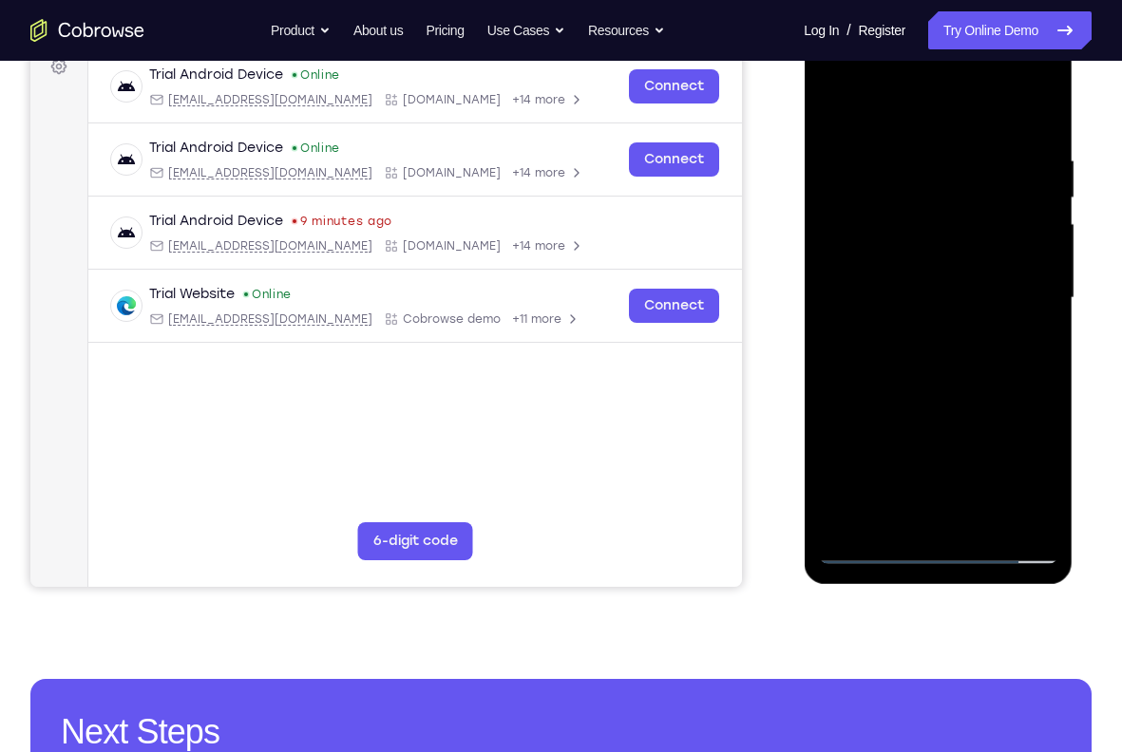
click at [982, 519] on div at bounding box center [937, 298] width 239 height 532
click at [965, 397] on div at bounding box center [937, 298] width 239 height 532
drag, startPoint x: 963, startPoint y: 488, endPoint x: 936, endPoint y: 37, distance: 452.0
click at [936, 37] on div at bounding box center [937, 298] width 239 height 532
drag, startPoint x: 956, startPoint y: 493, endPoint x: 930, endPoint y: 104, distance: 390.3
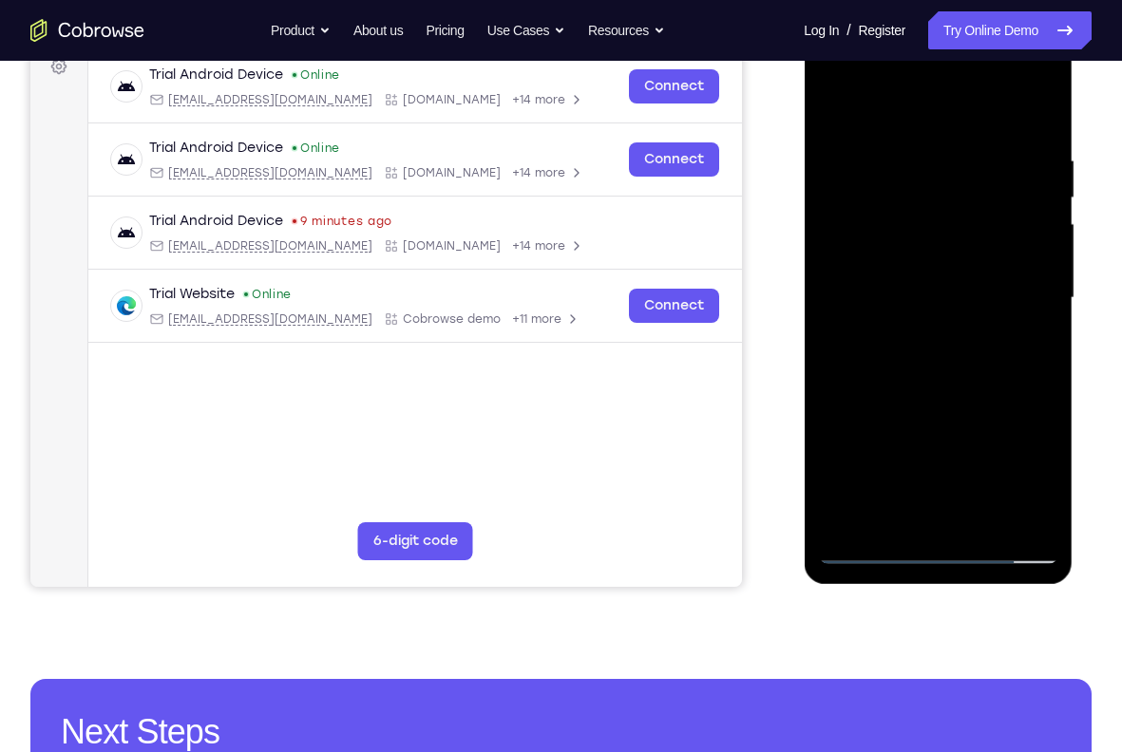
click at [930, 104] on div at bounding box center [937, 298] width 239 height 532
drag, startPoint x: 970, startPoint y: 466, endPoint x: 964, endPoint y: 157, distance: 309.7
click at [964, 157] on div at bounding box center [937, 298] width 239 height 532
drag, startPoint x: 959, startPoint y: 521, endPoint x: 977, endPoint y: 255, distance: 267.5
click at [977, 255] on div at bounding box center [937, 298] width 239 height 532
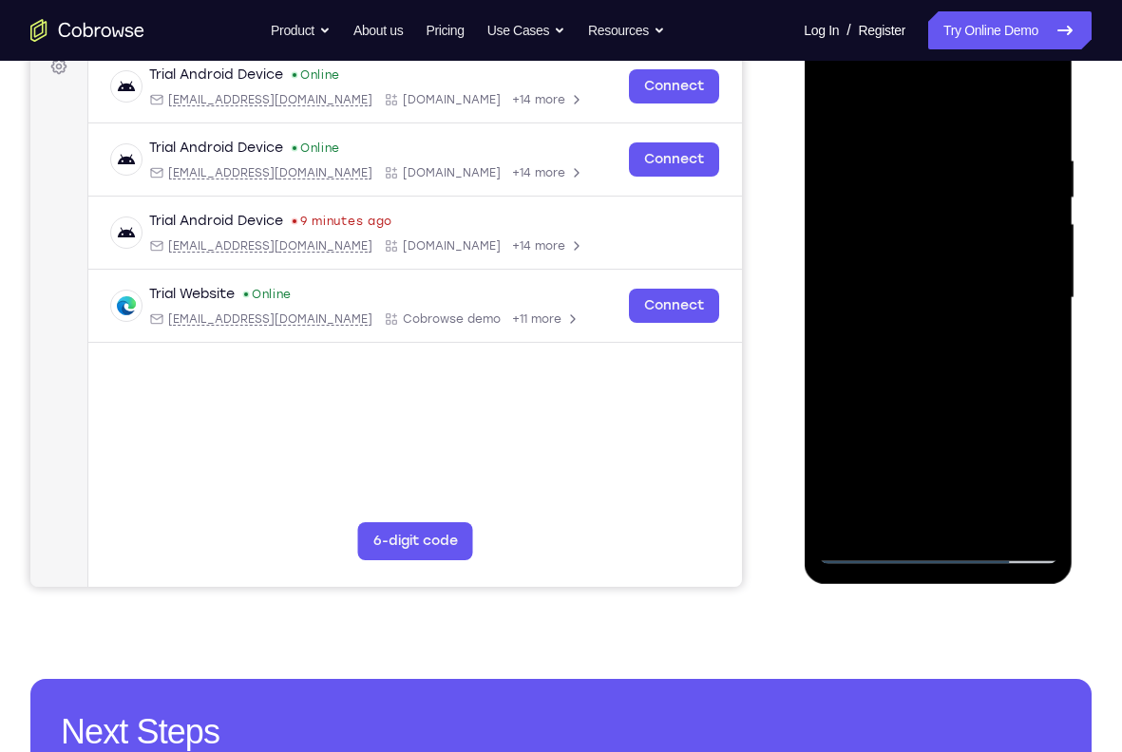
drag, startPoint x: 958, startPoint y: 494, endPoint x: 955, endPoint y: 186, distance: 307.7
click at [955, 186] on div at bounding box center [937, 298] width 239 height 532
drag, startPoint x: 952, startPoint y: 501, endPoint x: 939, endPoint y: 208, distance: 292.8
click at [939, 208] on div at bounding box center [937, 298] width 239 height 532
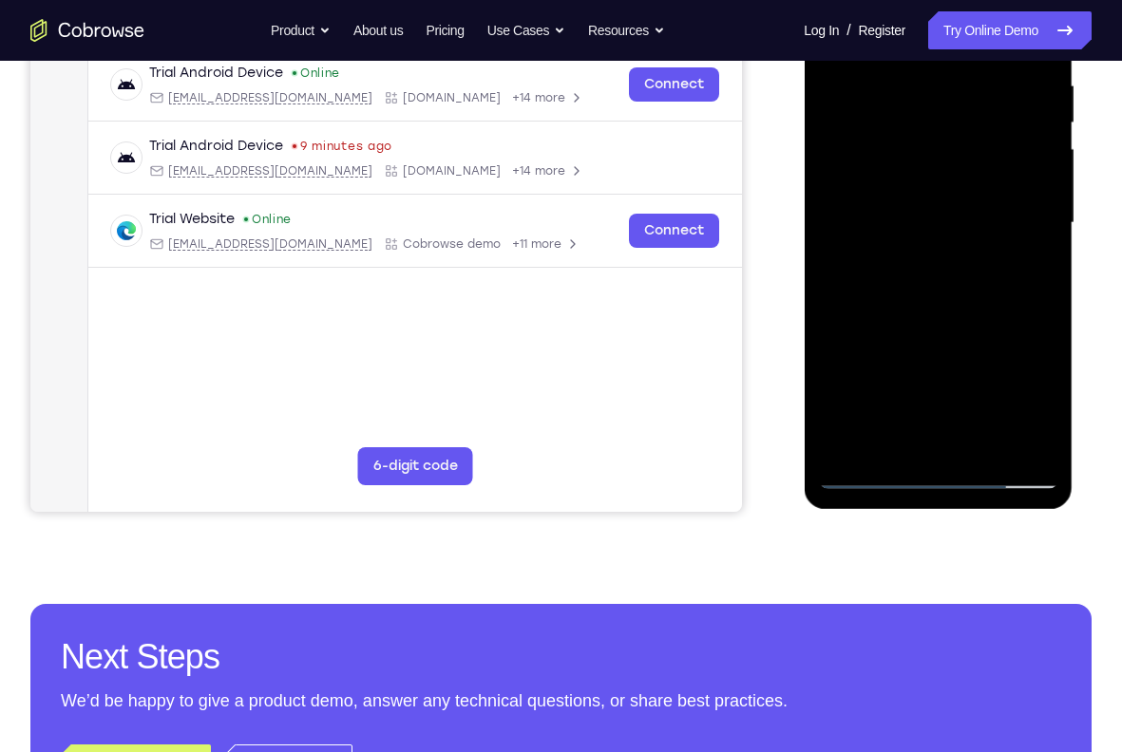
scroll to position [372, 0]
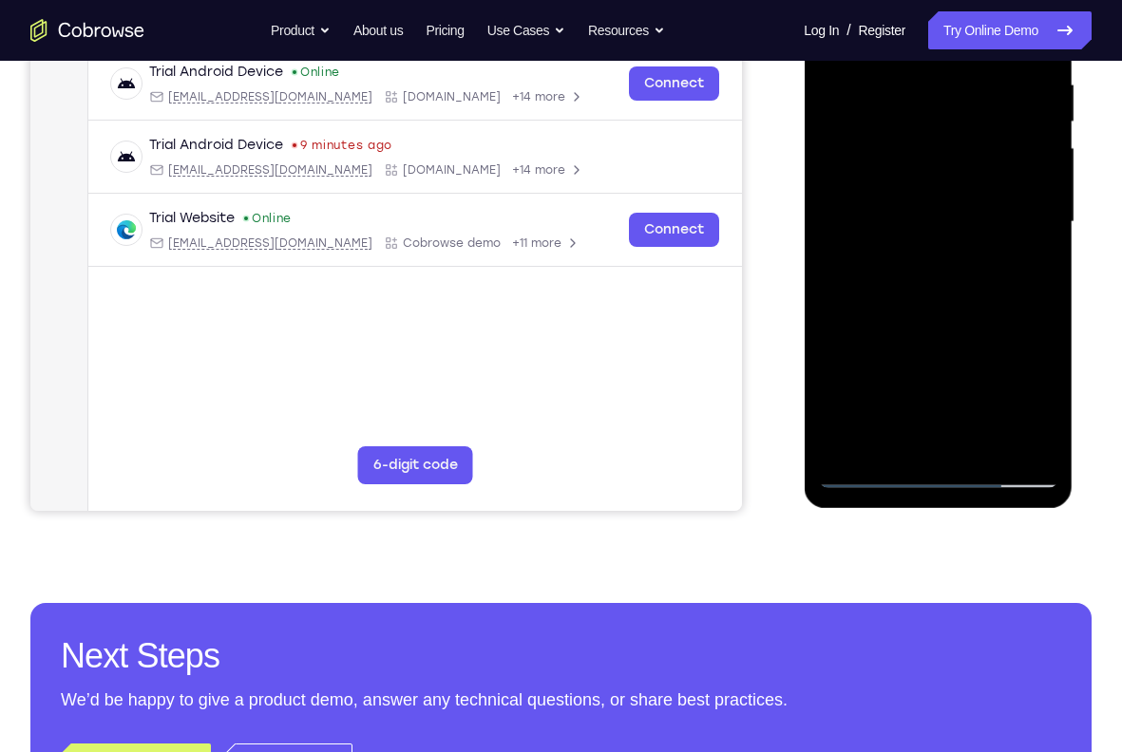
click at [934, 264] on div at bounding box center [937, 222] width 239 height 532
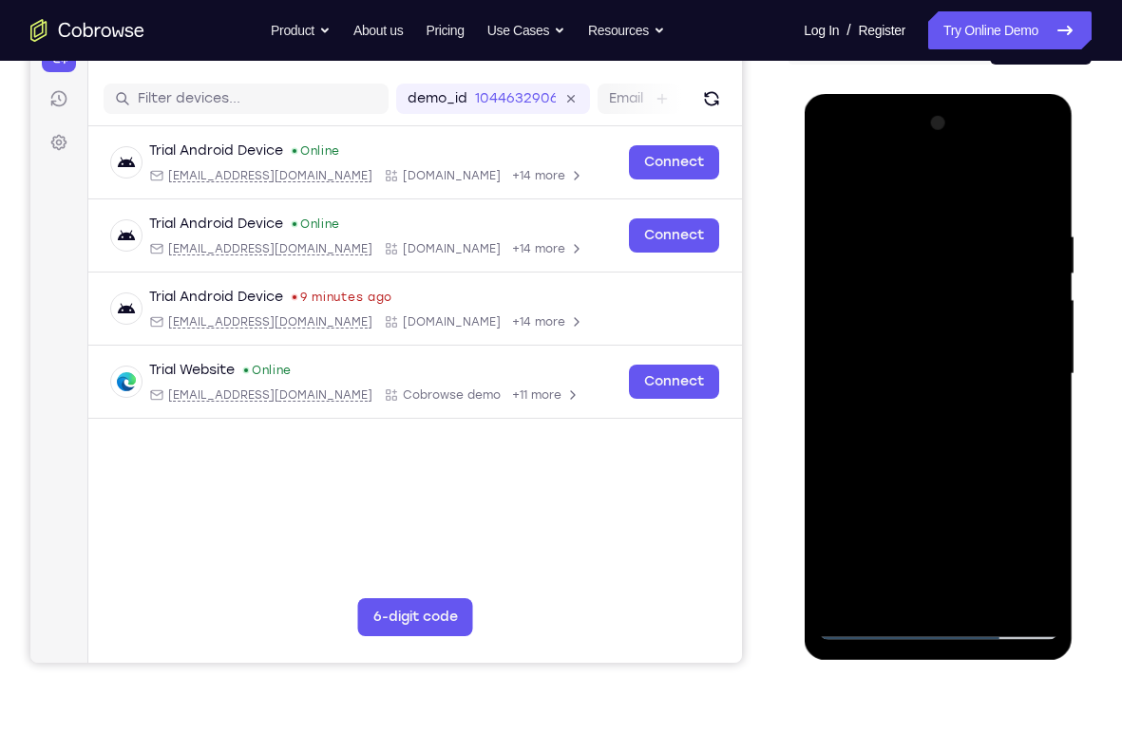
scroll to position [219, 0]
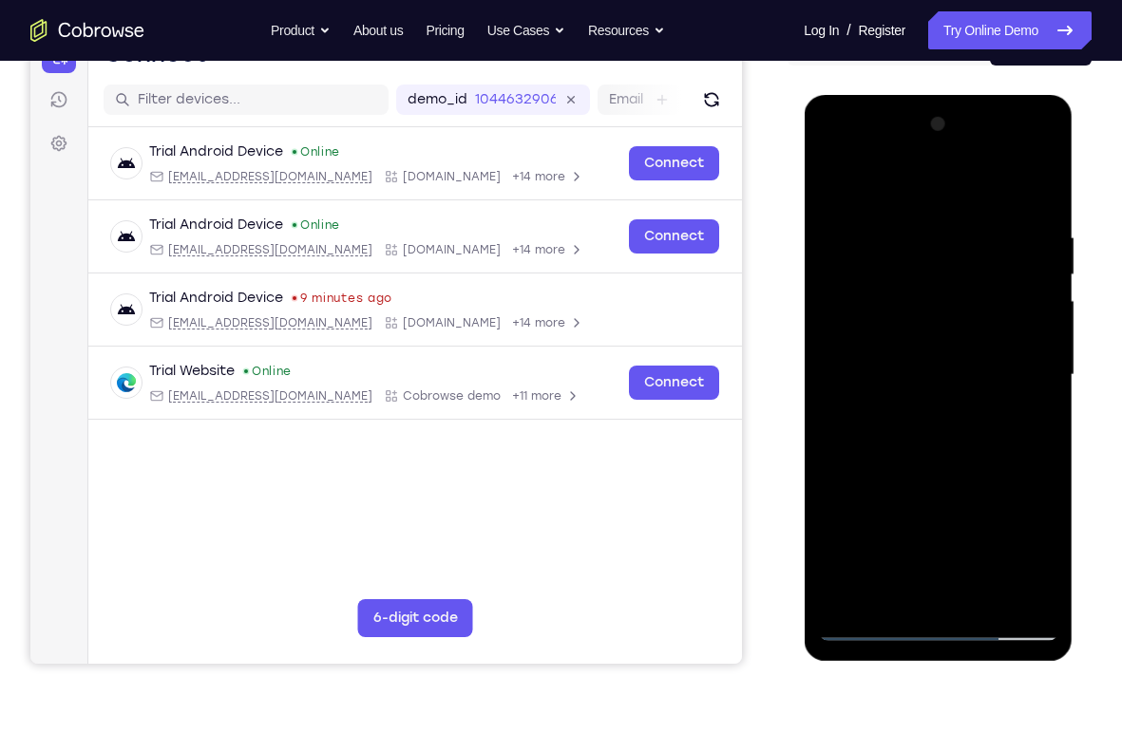
click at [1038, 186] on div at bounding box center [937, 375] width 239 height 532
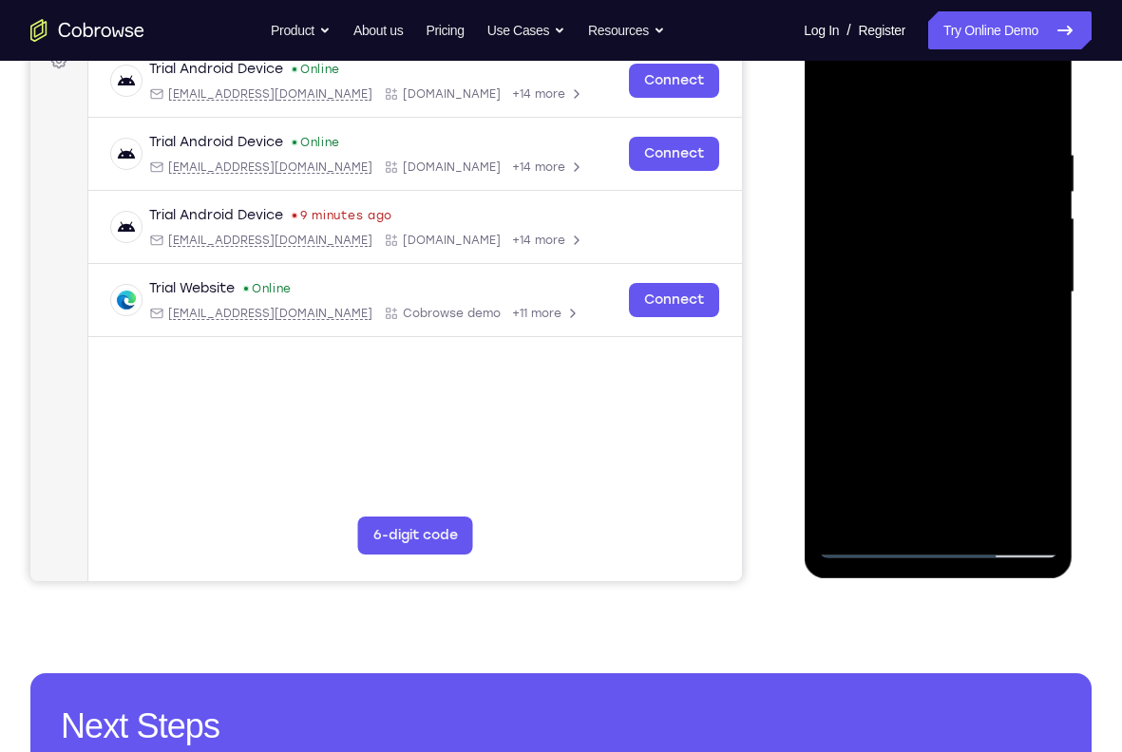
click at [863, 515] on div at bounding box center [937, 293] width 239 height 532
click at [923, 296] on div at bounding box center [937, 293] width 239 height 532
drag, startPoint x: 952, startPoint y: 460, endPoint x: 941, endPoint y: 218, distance: 241.5
click at [941, 218] on div at bounding box center [937, 293] width 239 height 532
drag, startPoint x: 963, startPoint y: 489, endPoint x: 950, endPoint y: 285, distance: 204.6
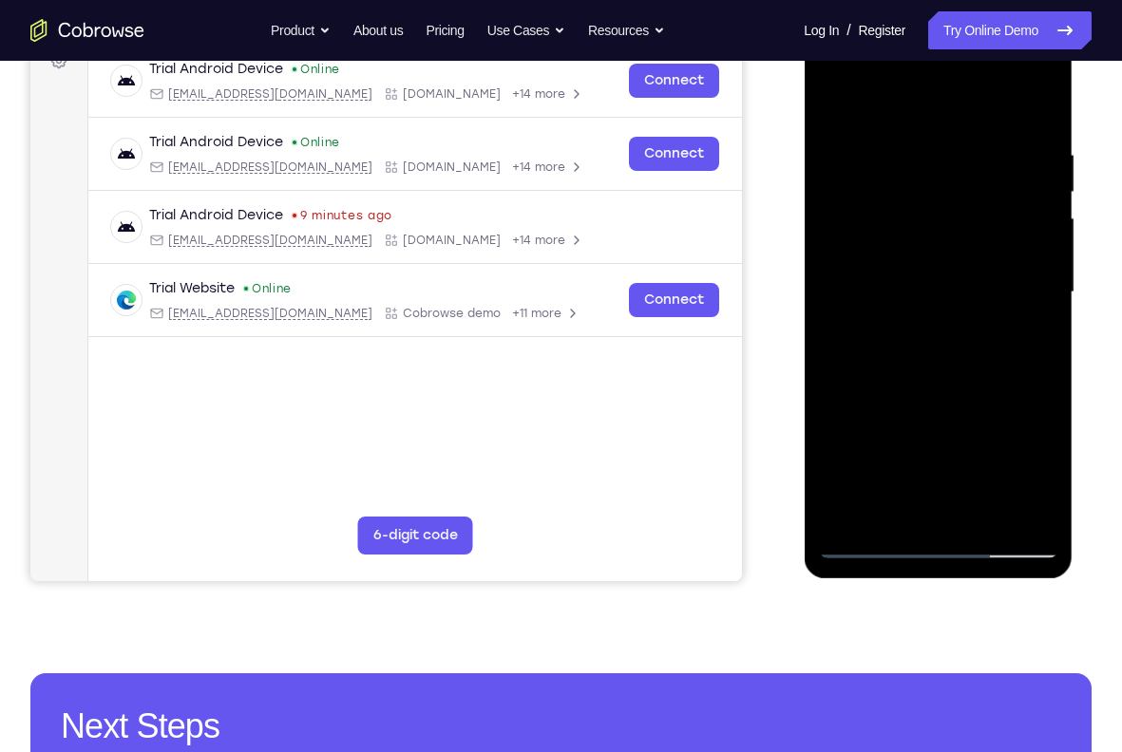
click at [950, 285] on div at bounding box center [937, 293] width 239 height 532
drag, startPoint x: 972, startPoint y: 484, endPoint x: 964, endPoint y: 276, distance: 208.1
click at [964, 276] on div at bounding box center [937, 293] width 239 height 532
drag, startPoint x: 972, startPoint y: 454, endPoint x: 974, endPoint y: 223, distance: 230.8
click at [974, 223] on div at bounding box center [937, 293] width 239 height 532
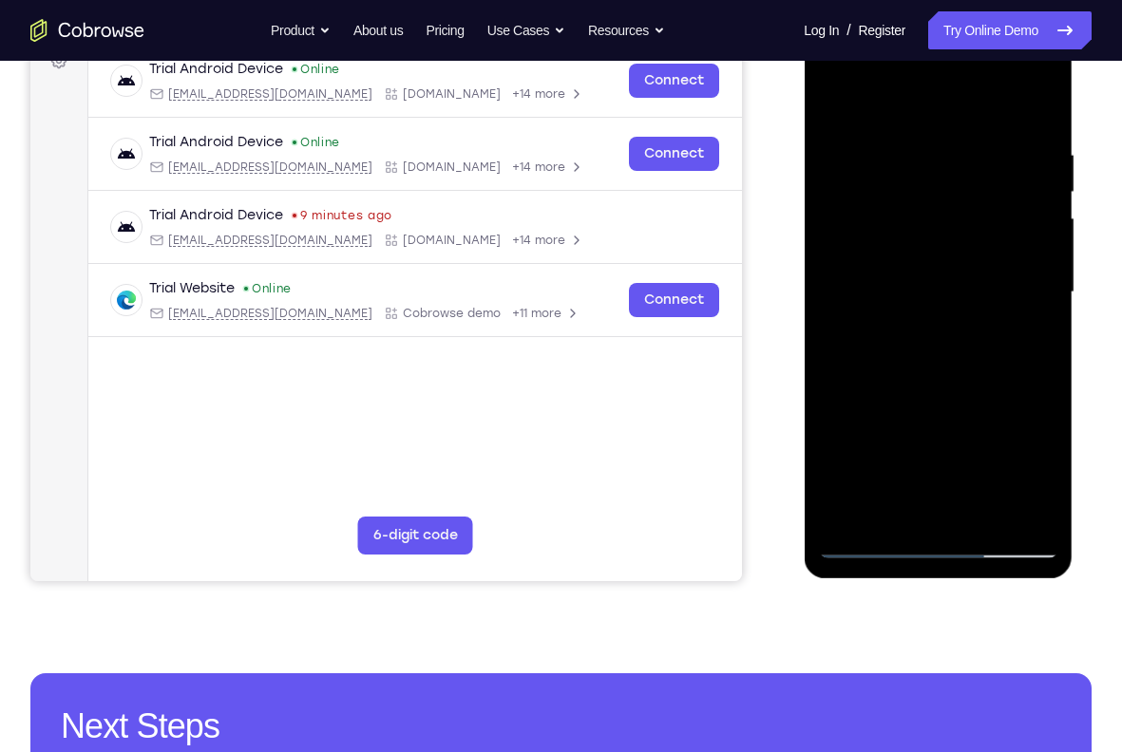
drag, startPoint x: 985, startPoint y: 291, endPoint x: 988, endPoint y: 424, distance: 133.0
click at [988, 424] on div at bounding box center [937, 293] width 239 height 532
click at [956, 357] on div at bounding box center [937, 293] width 239 height 532
click at [1044, 108] on div at bounding box center [937, 293] width 239 height 532
click at [852, 515] on div at bounding box center [937, 293] width 239 height 532
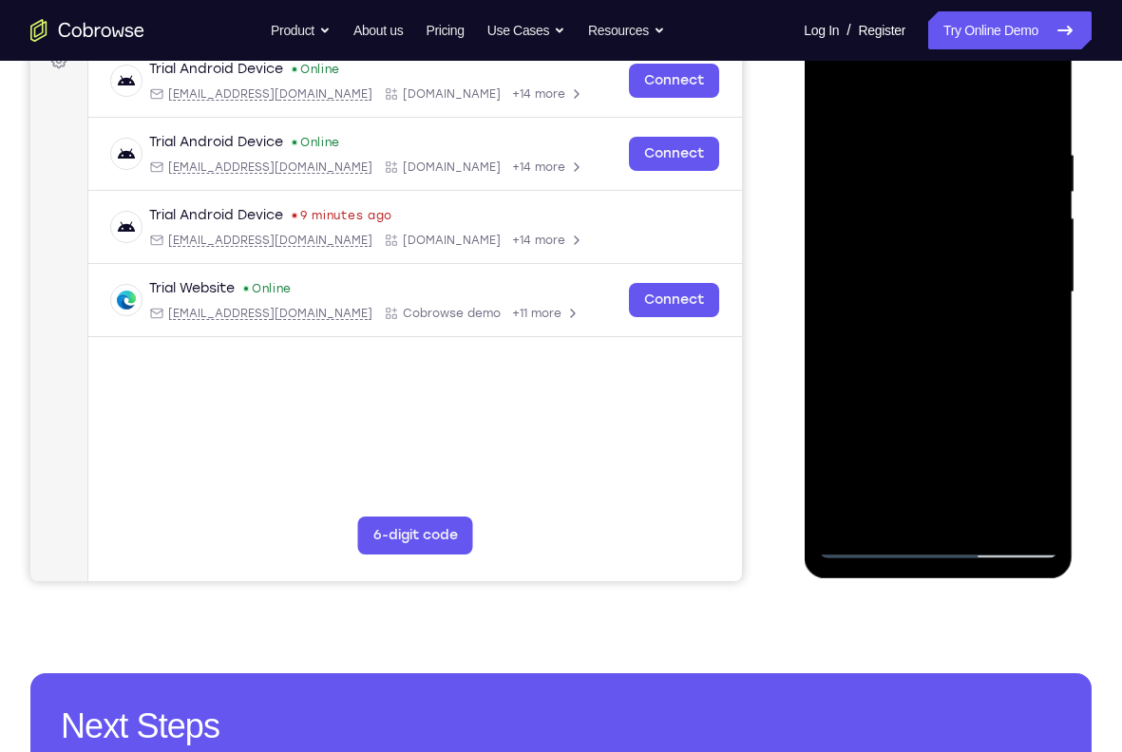
click at [935, 287] on div at bounding box center [937, 293] width 239 height 532
drag, startPoint x: 966, startPoint y: 499, endPoint x: 967, endPoint y: 236, distance: 263.1
click at [967, 236] on div at bounding box center [937, 293] width 239 height 532
drag, startPoint x: 963, startPoint y: 503, endPoint x: 967, endPoint y: 320, distance: 183.3
click at [967, 320] on div at bounding box center [937, 293] width 239 height 532
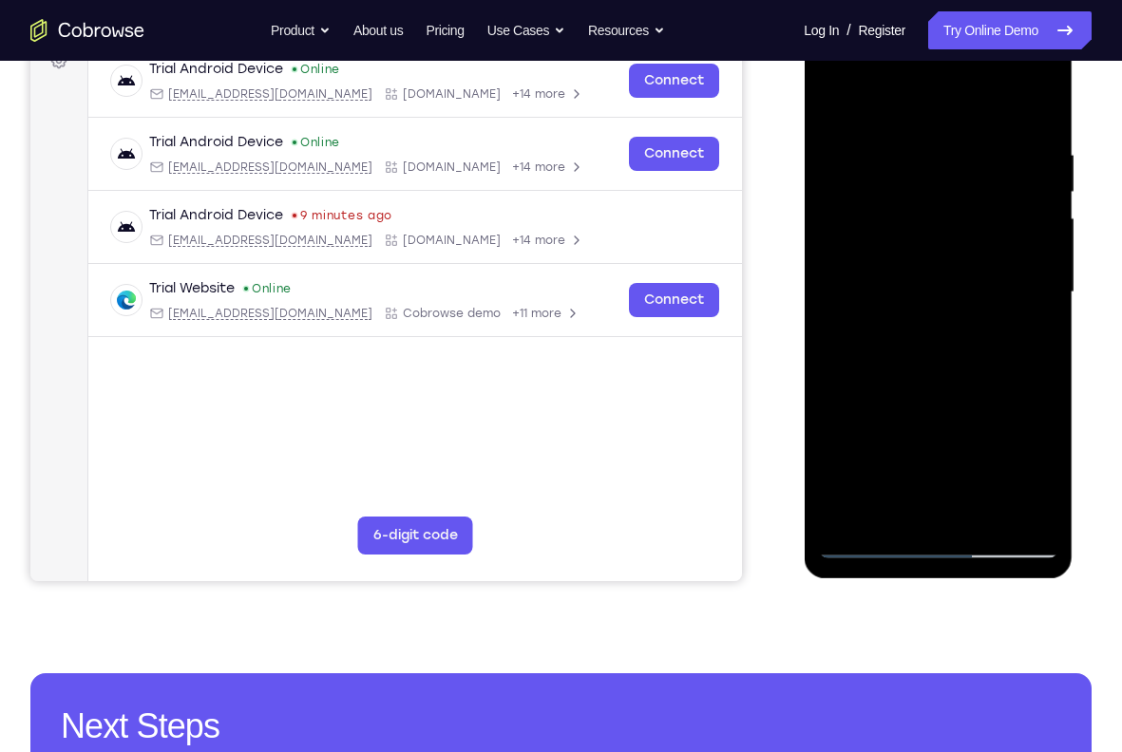
drag, startPoint x: 967, startPoint y: 478, endPoint x: 967, endPoint y: 239, distance: 238.4
click at [967, 239] on div at bounding box center [937, 293] width 239 height 532
drag, startPoint x: 975, startPoint y: 487, endPoint x: 971, endPoint y: 262, distance: 225.1
click at [971, 262] on div at bounding box center [937, 293] width 239 height 532
drag, startPoint x: 971, startPoint y: 458, endPoint x: 985, endPoint y: 274, distance: 183.9
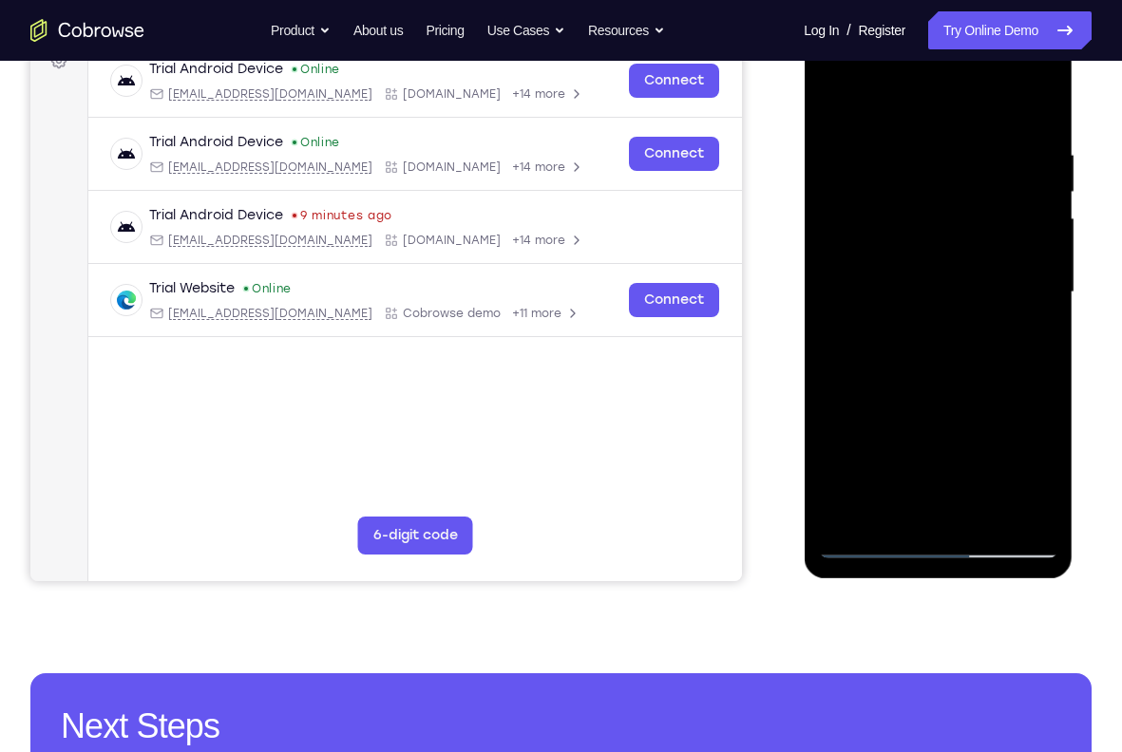
click at [985, 274] on div at bounding box center [937, 293] width 239 height 532
drag, startPoint x: 975, startPoint y: 470, endPoint x: 975, endPoint y: 252, distance: 218.4
click at [975, 252] on div at bounding box center [937, 293] width 239 height 532
drag, startPoint x: 960, startPoint y: 484, endPoint x: 957, endPoint y: 256, distance: 228.0
click at [957, 256] on div at bounding box center [937, 293] width 239 height 532
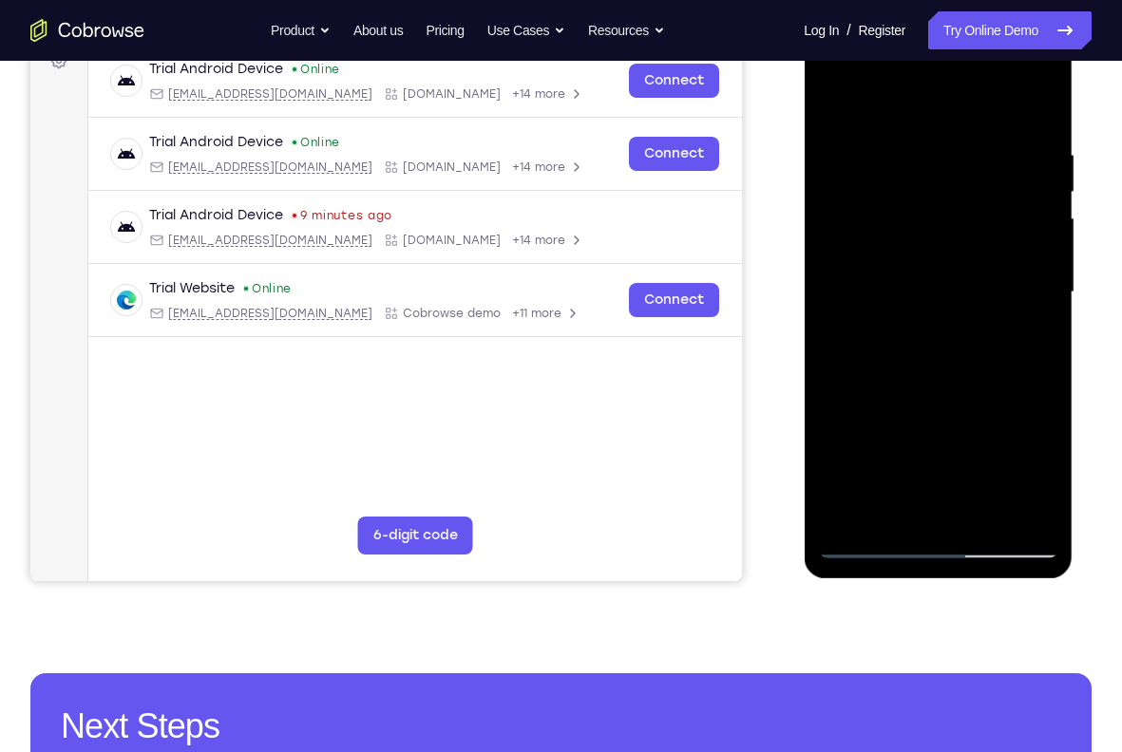
drag, startPoint x: 942, startPoint y: 470, endPoint x: 941, endPoint y: 251, distance: 219.4
click at [941, 251] on div at bounding box center [937, 293] width 239 height 532
drag, startPoint x: 967, startPoint y: 470, endPoint x: 948, endPoint y: 201, distance: 269.5
click at [948, 201] on div at bounding box center [937, 293] width 239 height 532
drag, startPoint x: 952, startPoint y: 446, endPoint x: 949, endPoint y: 216, distance: 230.8
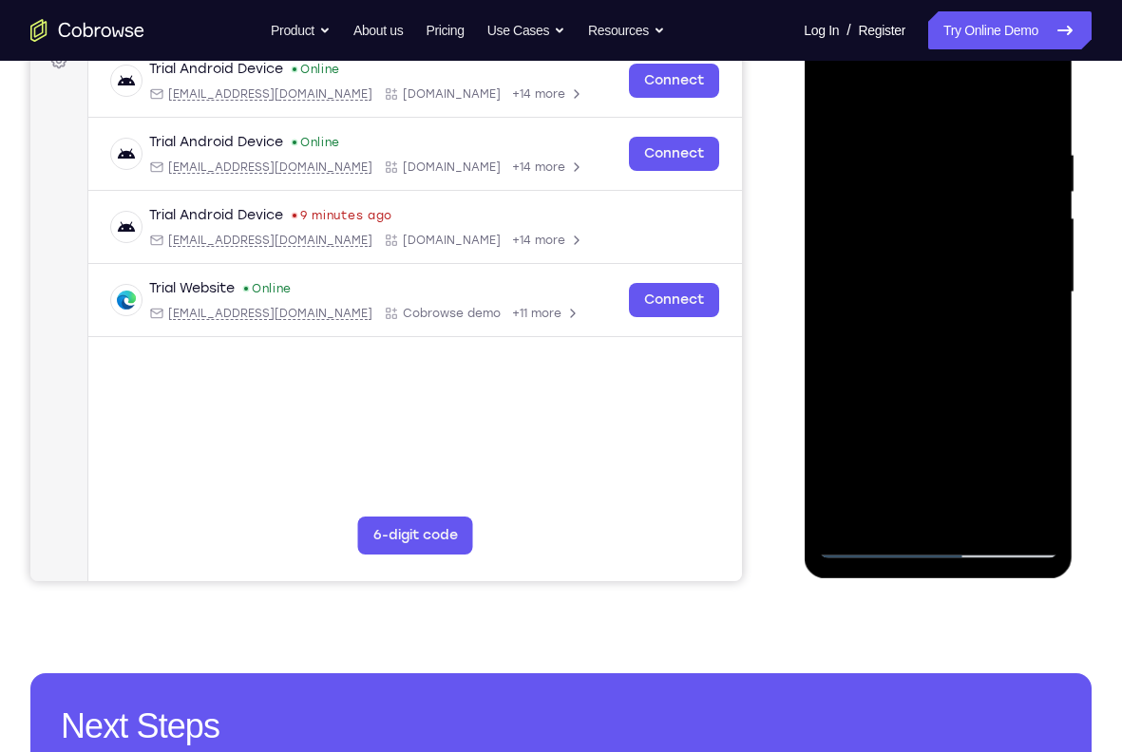
click at [949, 216] on div at bounding box center [937, 293] width 239 height 532
drag, startPoint x: 966, startPoint y: 466, endPoint x: 954, endPoint y: 215, distance: 252.0
click at [954, 215] on div at bounding box center [937, 293] width 239 height 532
drag, startPoint x: 949, startPoint y: 270, endPoint x: 959, endPoint y: 540, distance: 270.9
click at [959, 540] on div at bounding box center [937, 293] width 239 height 532
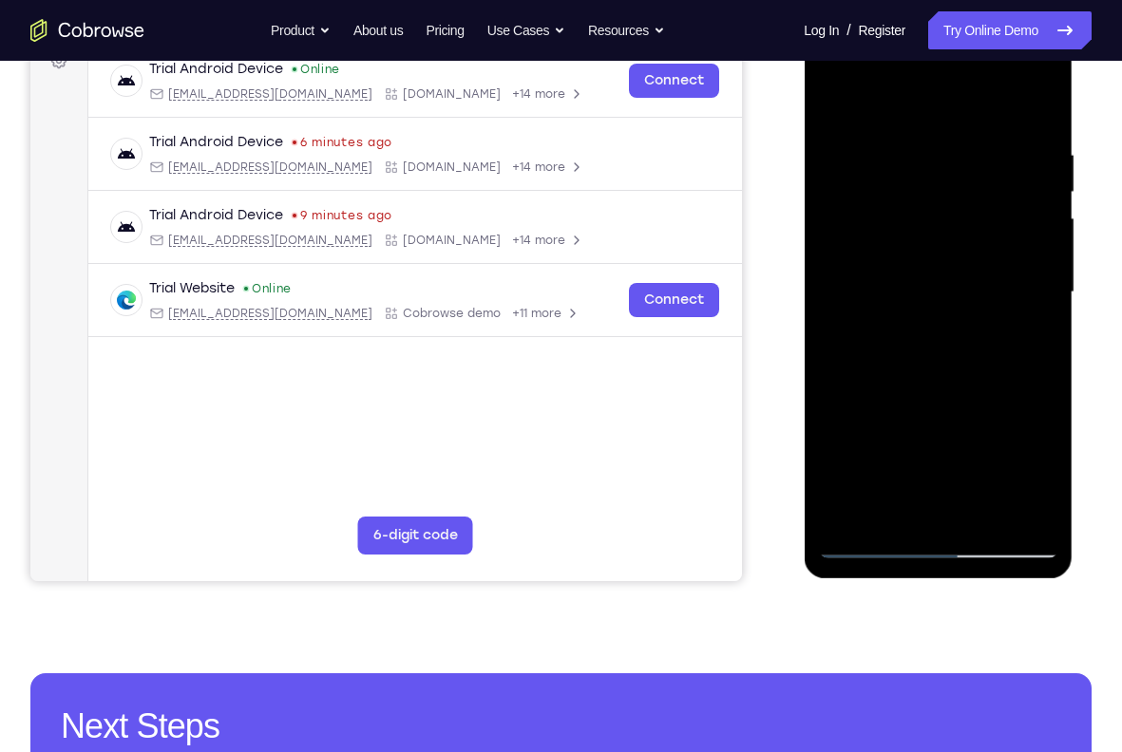
click at [949, 281] on div at bounding box center [937, 293] width 239 height 532
click at [890, 108] on div at bounding box center [937, 293] width 239 height 532
click at [1010, 328] on div at bounding box center [937, 293] width 239 height 532
click at [997, 521] on div at bounding box center [937, 293] width 239 height 532
drag, startPoint x: 976, startPoint y: 513, endPoint x: 934, endPoint y: 131, distance: 384.2
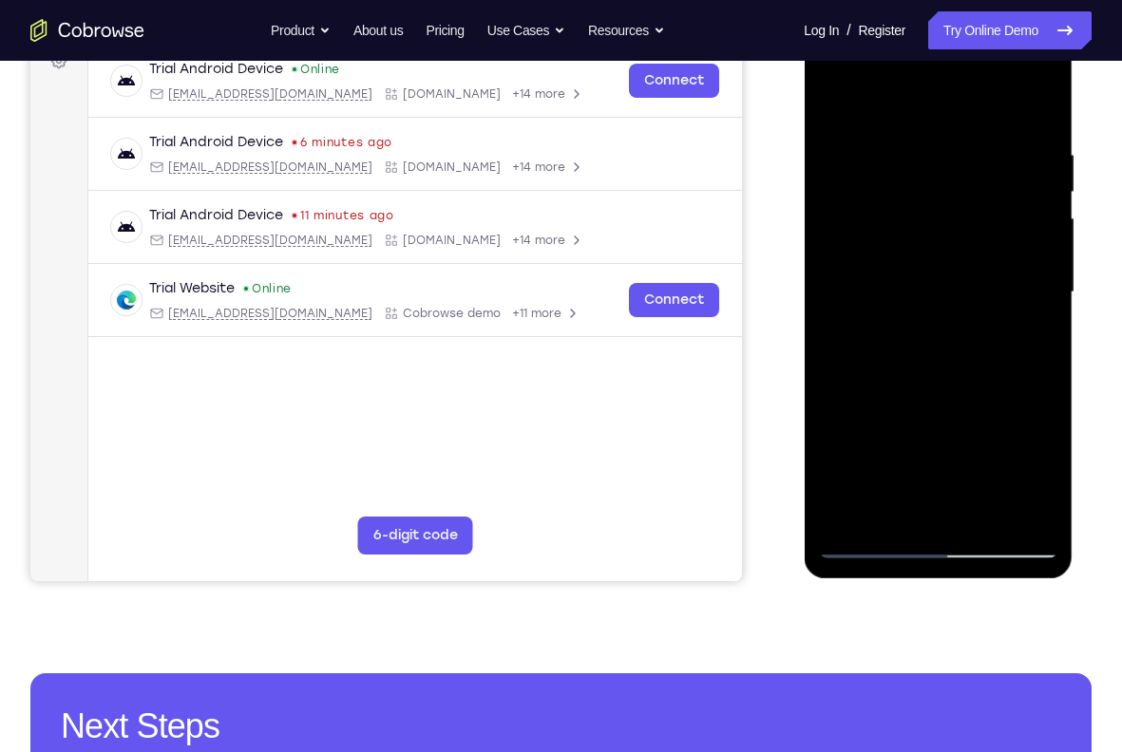
click at [934, 131] on div at bounding box center [937, 293] width 239 height 532
drag, startPoint x: 948, startPoint y: 400, endPoint x: 896, endPoint y: 16, distance: 387.2
click at [896, 16] on div at bounding box center [938, 295] width 269 height 566
drag, startPoint x: 971, startPoint y: 293, endPoint x: 1001, endPoint y: 460, distance: 169.9
click at [1001, 460] on div at bounding box center [937, 293] width 239 height 532
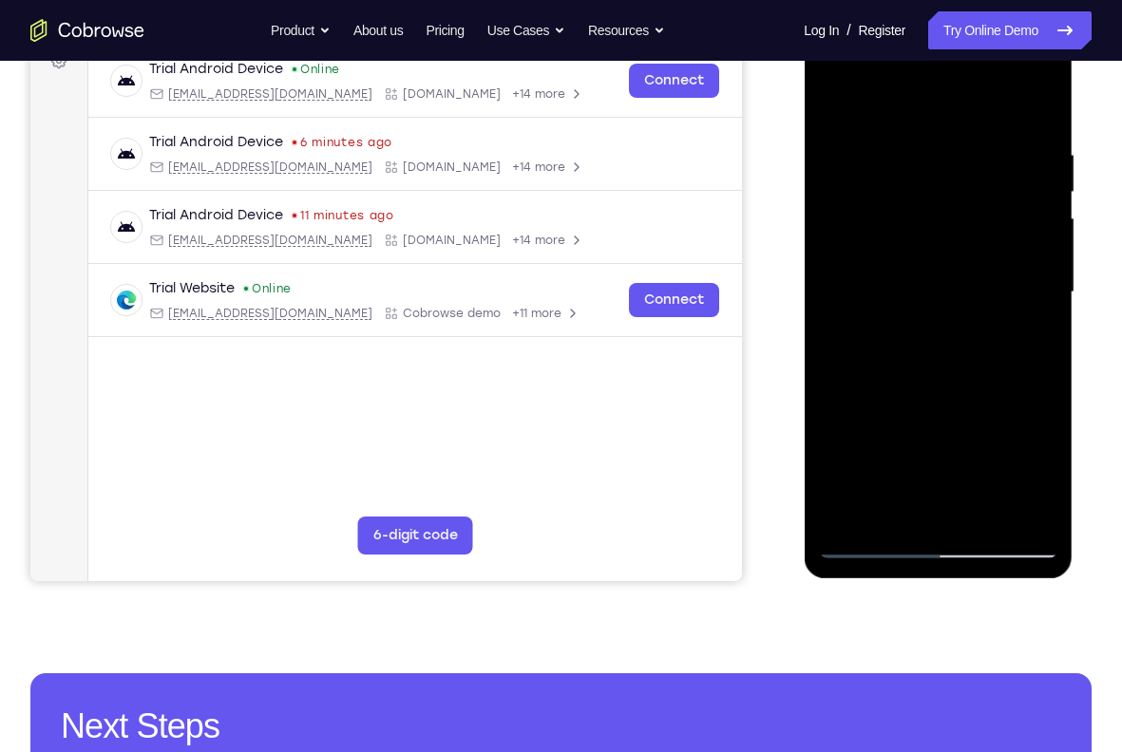
drag, startPoint x: 961, startPoint y: 369, endPoint x: 1031, endPoint y: 581, distance: 223.2
click at [1031, 581] on div at bounding box center [939, 297] width 271 height 570
drag, startPoint x: 990, startPoint y: 350, endPoint x: 1035, endPoint y: 577, distance: 230.6
click at [1035, 577] on div at bounding box center [938, 295] width 269 height 566
drag, startPoint x: 986, startPoint y: 354, endPoint x: 986, endPoint y: 600, distance: 246.0
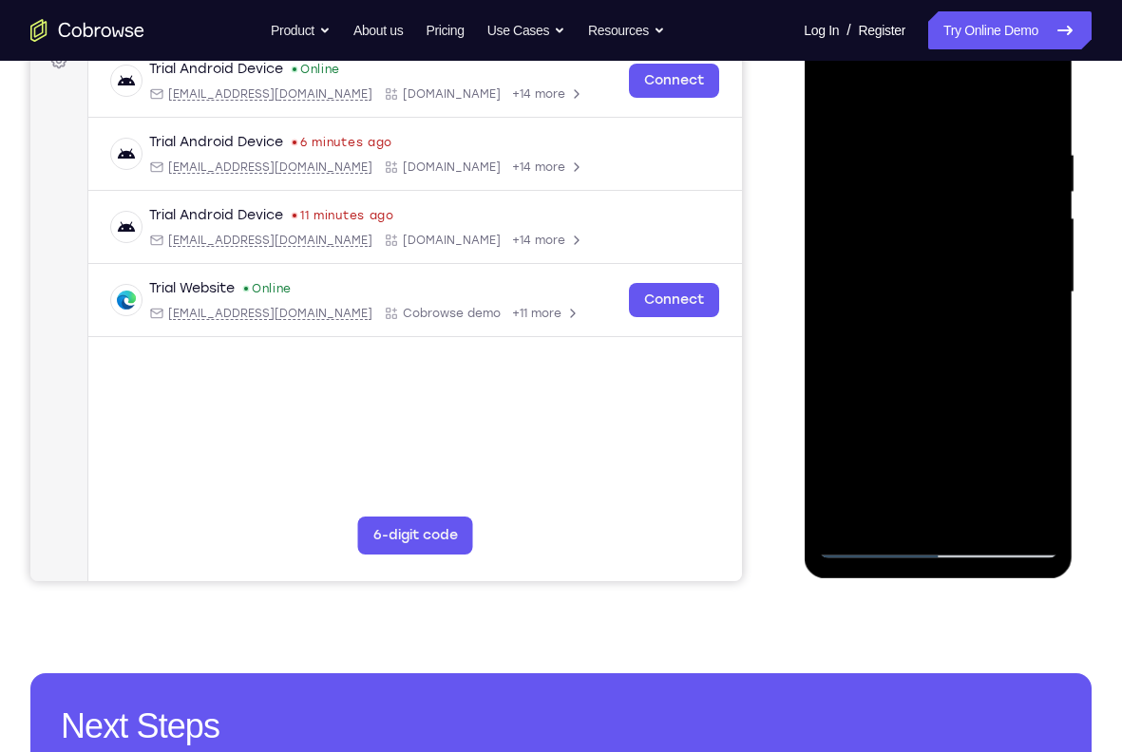
click at [986, 582] on html "Online web based iOS Simulators and Android Emulators. Run iPhone, iPad, Mobile…" at bounding box center [939, 297] width 271 height 570
click at [837, 94] on div at bounding box center [937, 293] width 239 height 532
click at [938, 519] on div at bounding box center [937, 293] width 239 height 532
drag, startPoint x: 1006, startPoint y: 444, endPoint x: 996, endPoint y: 108, distance: 336.4
click at [996, 108] on div at bounding box center [937, 293] width 239 height 532
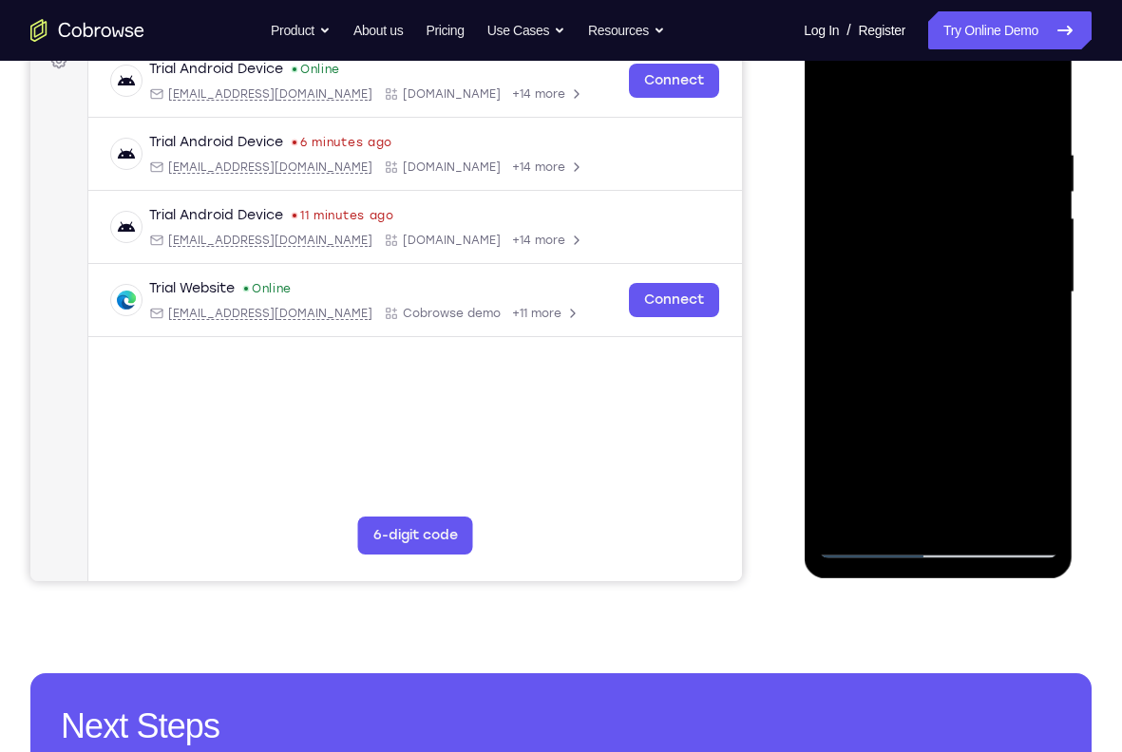
drag, startPoint x: 1004, startPoint y: 435, endPoint x: 993, endPoint y: 160, distance: 275.6
click at [993, 160] on div at bounding box center [937, 293] width 239 height 532
drag, startPoint x: 983, startPoint y: 434, endPoint x: 981, endPoint y: 132, distance: 302.0
click at [981, 132] on div at bounding box center [937, 293] width 239 height 532
drag, startPoint x: 986, startPoint y: 433, endPoint x: 973, endPoint y: 159, distance: 274.8
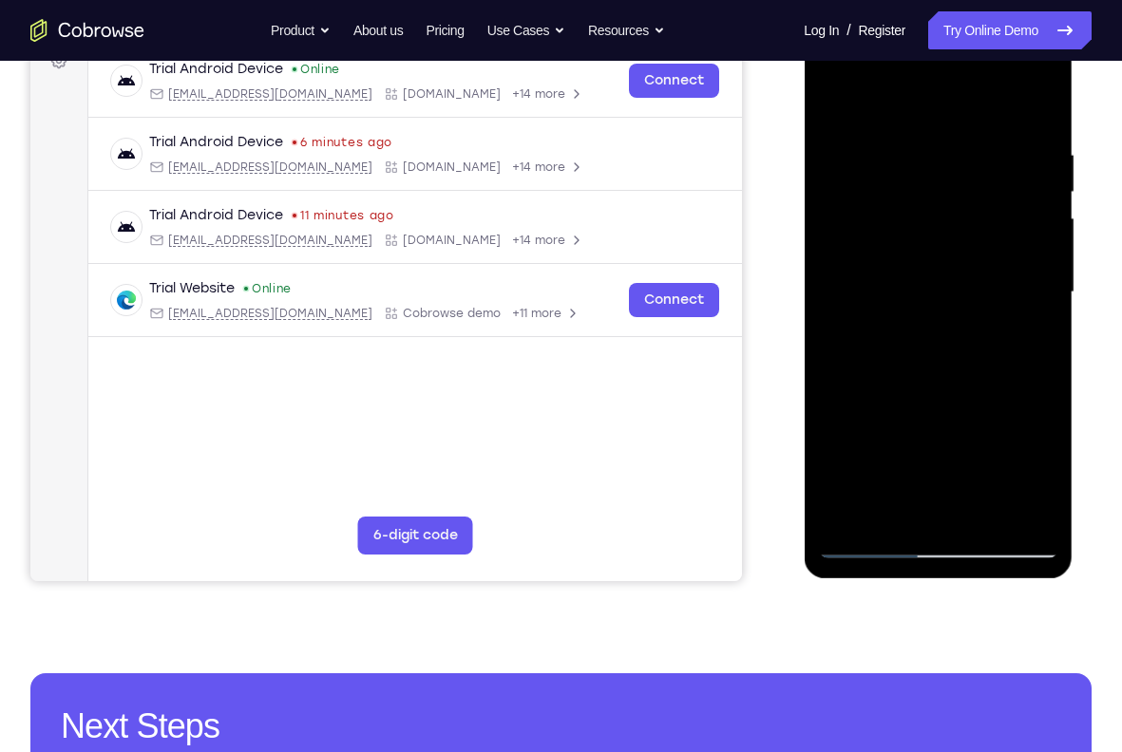
click at [973, 159] on div at bounding box center [937, 293] width 239 height 532
drag, startPoint x: 986, startPoint y: 421, endPoint x: 976, endPoint y: 102, distance: 319.3
click at [976, 102] on div at bounding box center [937, 293] width 239 height 532
drag, startPoint x: 990, startPoint y: 421, endPoint x: 1008, endPoint y: 67, distance: 353.8
click at [1008, 67] on div at bounding box center [937, 293] width 239 height 532
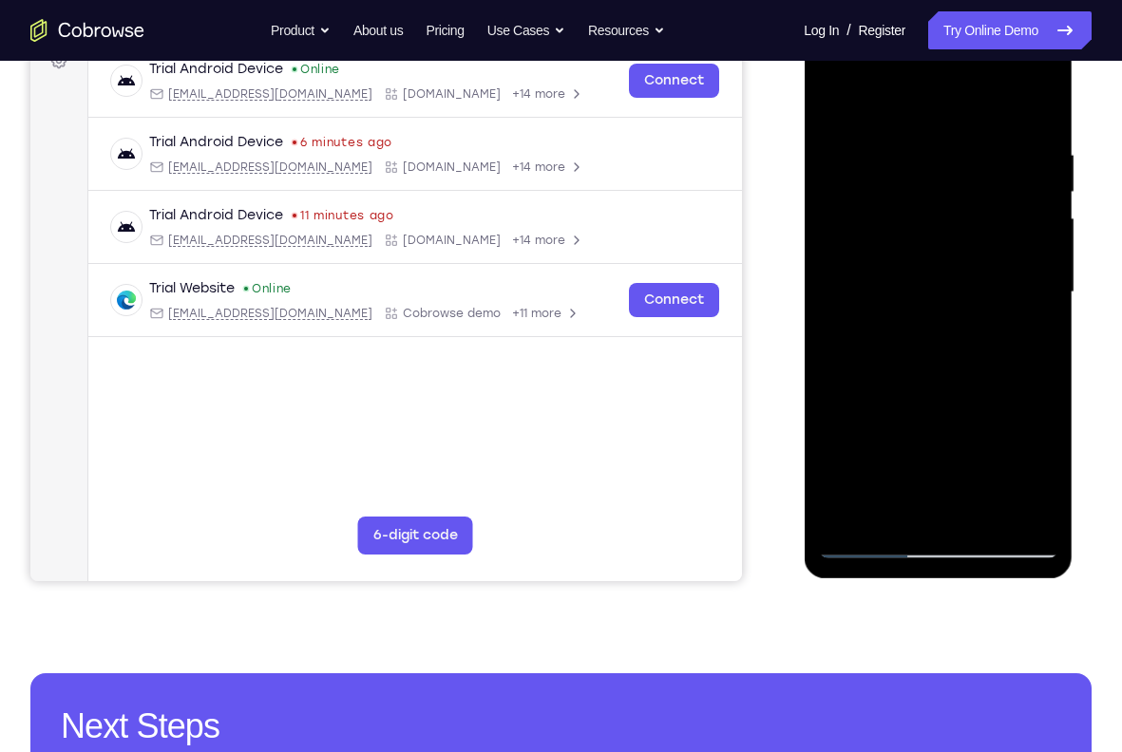
drag, startPoint x: 982, startPoint y: 420, endPoint x: 967, endPoint y: 58, distance: 362.2
click at [967, 58] on div at bounding box center [937, 293] width 239 height 532
drag, startPoint x: 965, startPoint y: 428, endPoint x: 959, endPoint y: 62, distance: 366.7
click at [959, 62] on div at bounding box center [937, 293] width 239 height 532
drag, startPoint x: 960, startPoint y: 383, endPoint x: 969, endPoint y: 66, distance: 316.4
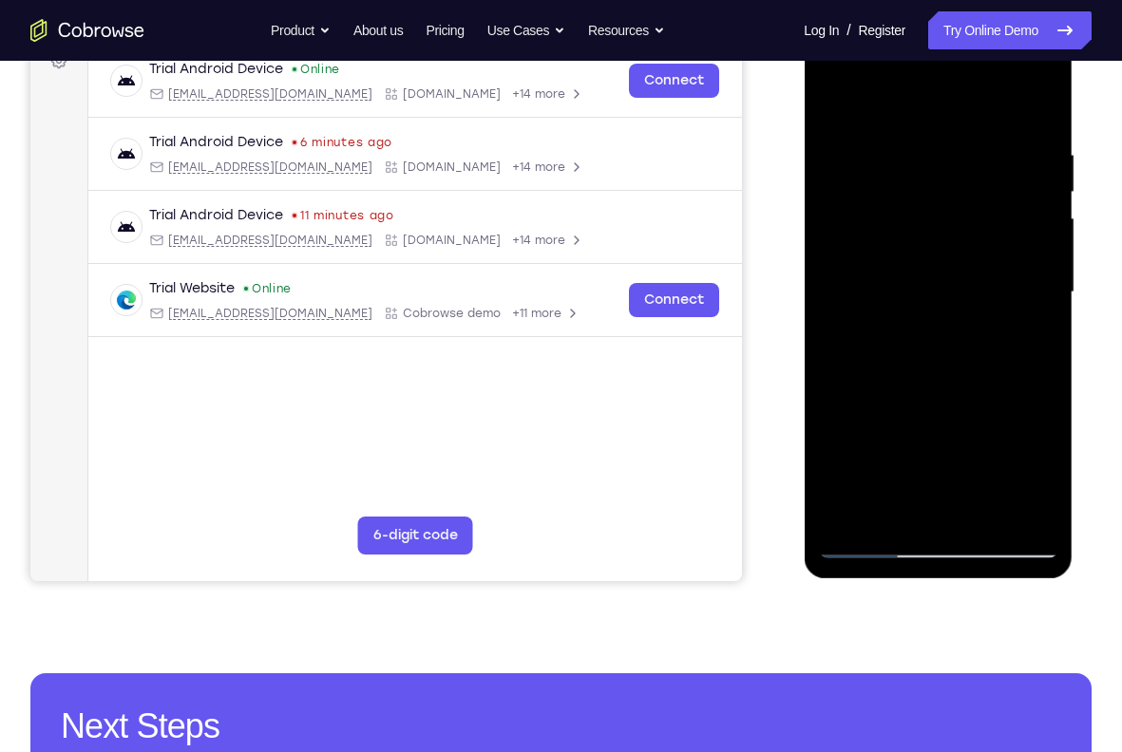
click at [969, 66] on div at bounding box center [937, 293] width 239 height 532
drag, startPoint x: 986, startPoint y: 424, endPoint x: 991, endPoint y: 97, distance: 326.8
click at [991, 97] on div at bounding box center [937, 293] width 239 height 532
drag, startPoint x: 987, startPoint y: 435, endPoint x: 993, endPoint y: 141, distance: 294.5
click at [993, 141] on div at bounding box center [937, 293] width 239 height 532
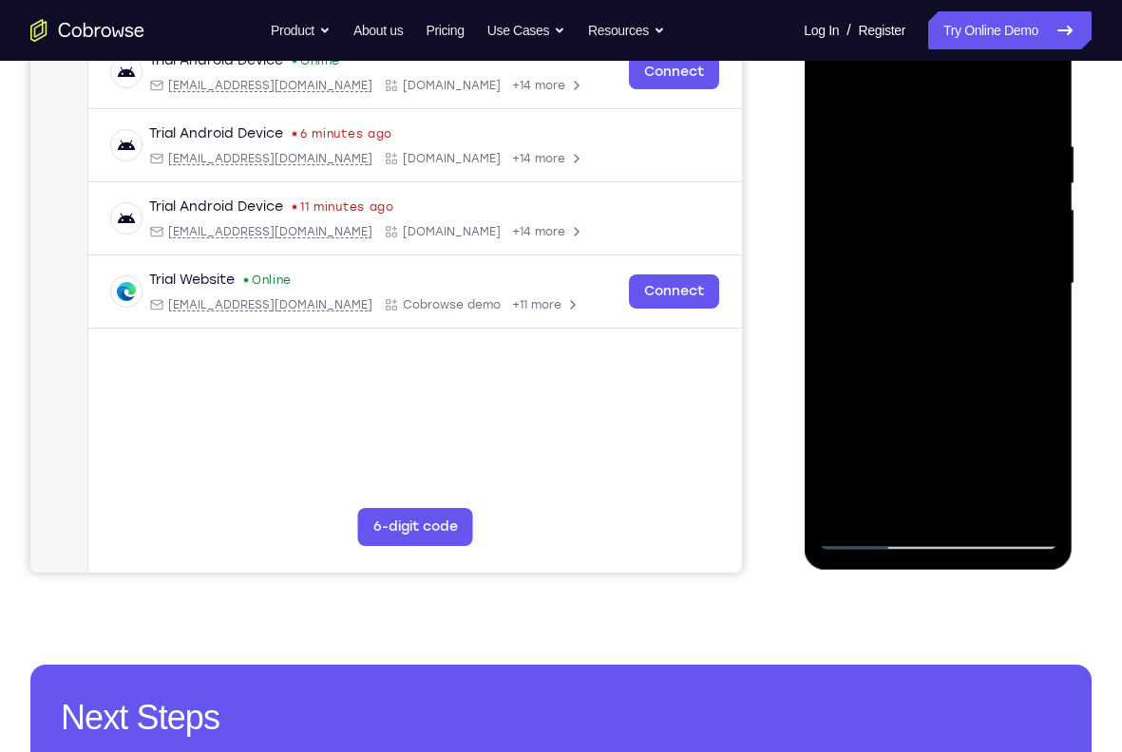
scroll to position [314, 0]
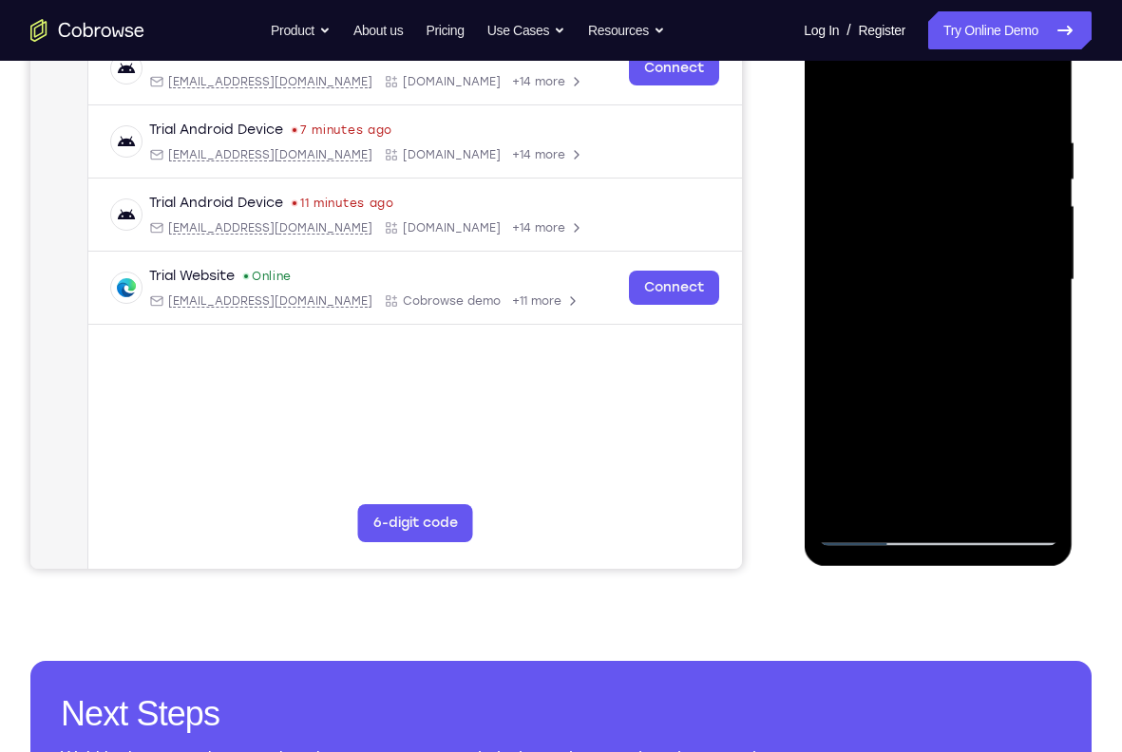
drag, startPoint x: 980, startPoint y: 385, endPoint x: 982, endPoint y: 118, distance: 266.9
click at [982, 118] on div at bounding box center [937, 280] width 239 height 532
drag, startPoint x: 990, startPoint y: 392, endPoint x: 985, endPoint y: 64, distance: 328.7
click at [985, 64] on div at bounding box center [937, 280] width 239 height 532
drag, startPoint x: 993, startPoint y: 391, endPoint x: 993, endPoint y: 65, distance: 326.7
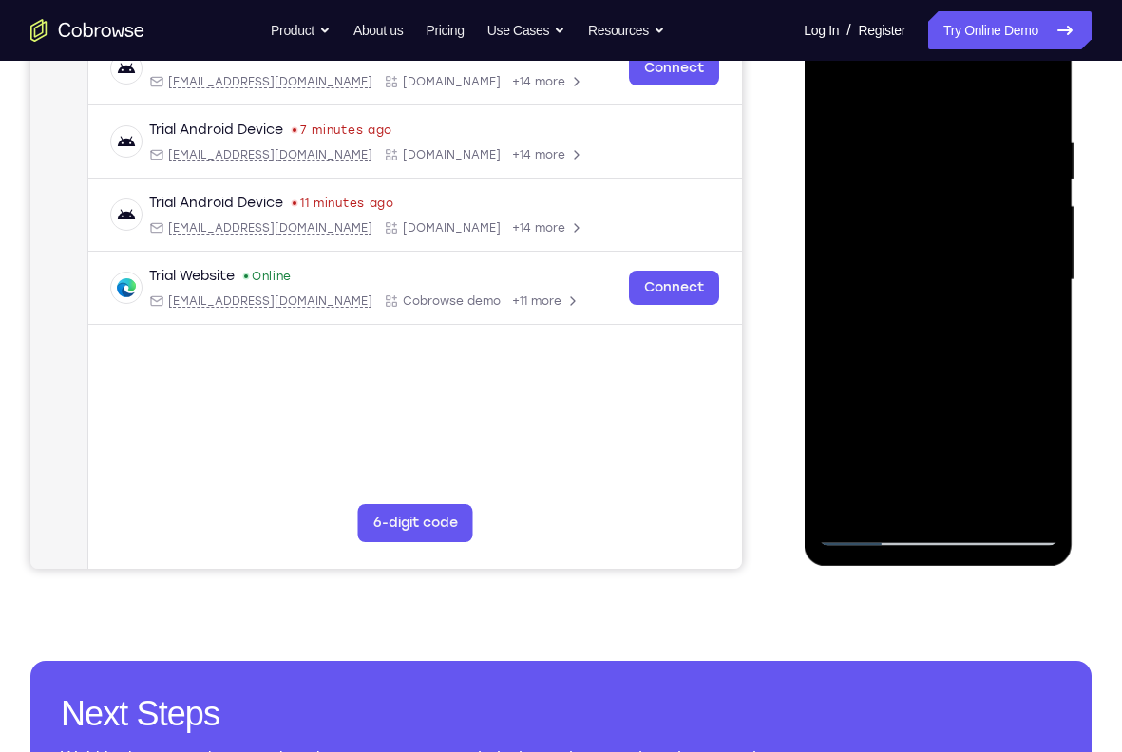
click at [993, 65] on div at bounding box center [937, 280] width 239 height 532
drag, startPoint x: 973, startPoint y: 412, endPoint x: 964, endPoint y: 136, distance: 276.5
click at [964, 136] on div at bounding box center [937, 280] width 239 height 532
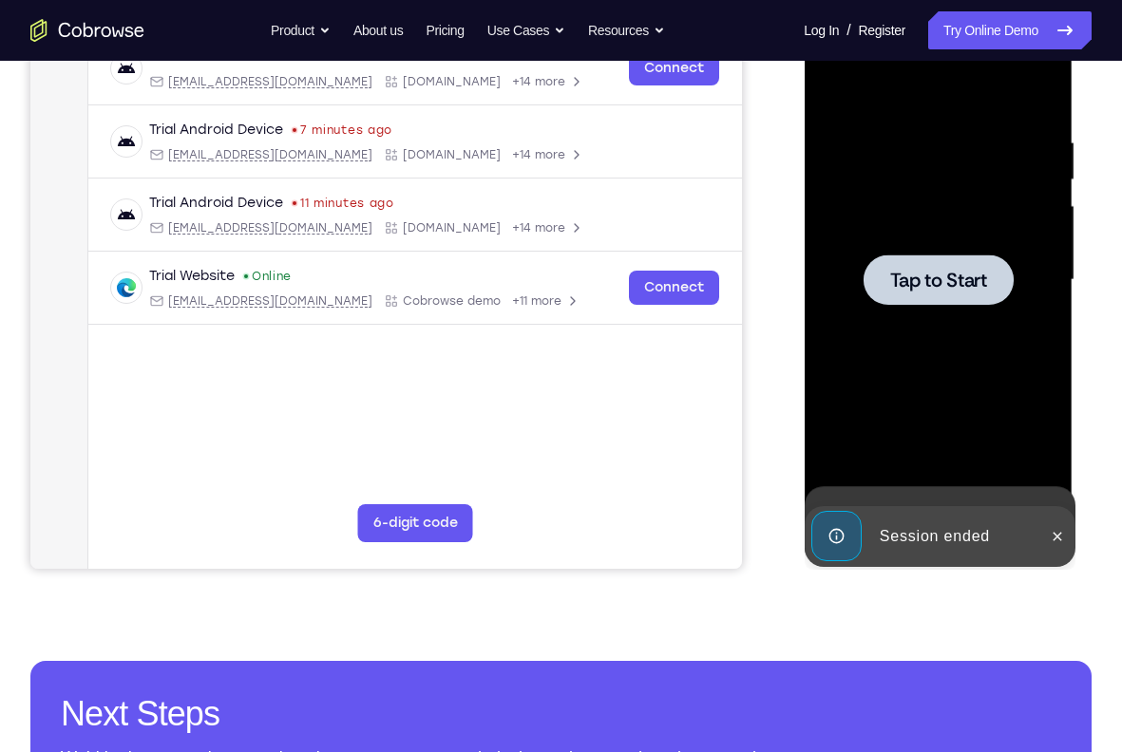
drag, startPoint x: 969, startPoint y: 414, endPoint x: 964, endPoint y: 133, distance: 281.2
click at [964, 0] on div "Tap to Start" at bounding box center [938, 0] width 269 height 0
